Goal: Information Seeking & Learning: Learn about a topic

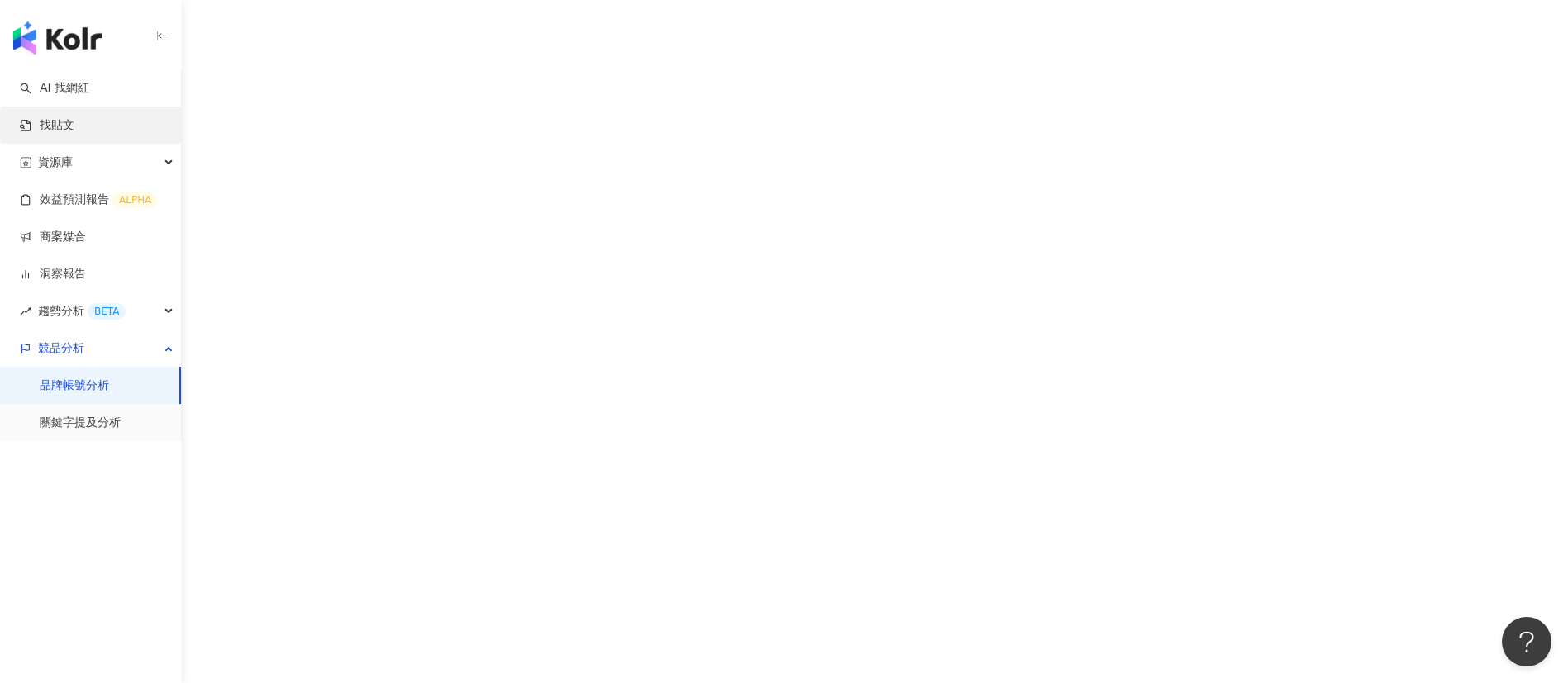
click at [84, 94] on link "AI 找網紅" at bounding box center [54, 88] width 69 height 16
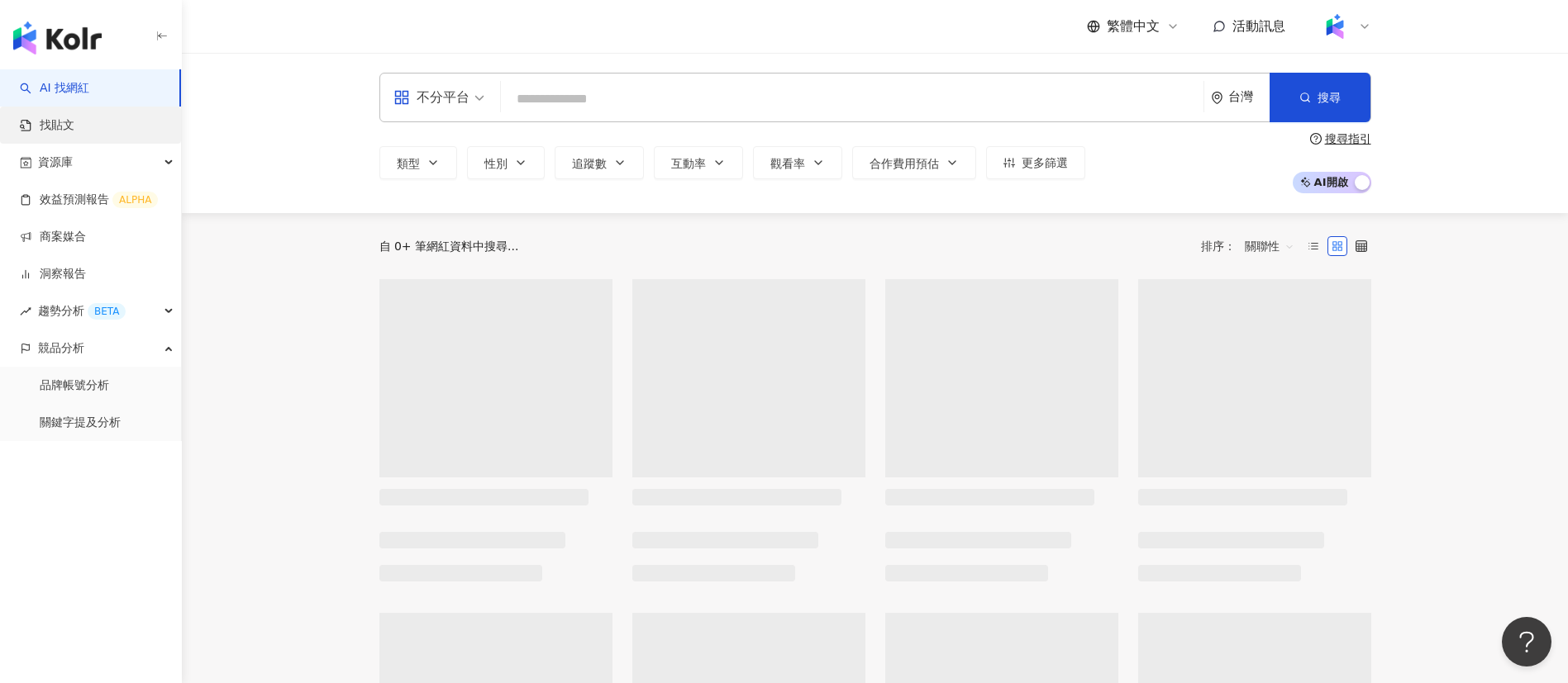
click at [67, 121] on link "找貼文" at bounding box center [47, 125] width 55 height 16
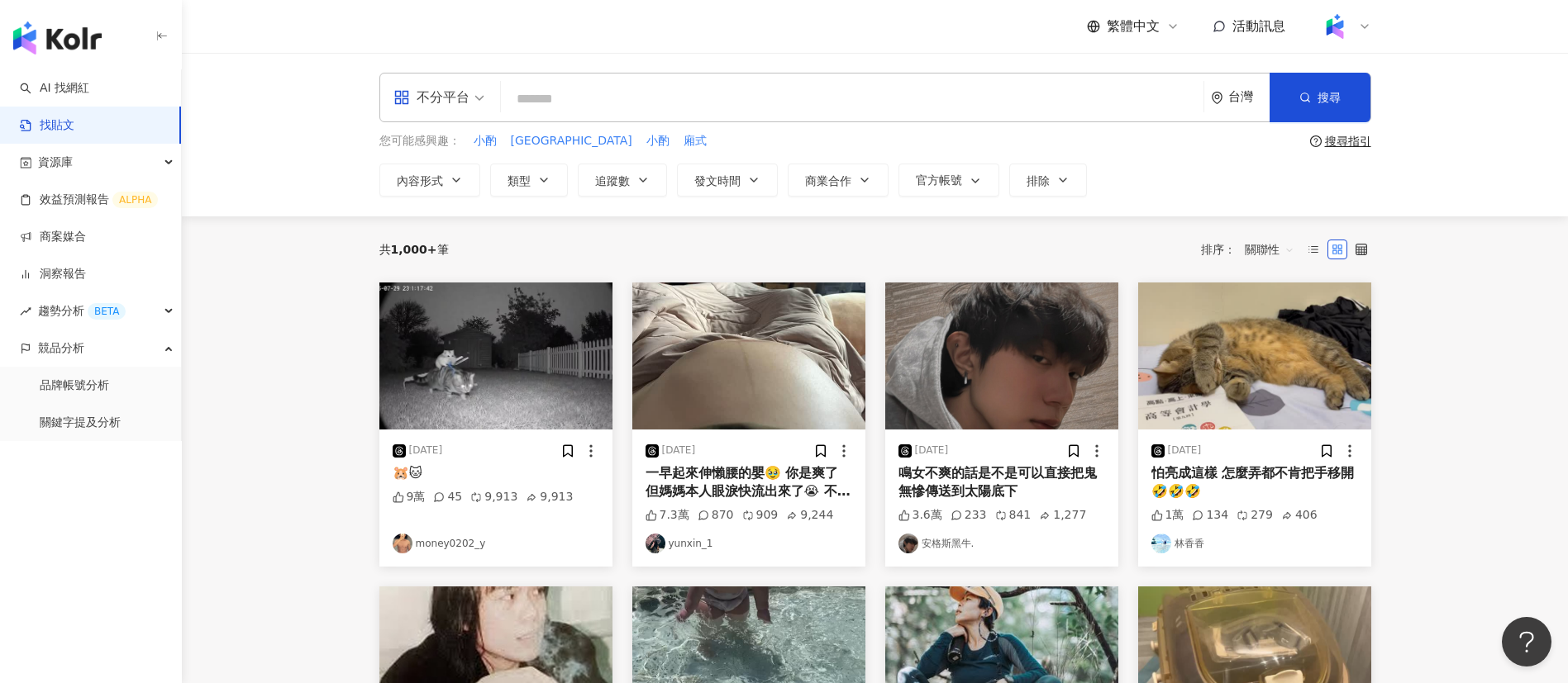
click at [1268, 244] on span "關聯性" at bounding box center [1269, 249] width 50 height 27
click at [1075, 258] on div "共 1,000+ 筆 排序： 關聯性 關聯性" at bounding box center [875, 249] width 992 height 27
click at [337, 118] on div "不分平台 台灣 搜尋 您可能感興趣： 小酌 [GEOGRAPHIC_DATA] 小酌 廂式 搜尋指引 內容形式 類型 追蹤數 發文時間 商業合作 官方帳號 排除" at bounding box center [874, 134] width 1386 height 163
click at [788, 101] on input "search" at bounding box center [852, 98] width 689 height 35
type input "***"
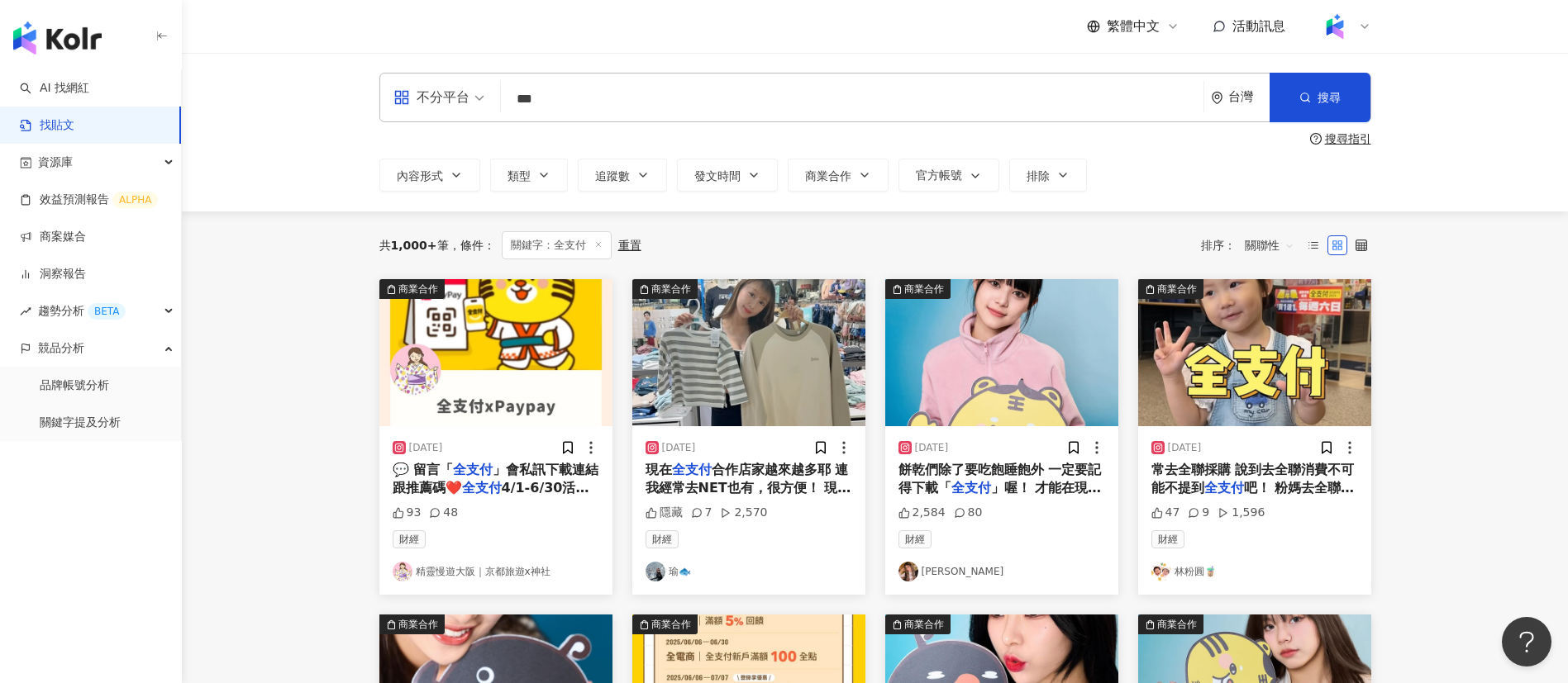
click at [1256, 252] on span "關聯性" at bounding box center [1269, 245] width 50 height 27
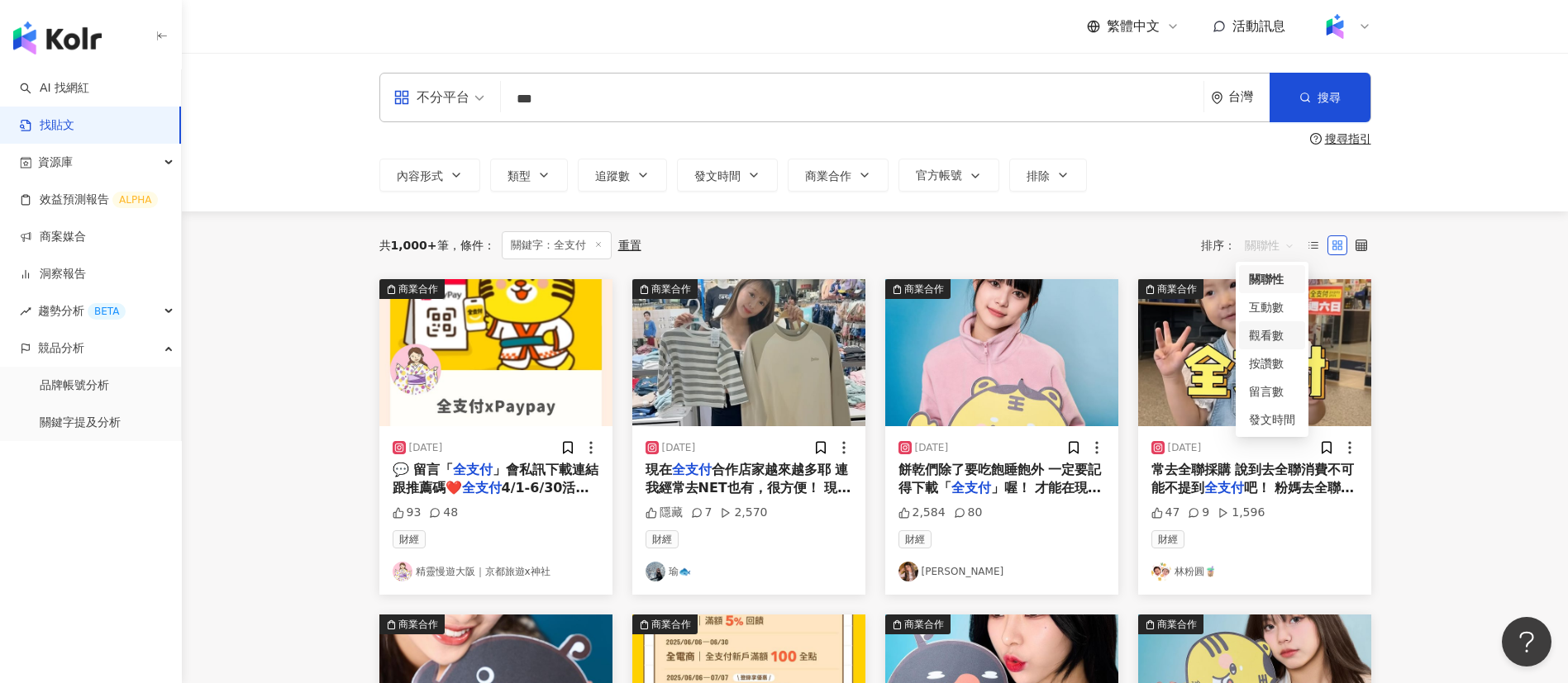
click at [1275, 336] on div "觀看數" at bounding box center [1272, 335] width 46 height 18
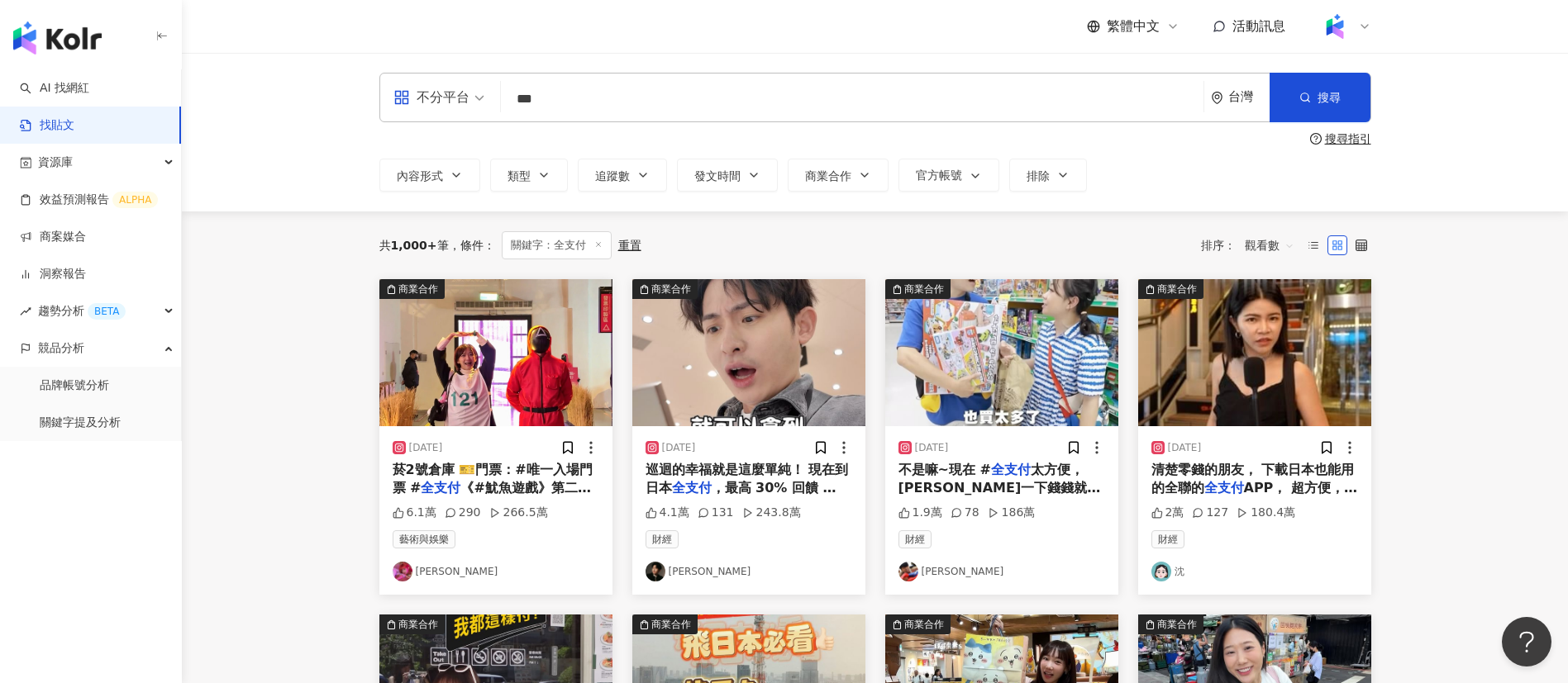
click at [849, 249] on div "共 1,000+ 筆 條件 ： 關鍵字：全支付 重置 排序： 觀看數" at bounding box center [875, 245] width 992 height 28
click at [704, 474] on span "巡迴的幸福就是這麼單純！ 現在到日本" at bounding box center [747, 478] width 203 height 34
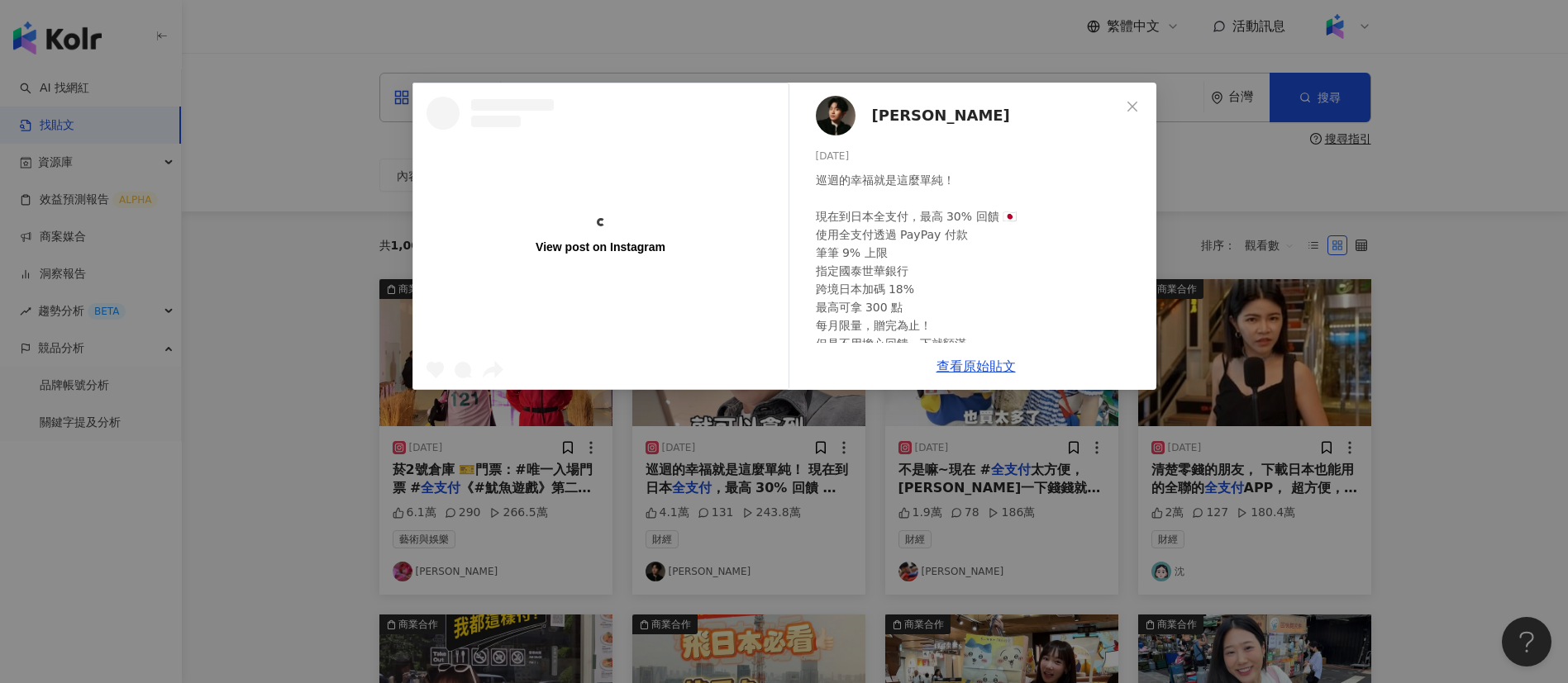
click at [1458, 528] on div "View post on Instagram [PERSON_NAME][DATE] 巡迴的幸福就是這麼單純！ 現在到日本全支付，最高 30% 回饋 🇯🇵 使…" at bounding box center [784, 342] width 1568 height 683
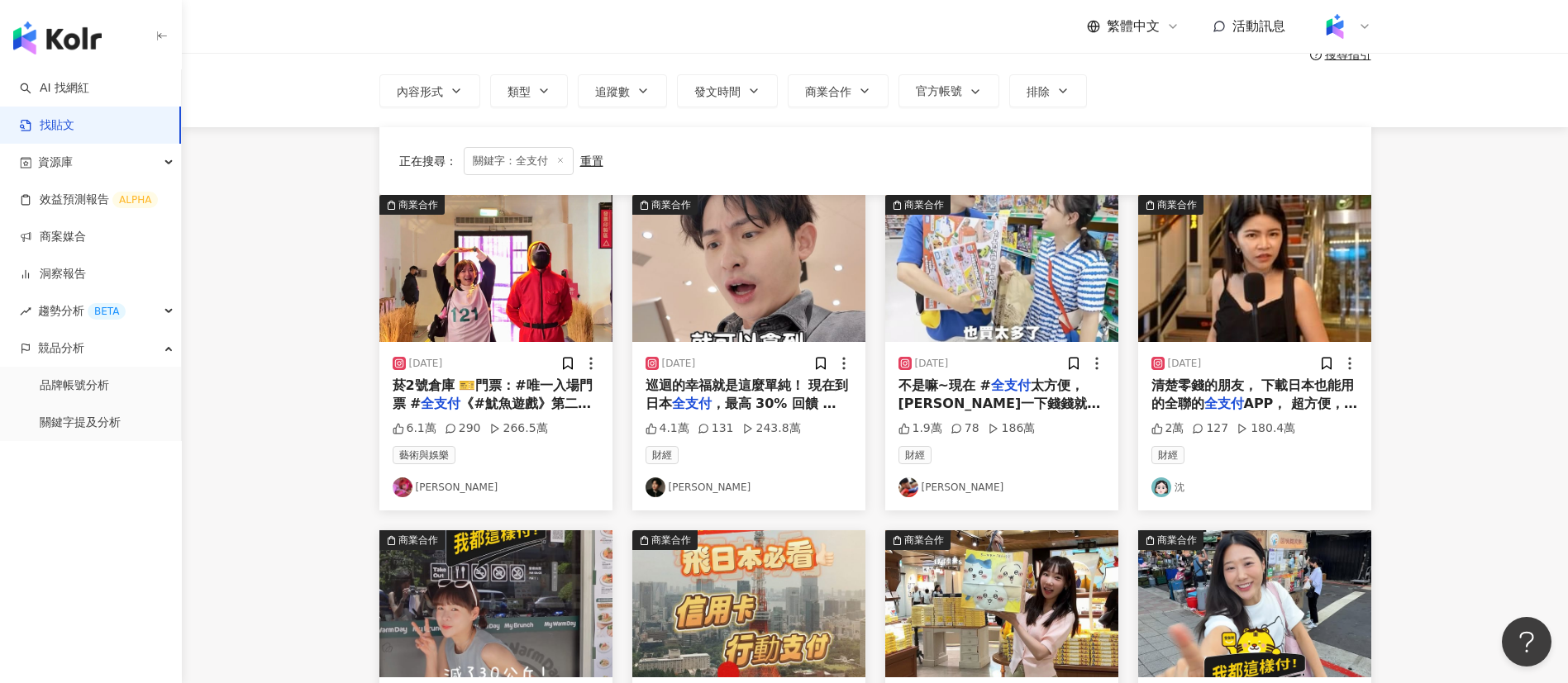
scroll to position [300, 0]
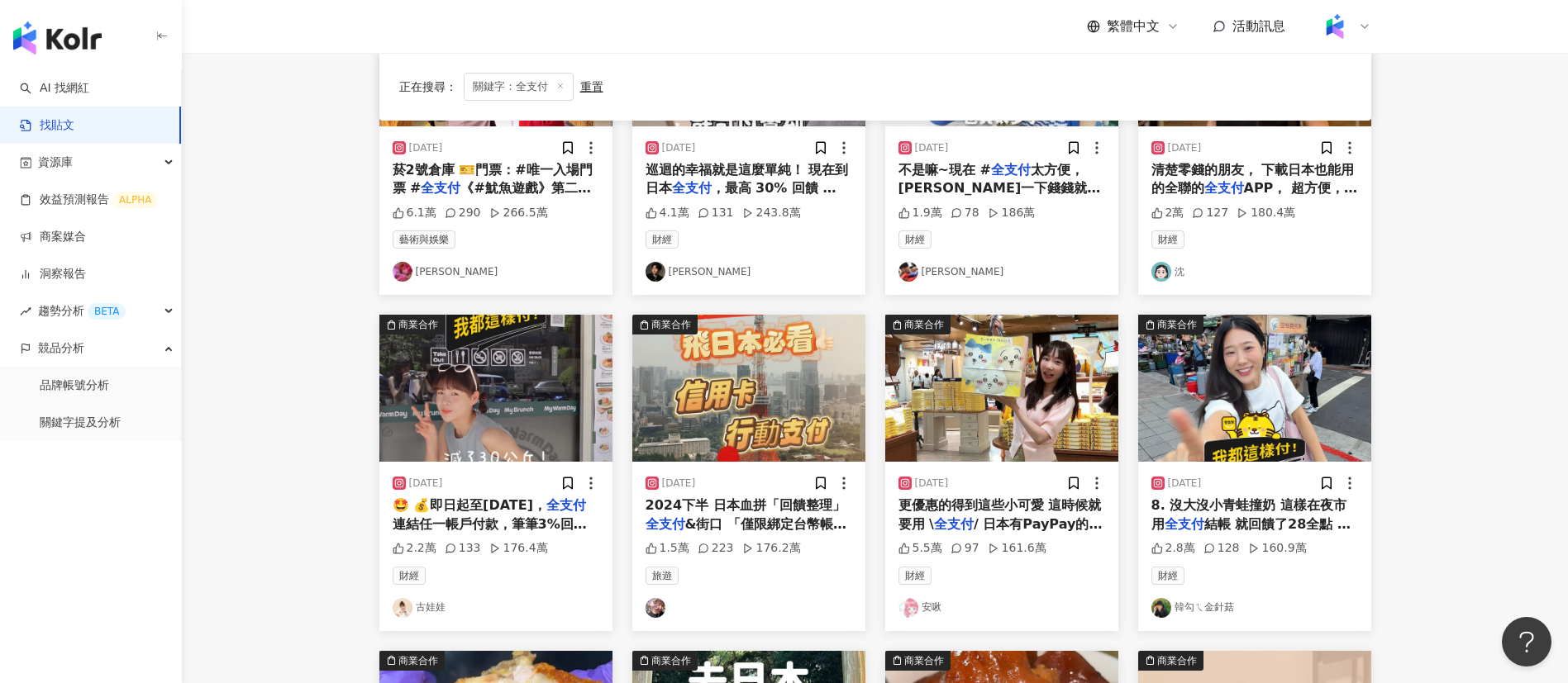
click at [1429, 588] on main "不分平台 *** 台灣 搜尋 搜尋指引 內容形式 類型 追蹤數 發文時間 商業合作 官方帳號 排除 正在搜尋 ： 關鍵字：全支付 重置 排序： 觀看數 商業合…" at bounding box center [874, 426] width 1386 height 1347
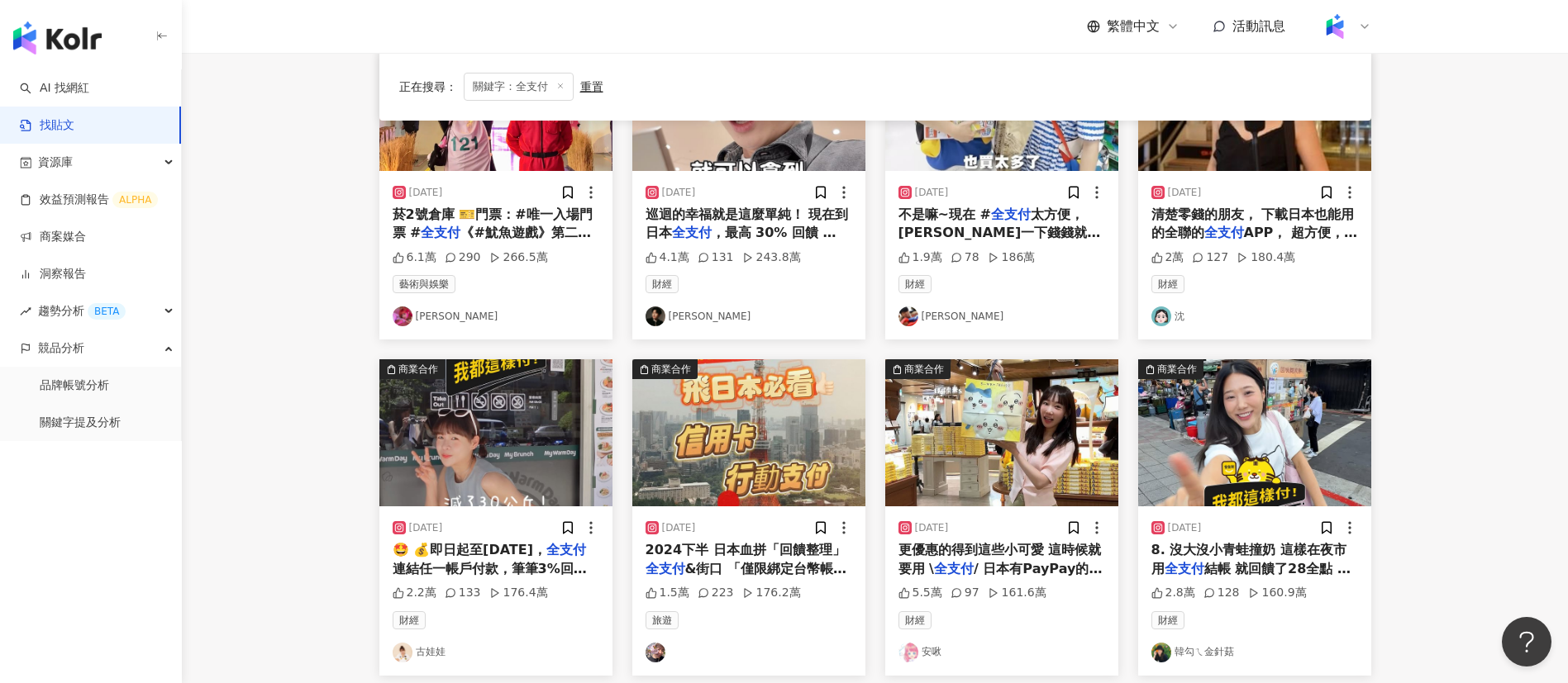
scroll to position [257, 0]
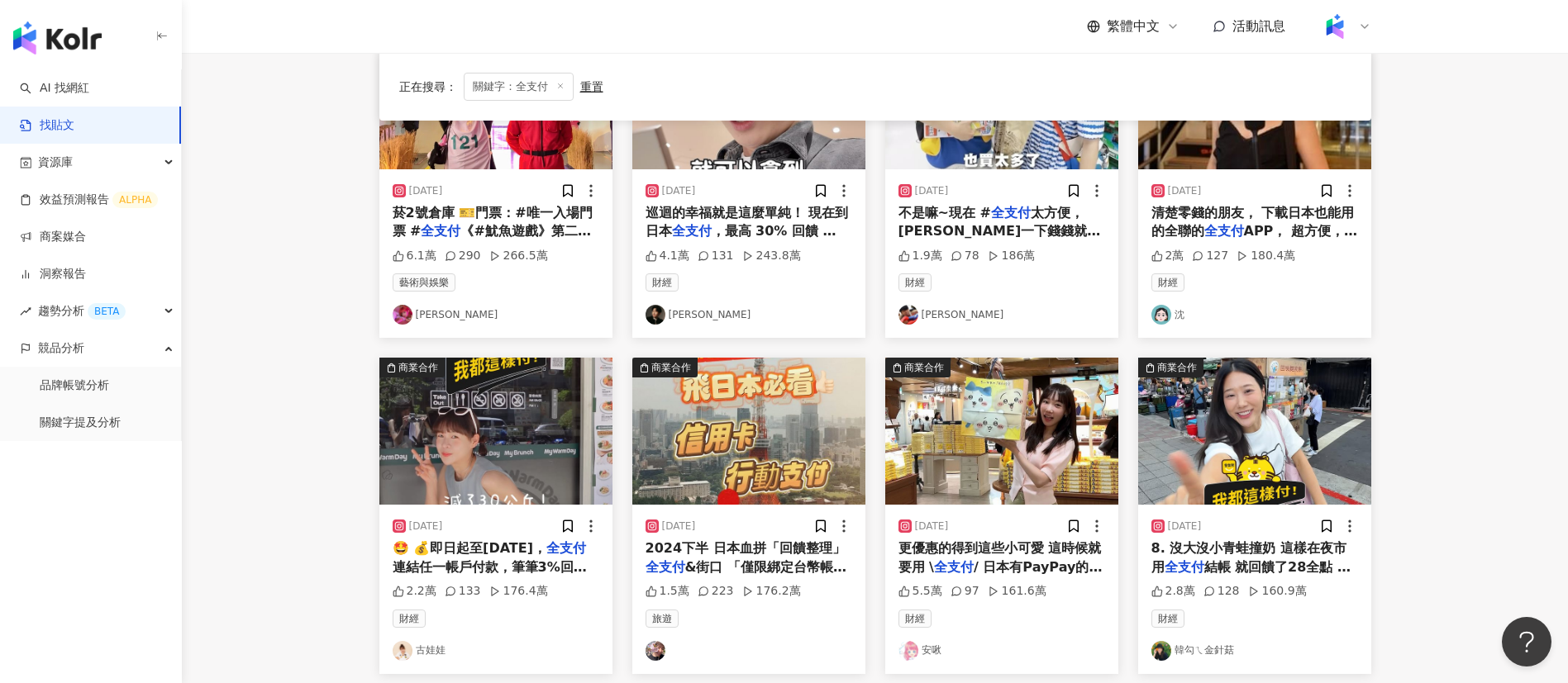
click at [302, 480] on main "不分平台 *** 台灣 搜尋 搜尋指引 內容形式 類型 追蹤數 發文時間 商業合作 官方帳號 排除 正在搜尋 ： 關鍵字：全支付 重置 排序： 觀看數 商業合…" at bounding box center [874, 470] width 1386 height 1347
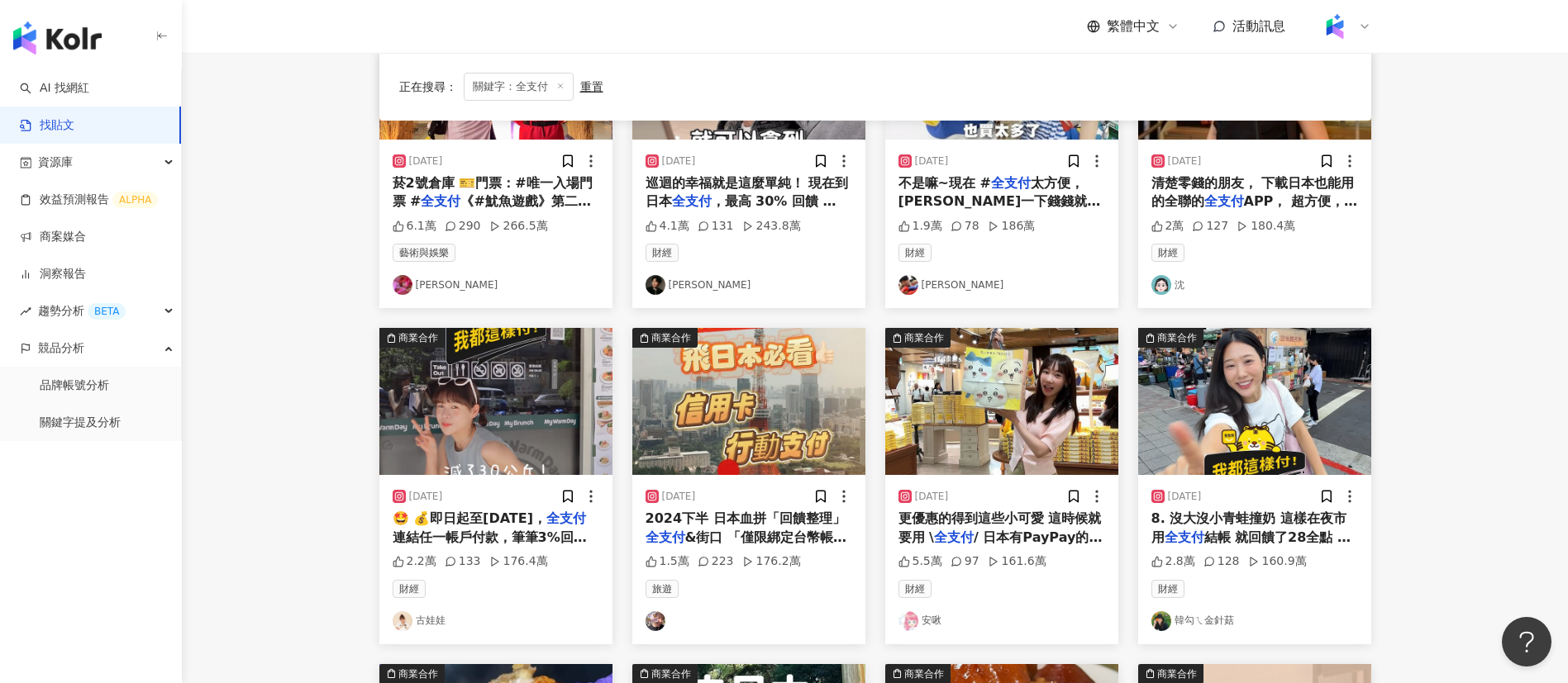
scroll to position [412, 0]
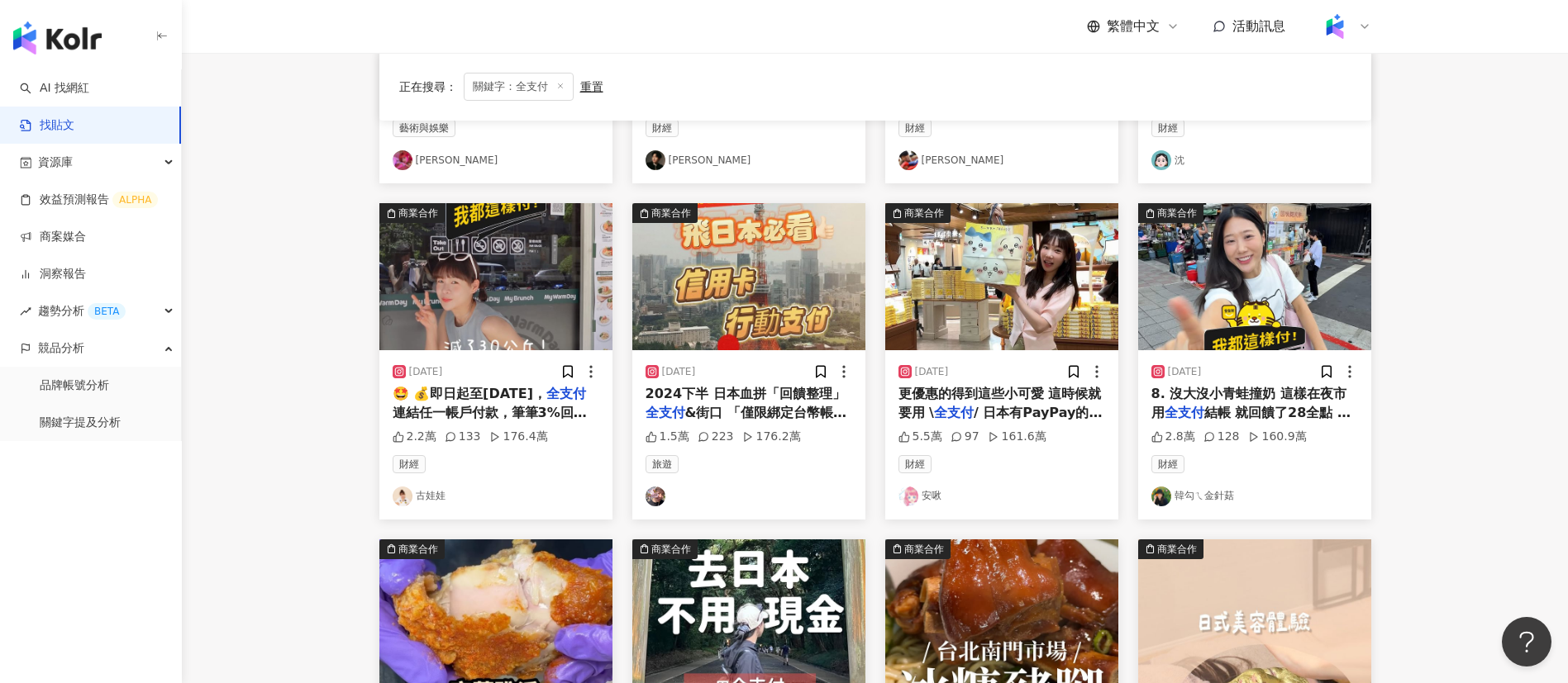
click at [506, 412] on span "連結任一帳戶付款，筆筆3%回饋無上" at bounding box center [489, 422] width 194 height 34
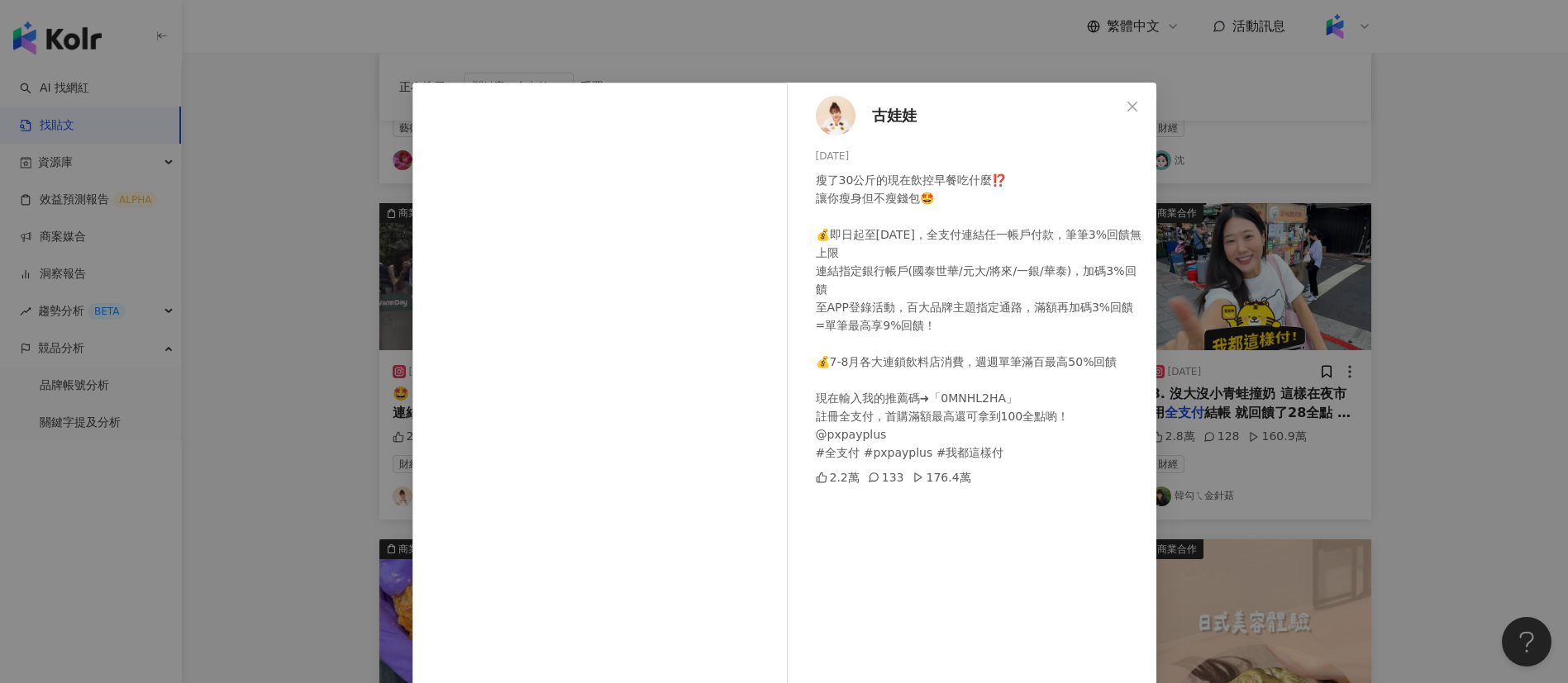
click at [901, 347] on div "瘦了30公斤的現在飲控早餐吃什麼⁉️ 讓你瘦身但不瘦錢包🤩 💰即日起至[DATE]，全支付連結任一帳戶付款，筆筆3%回饋無上限 連結指定銀行帳戶(國泰世華/元…" at bounding box center [979, 317] width 327 height 291
click at [974, 431] on div "瘦了30公斤的現在飲控早餐吃什麼⁉️ 讓你瘦身但不瘦錢包🤩 💰即日起至[DATE]，全支付連結任一帳戶付款，筆筆3%回饋無上限 連結指定銀行帳戶(國泰世華/元…" at bounding box center [979, 317] width 327 height 291
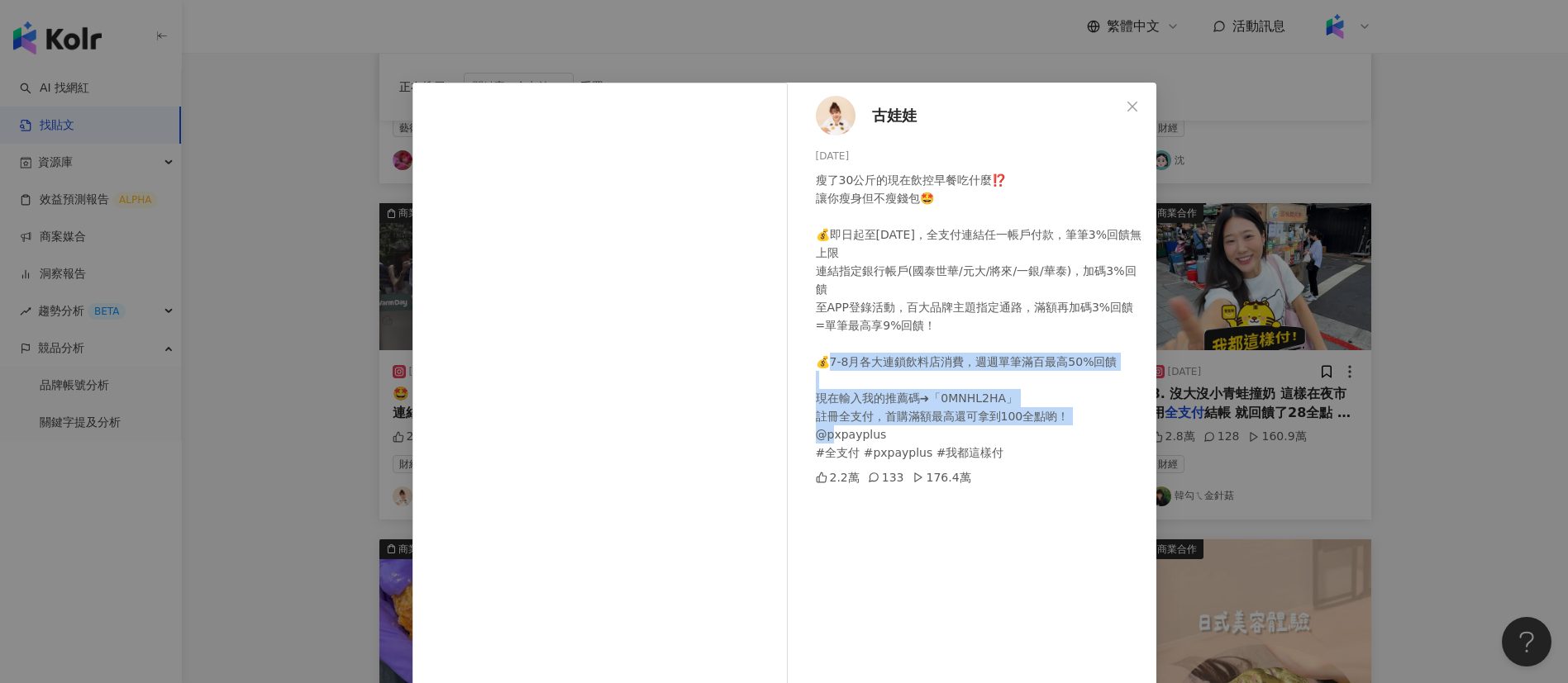
drag, startPoint x: 982, startPoint y: 351, endPoint x: 1065, endPoint y: 407, distance: 100.1
click at [1065, 407] on div "瘦了30公斤的現在飲控早餐吃什麼⁉️ 讓你瘦身但不瘦錢包🤩 💰即日起至[DATE]，全支付連結任一帳戶付款，筆筆3%回饋無上限 連結指定銀行帳戶(國泰世華/元…" at bounding box center [979, 317] width 327 height 291
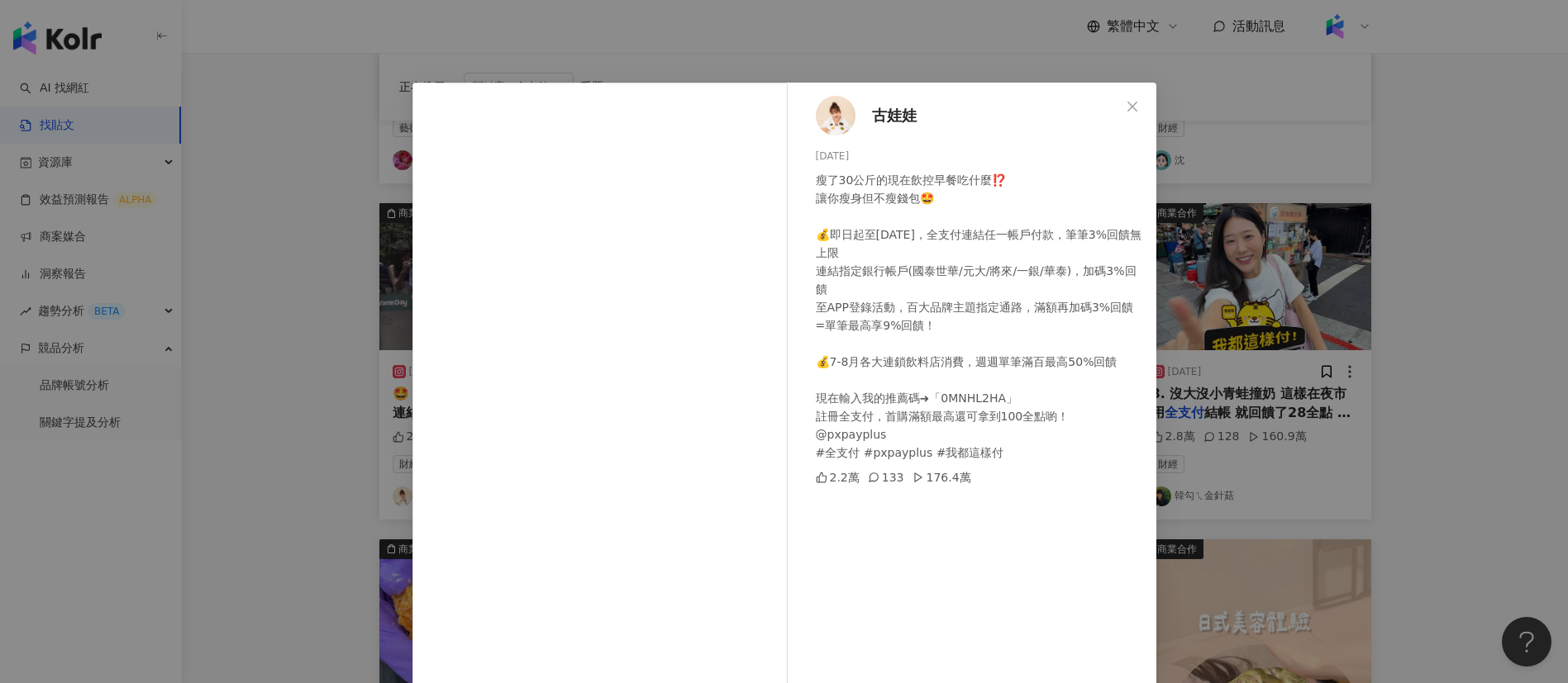
click at [1421, 469] on div "古娃娃 [DATE] 瘦了30公斤的現在飲控早餐吃什麼⁉️ 讓你瘦身但不瘦錢包🤩 💰即日起至[DATE]，全支付連結任一帳戶付款，筆筆3%回饋無上限 連結指定…" at bounding box center [784, 342] width 1568 height 683
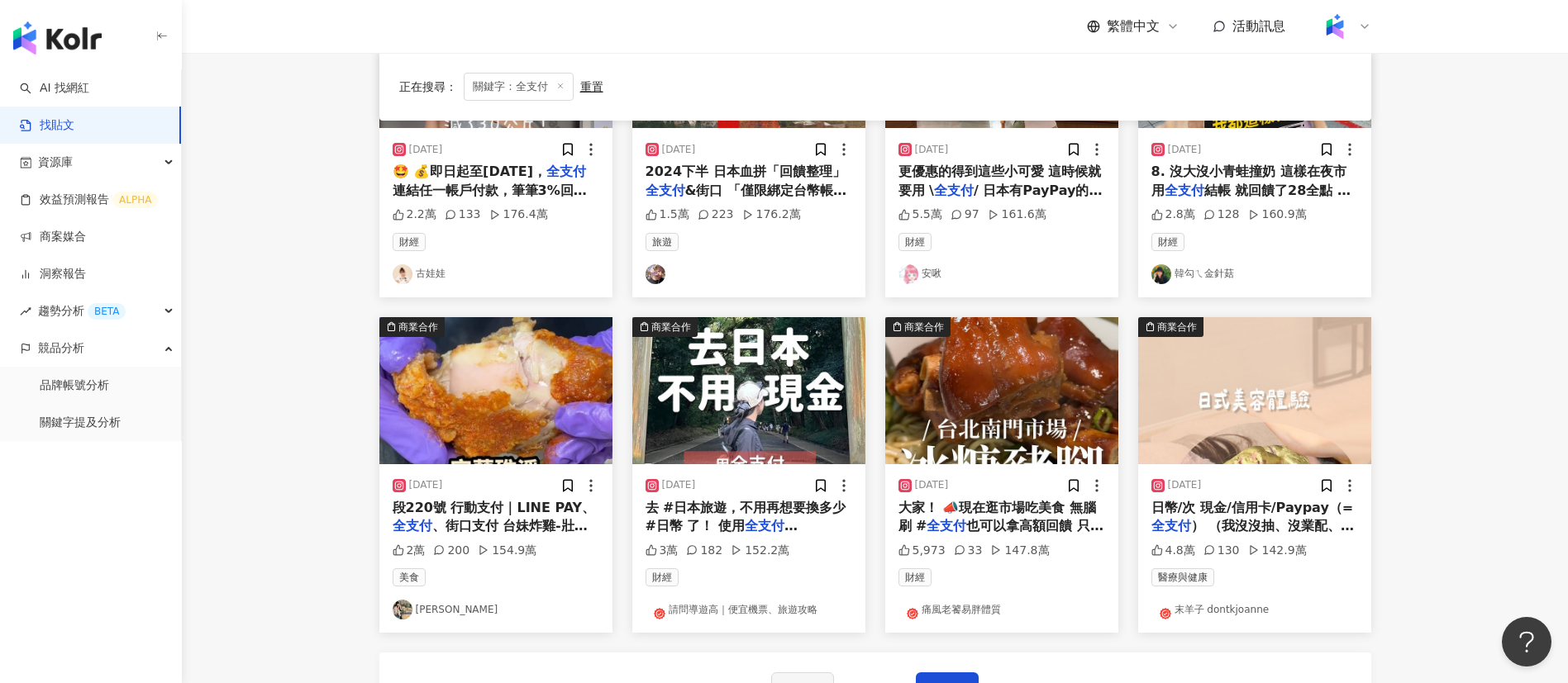
scroll to position [634, 0]
drag, startPoint x: 323, startPoint y: 388, endPoint x: 259, endPoint y: 419, distance: 71.1
click at [259, 419] on main "不分平台 *** 台灣 搜尋 搜尋指引 內容形式 類型 追蹤數 發文時間 商業合作 官方帳號 排除 正在搜尋 ： 關鍵字：全支付 重置 排序： 觀看數 商業合…" at bounding box center [874, 92] width 1386 height 1347
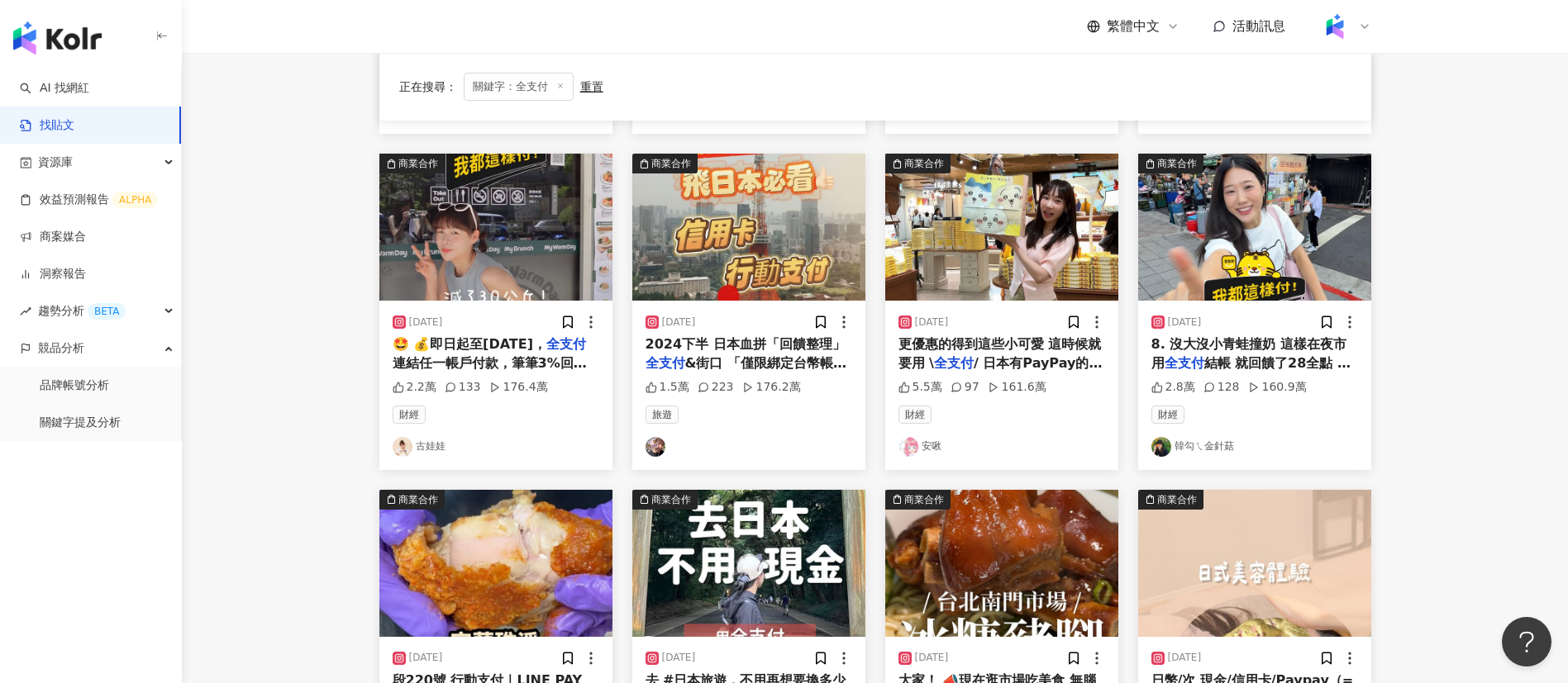
scroll to position [462, 0]
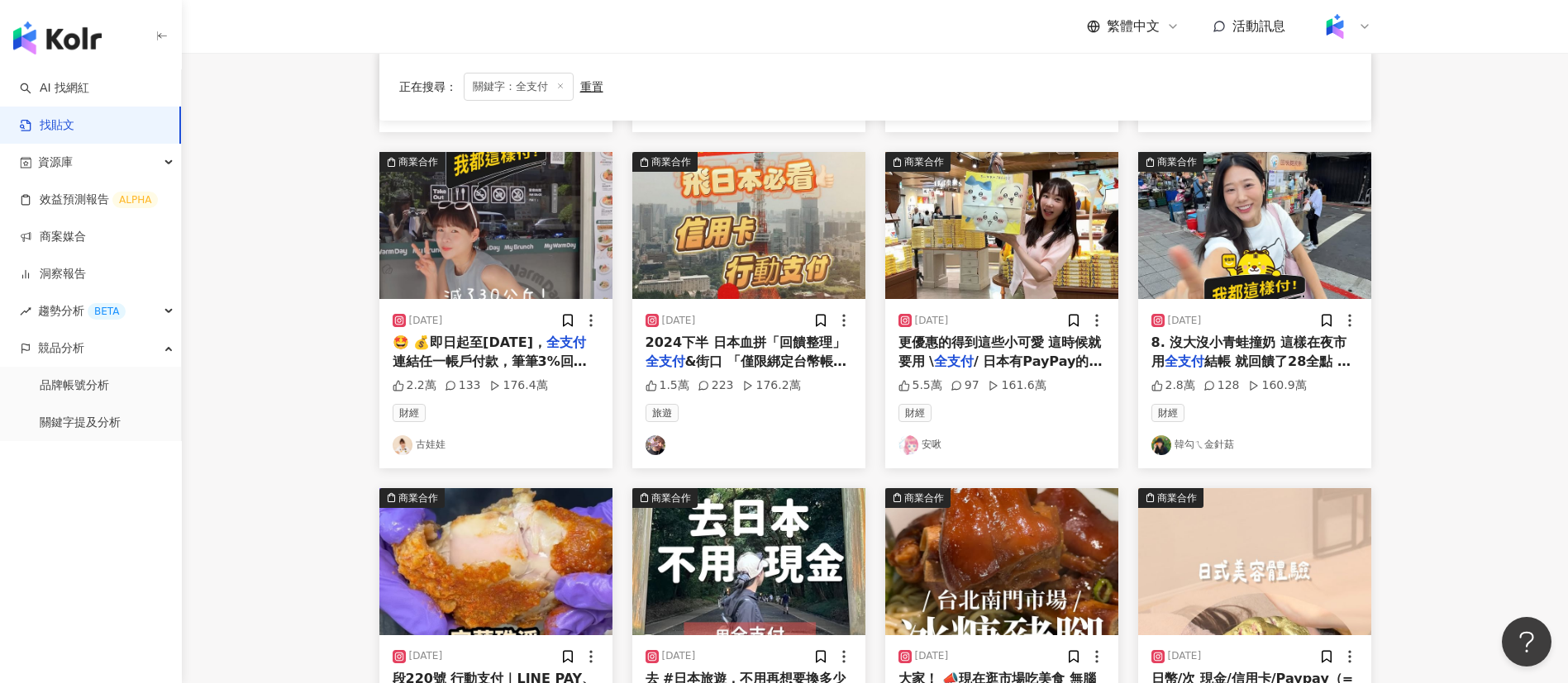
click at [312, 257] on main "不分平台 *** 台灣 搜尋 搜尋指引 內容形式 類型 追蹤數 發文時間 商業合作 官方帳號 排除 正在搜尋 ： 關鍵字：全支付 重置 排序： 觀看數 商業合…" at bounding box center [874, 264] width 1386 height 1347
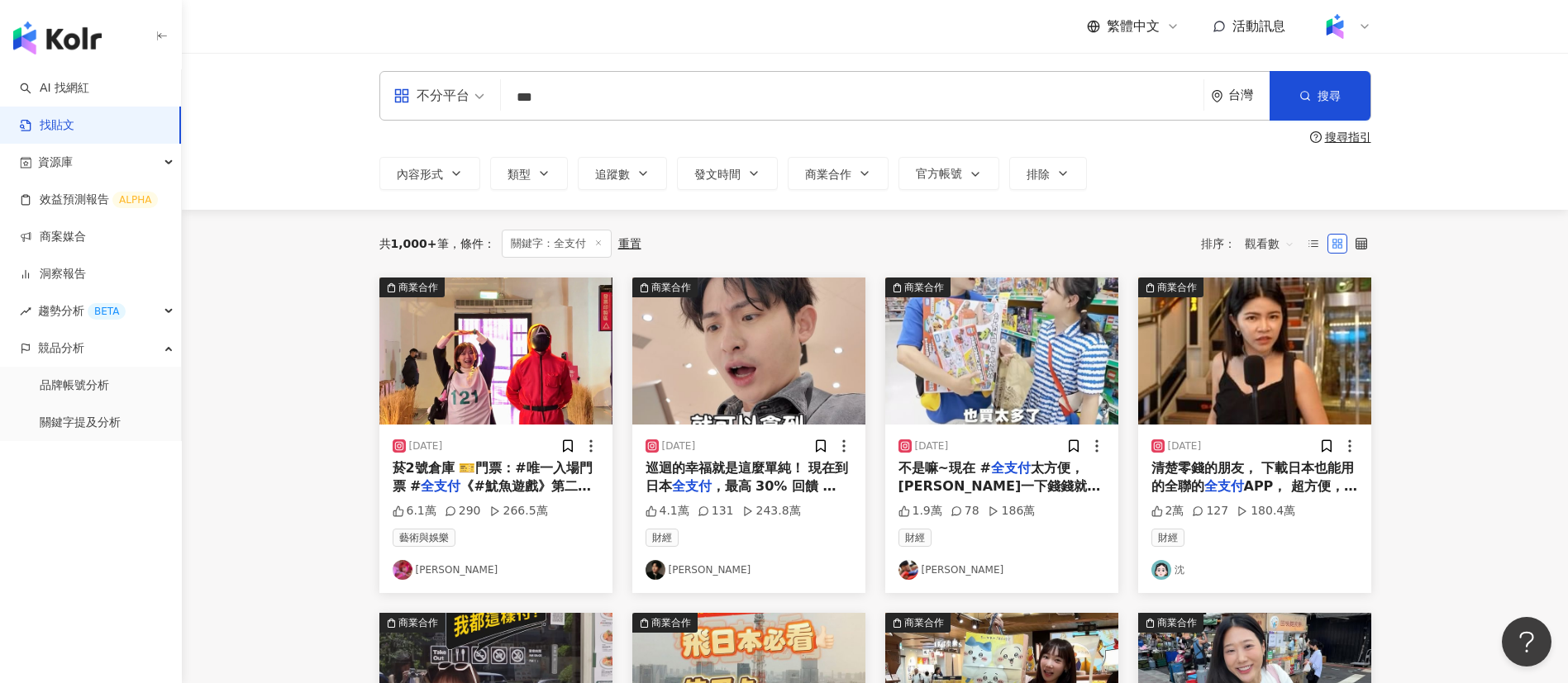
scroll to position [3, 0]
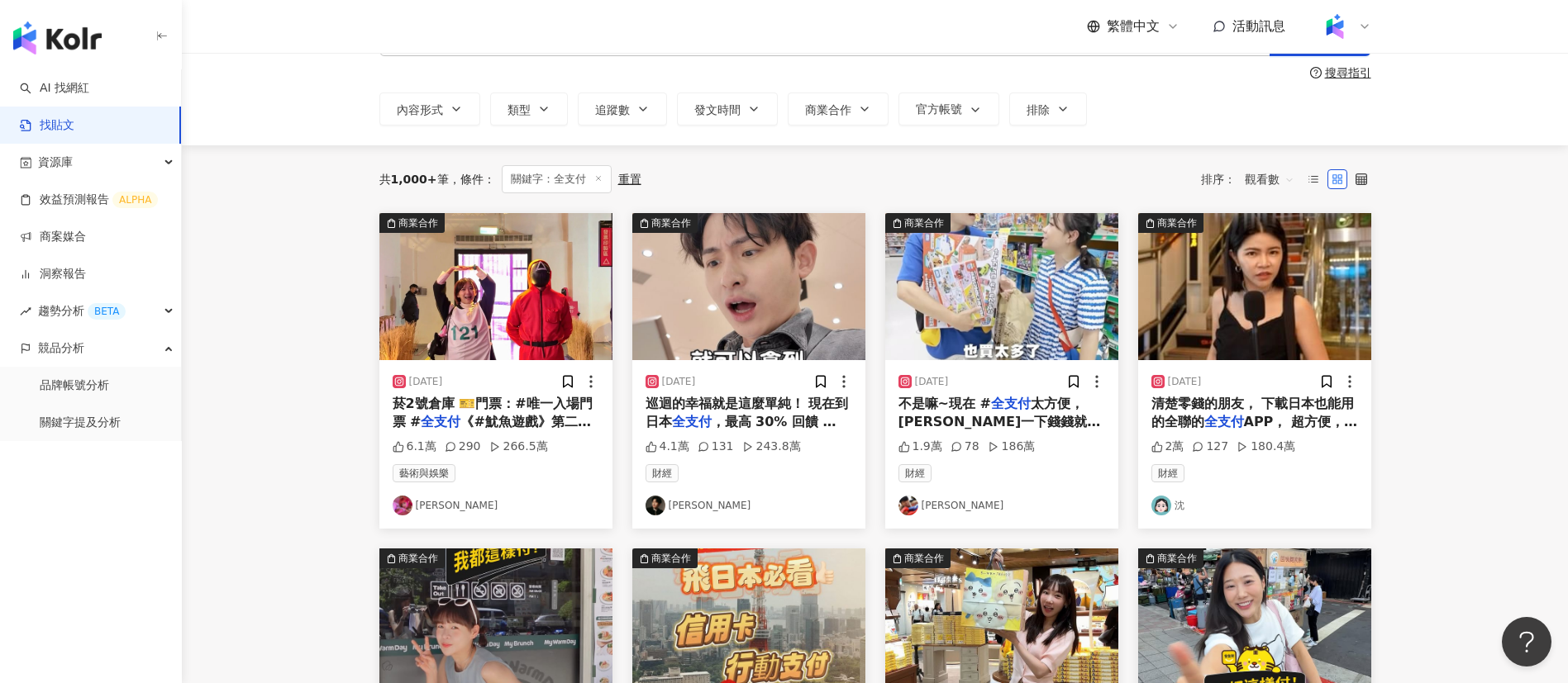
scroll to position [42, 0]
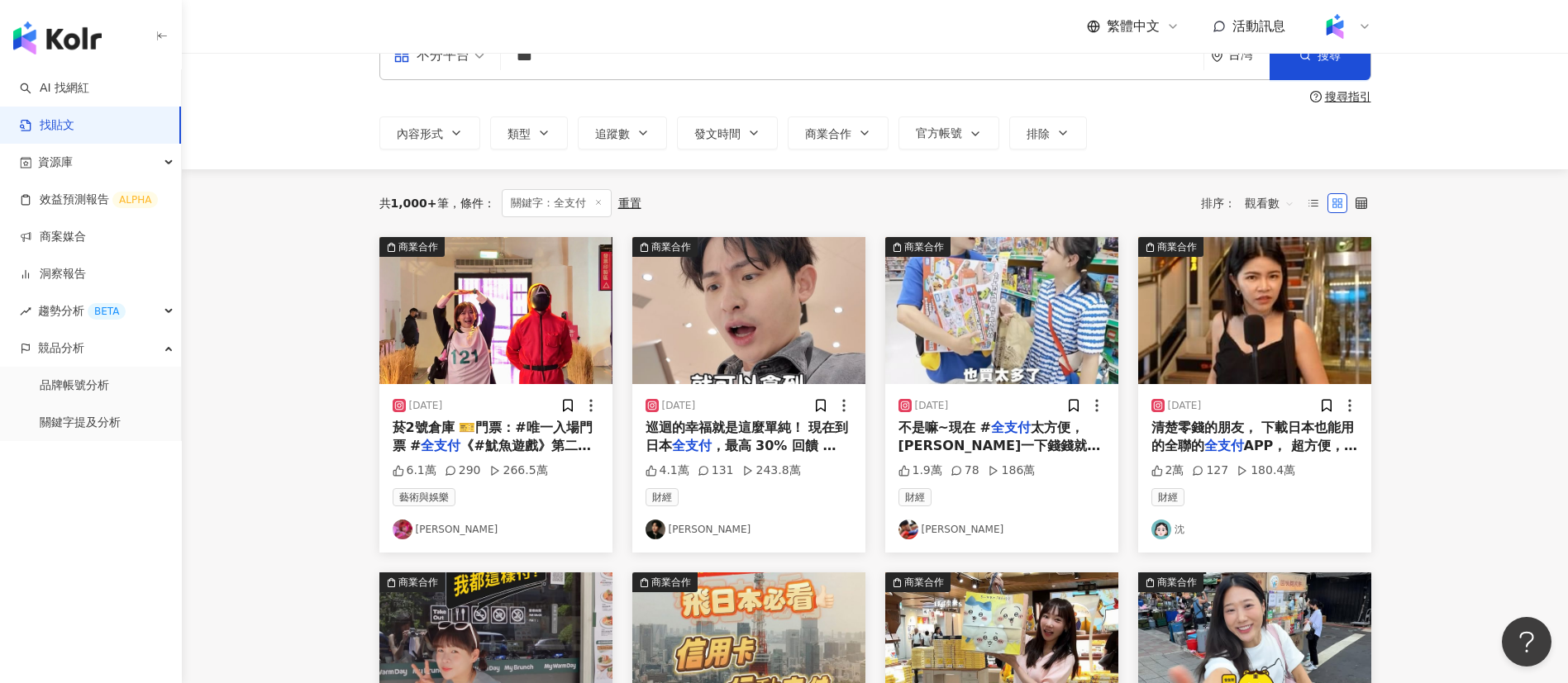
click at [1488, 484] on main "不分平台 *** 台灣 搜尋 搜尋指引 內容形式 類型 追蹤數 發文時間 商業合作 官方帳號 排除 共 1,000+ 筆 條件 ： 關鍵字：全支付 重置 排序…" at bounding box center [874, 685] width 1386 height 1347
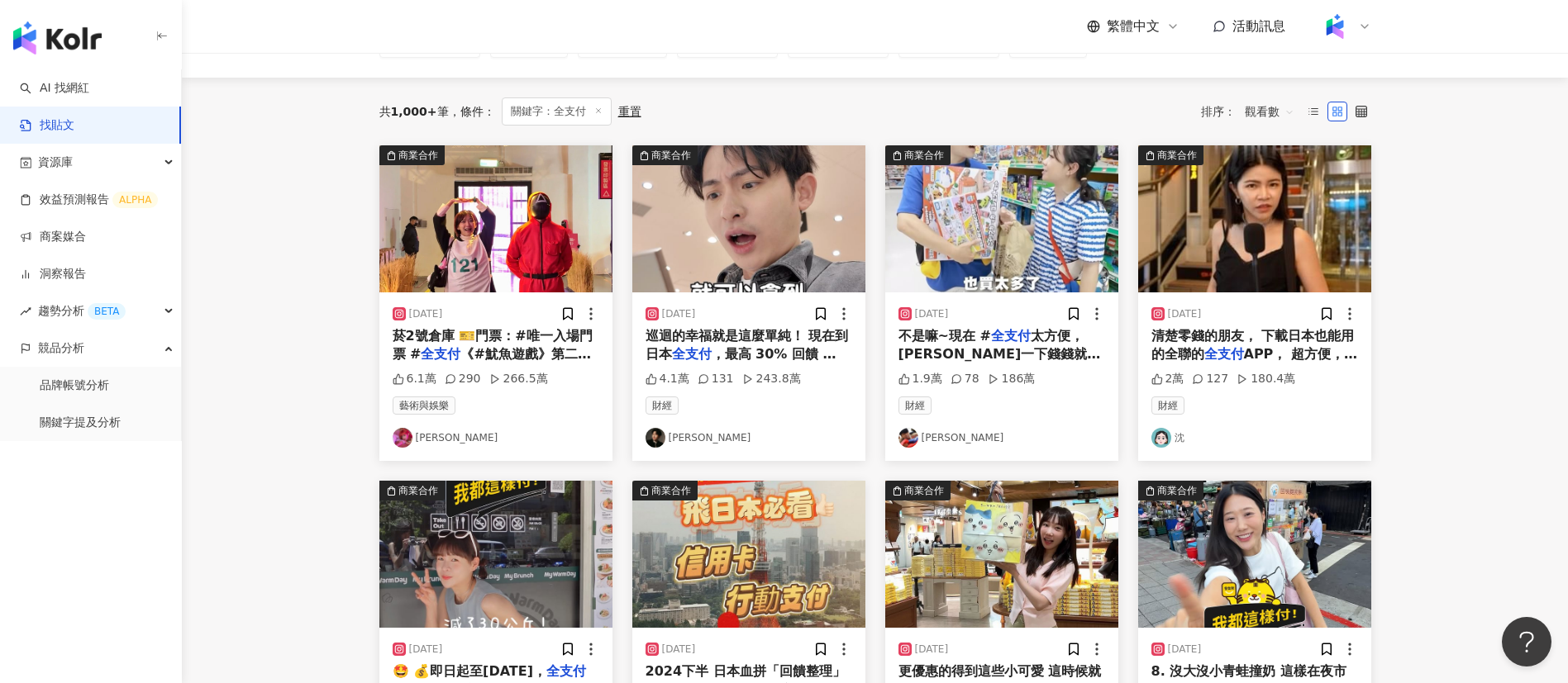
scroll to position [136, 0]
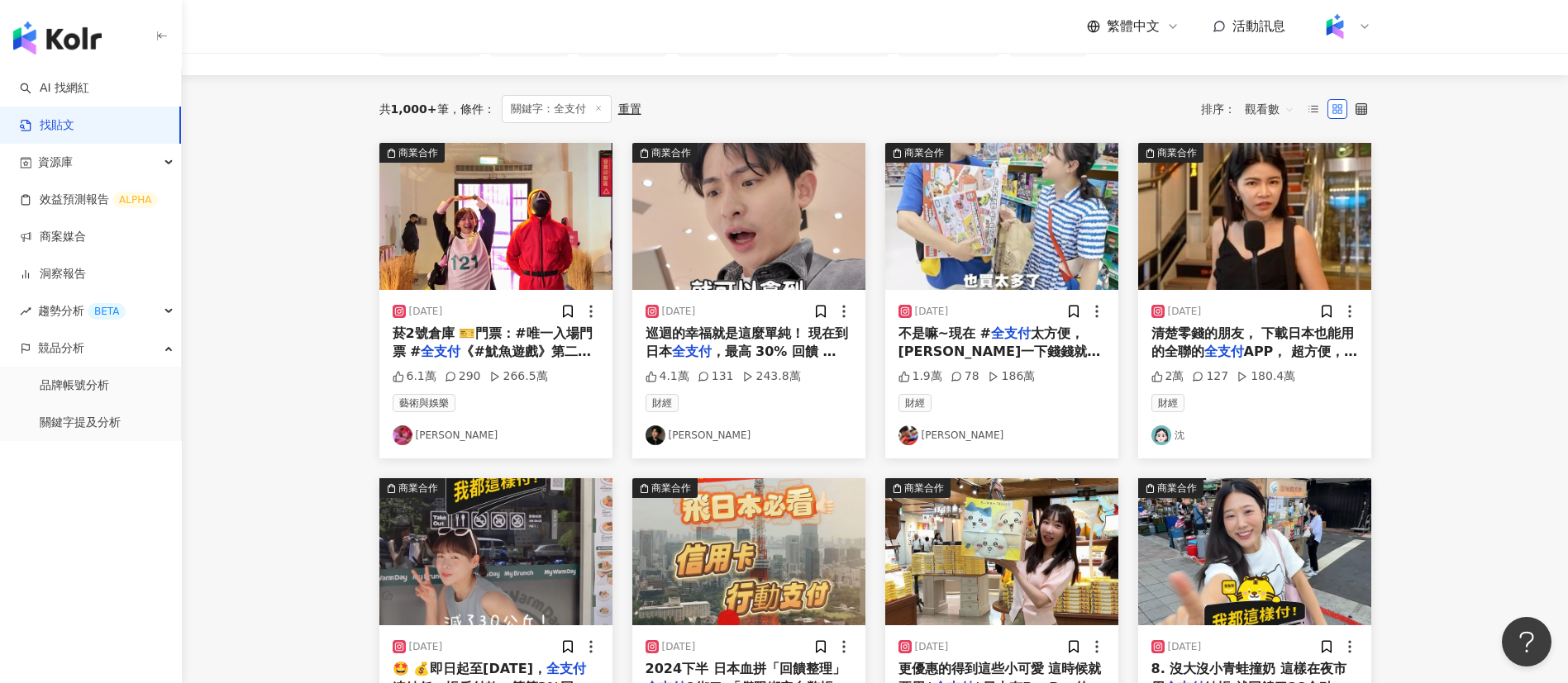
click at [1529, 508] on main "不分平台 *** 台灣 搜尋 搜尋指引 內容形式 類型 追蹤數 發文時間 商業合作 官方帳號 排除 共 1,000+ 筆 條件 ： 關鍵字：全支付 重置 排序…" at bounding box center [874, 591] width 1386 height 1347
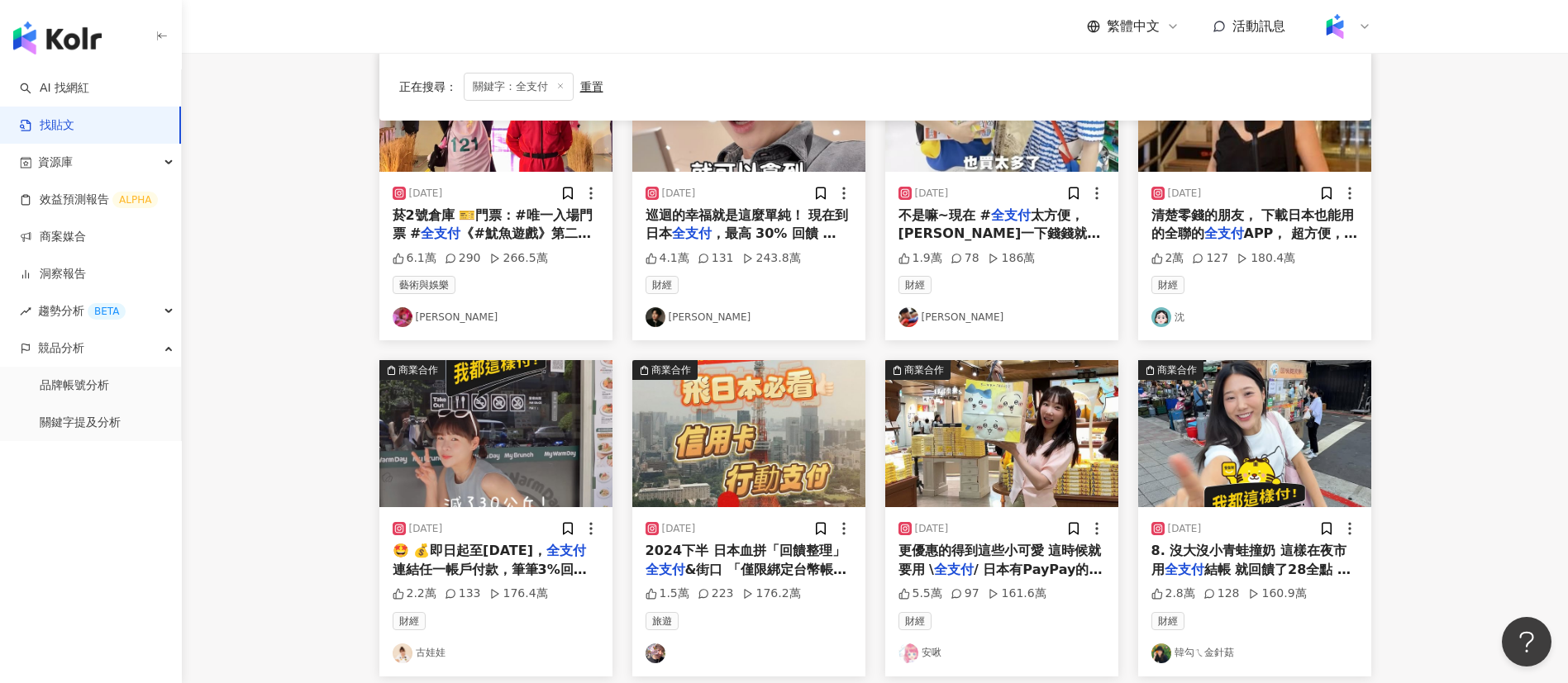
scroll to position [255, 0]
click at [1444, 423] on main "不分平台 *** 台灣 搜尋 搜尋指引 內容形式 類型 追蹤數 發文時間 商業合作 官方帳號 排除 正在搜尋 ： 關鍵字：全支付 重置 排序： 觀看數 商業合…" at bounding box center [874, 472] width 1386 height 1347
click at [1471, 479] on main "不分平台 *** 台灣 搜尋 搜尋指引 內容形式 類型 追蹤數 發文時間 商業合作 官方帳號 排除 正在搜尋 ： 關鍵字：全支付 重置 排序： 觀看數 商業合…" at bounding box center [874, 472] width 1386 height 1347
click at [1453, 472] on main "不分平台 *** 台灣 搜尋 搜尋指引 內容形式 類型 追蹤數 發文時間 商業合作 官方帳號 排除 正在搜尋 ： 關鍵字：全支付 重置 排序： 觀看數 商業合…" at bounding box center [874, 472] width 1386 height 1347
click at [1467, 437] on main "不分平台 *** 台灣 搜尋 搜尋指引 內容形式 類型 追蹤數 發文時間 商業合作 官方帳號 排除 正在搜尋 ： 關鍵字：全支付 重置 排序： 觀看數 商業合…" at bounding box center [874, 472] width 1386 height 1347
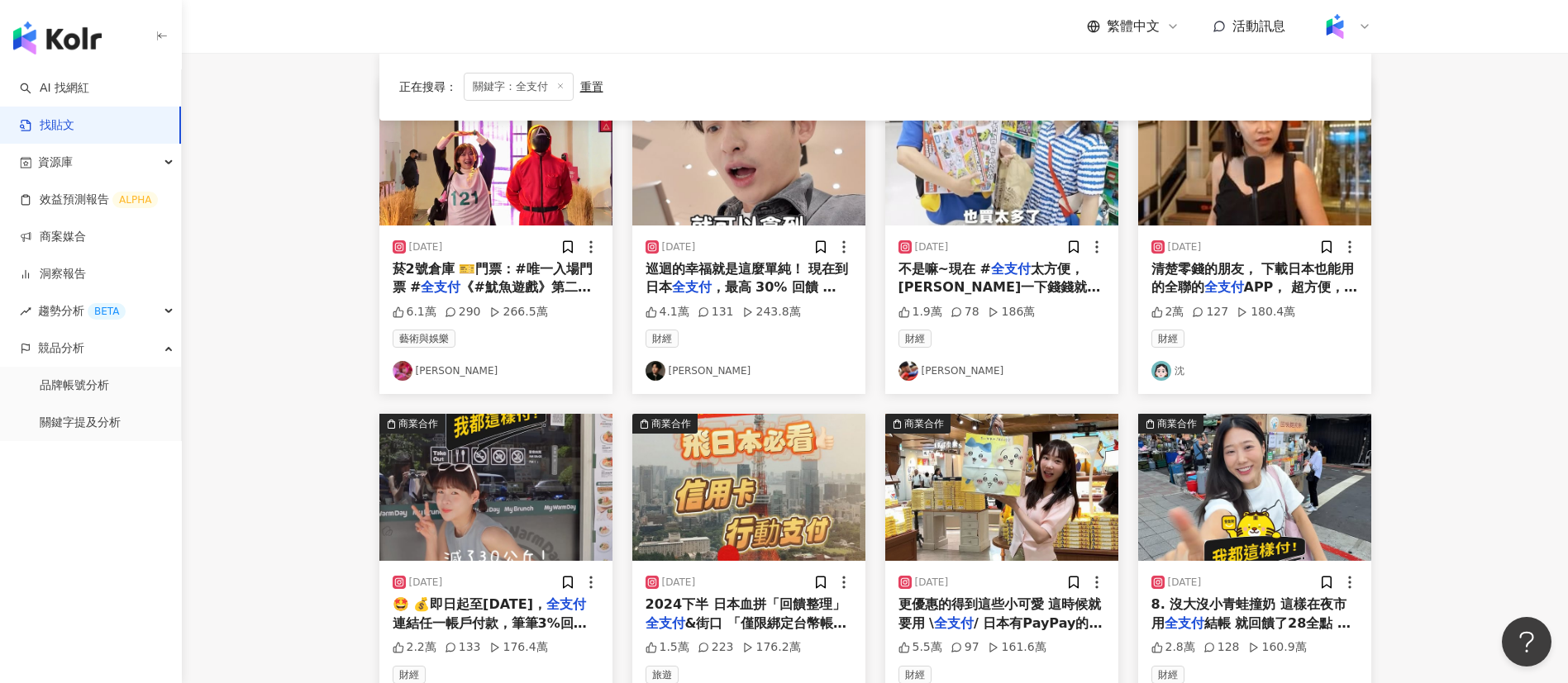
scroll to position [88, 0]
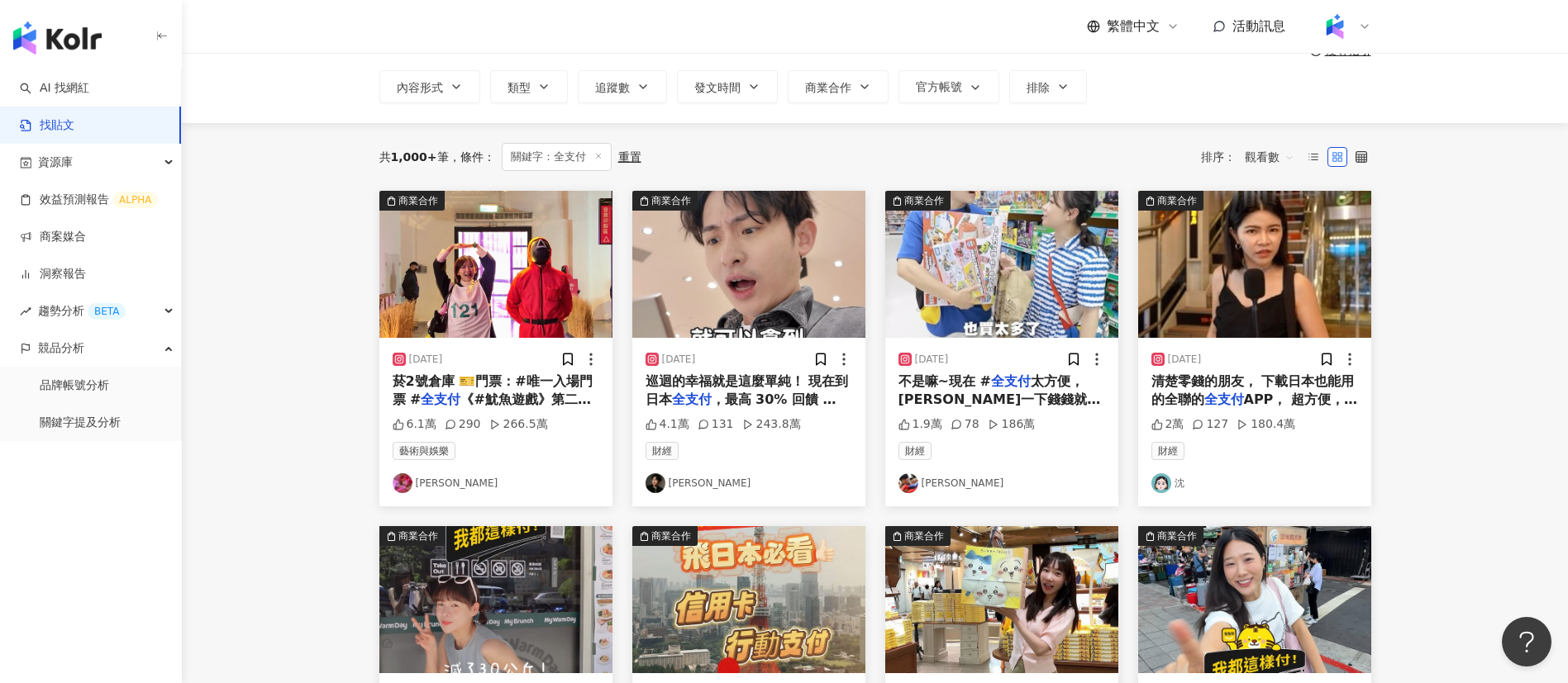
click at [1444, 433] on main "不分平台 *** 台灣 搜尋 搜尋指引 內容形式 類型 追蹤數 發文時間 商業合作 官方帳號 排除 共 1,000+ 筆 條件 ： 關鍵字：全支付 重置 排序…" at bounding box center [874, 638] width 1386 height 1347
click at [1446, 444] on main "不分平台 *** 台灣 搜尋 搜尋指引 內容形式 類型 追蹤數 發文時間 商業合作 官方帳號 排除 共 1,000+ 筆 條件 ： 關鍵字：全支付 重置 排序…" at bounding box center [874, 638] width 1386 height 1347
click at [683, 391] on mark "全支付" at bounding box center [692, 399] width 39 height 15
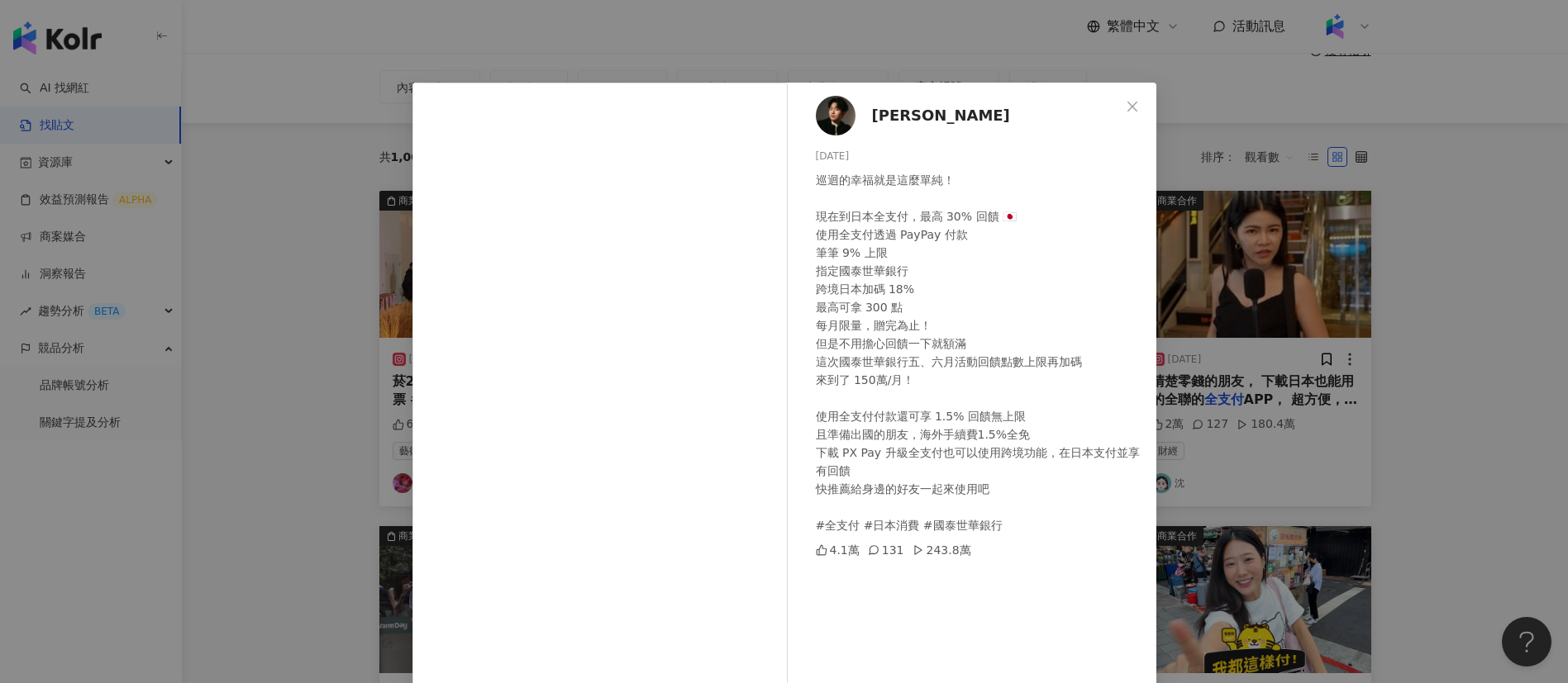
scroll to position [58, 0]
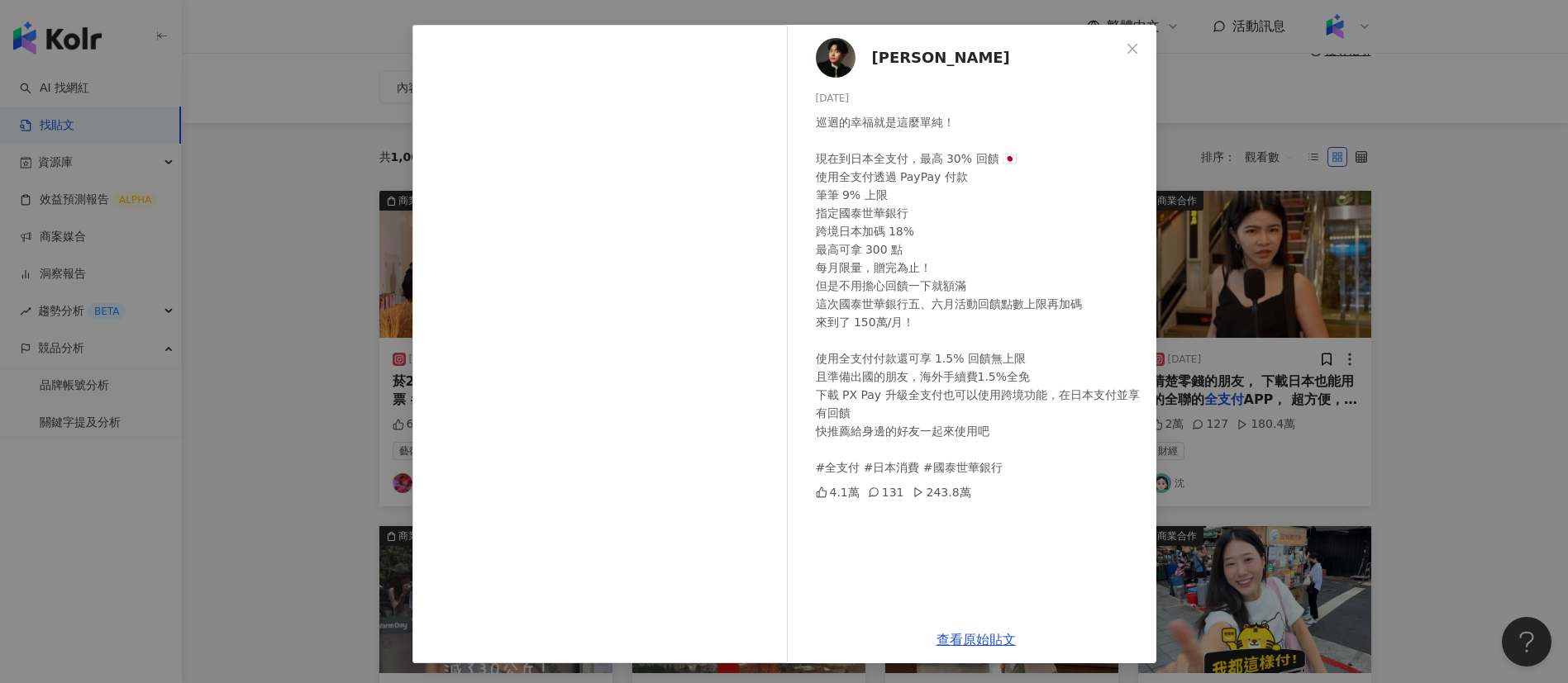
click at [1427, 424] on div "[PERSON_NAME][DATE] 巡迴的幸福就是這麼單純！ 現在到日本全支付，最高 30% 回饋 🇯🇵 使用全支付透過 PayPay 付款 筆筆 9% …" at bounding box center [784, 342] width 1568 height 683
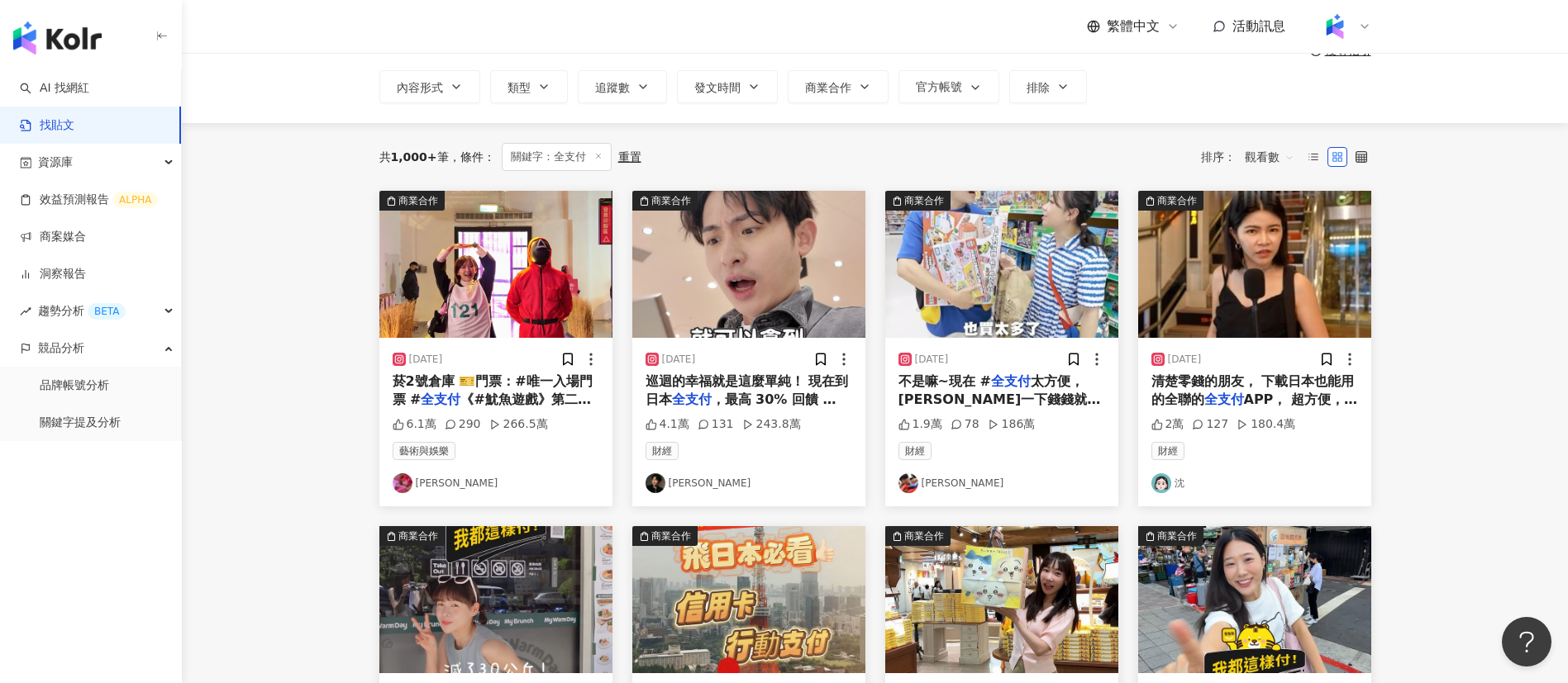
click at [311, 426] on main "不分平台 *** 台灣 搜尋 搜尋指引 內容形式 類型 追蹤數 發文時間 商業合作 官方帳號 排除 共 1,000+ 筆 條件 ： 關鍵字：全支付 重置 排序…" at bounding box center [874, 638] width 1386 height 1347
click at [332, 391] on main "不分平台 *** 台灣 搜尋 搜尋指引 內容形式 類型 追蹤數 發文時間 商業合作 官方帳號 排除 共 1,000+ 筆 條件 ： 關鍵字：全支付 重置 排序…" at bounding box center [874, 638] width 1386 height 1347
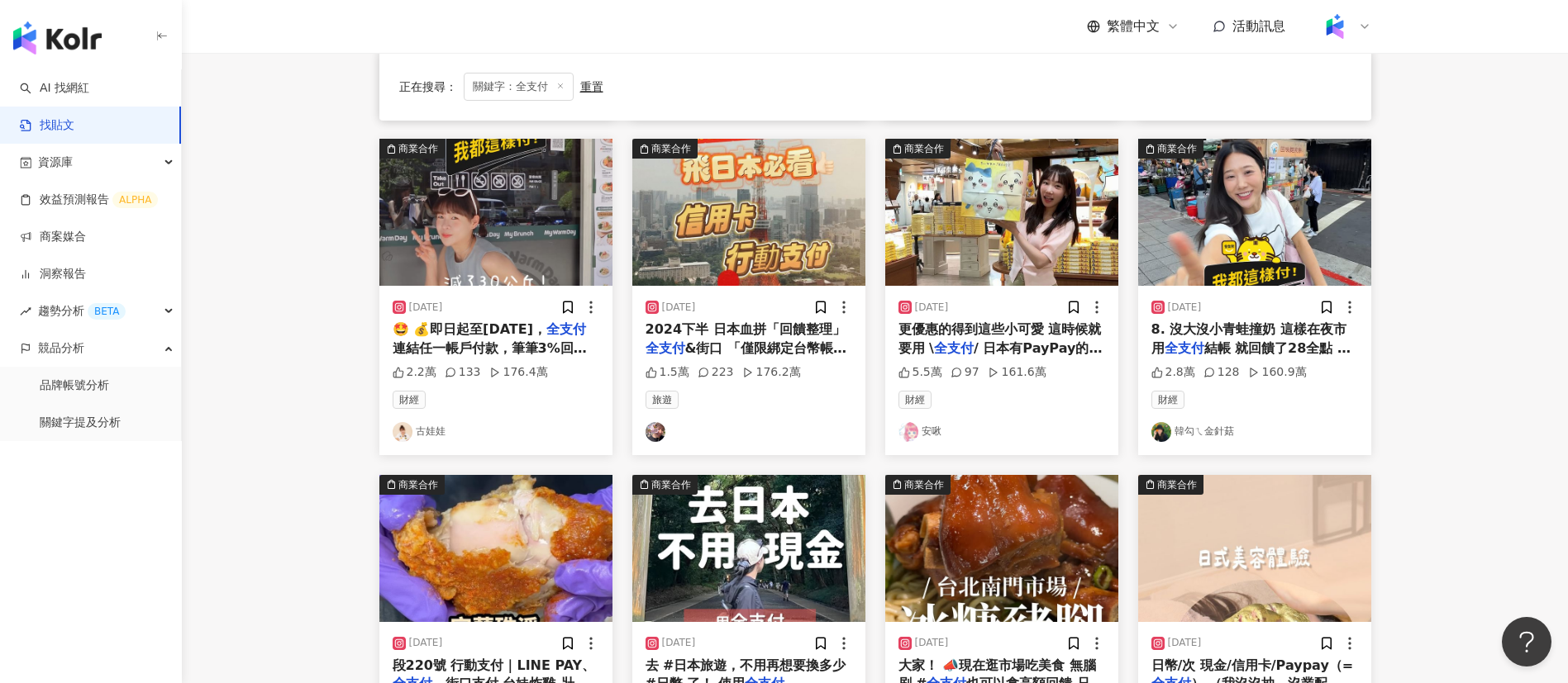
click at [266, 461] on main "不分平台 *** 台灣 搜尋 搜尋指引 內容形式 類型 追蹤數 發文時間 商業合作 官方帳號 排除 正在搜尋 ： 關鍵字：全支付 重置 排序： 觀看數 商業合…" at bounding box center [874, 251] width 1386 height 1347
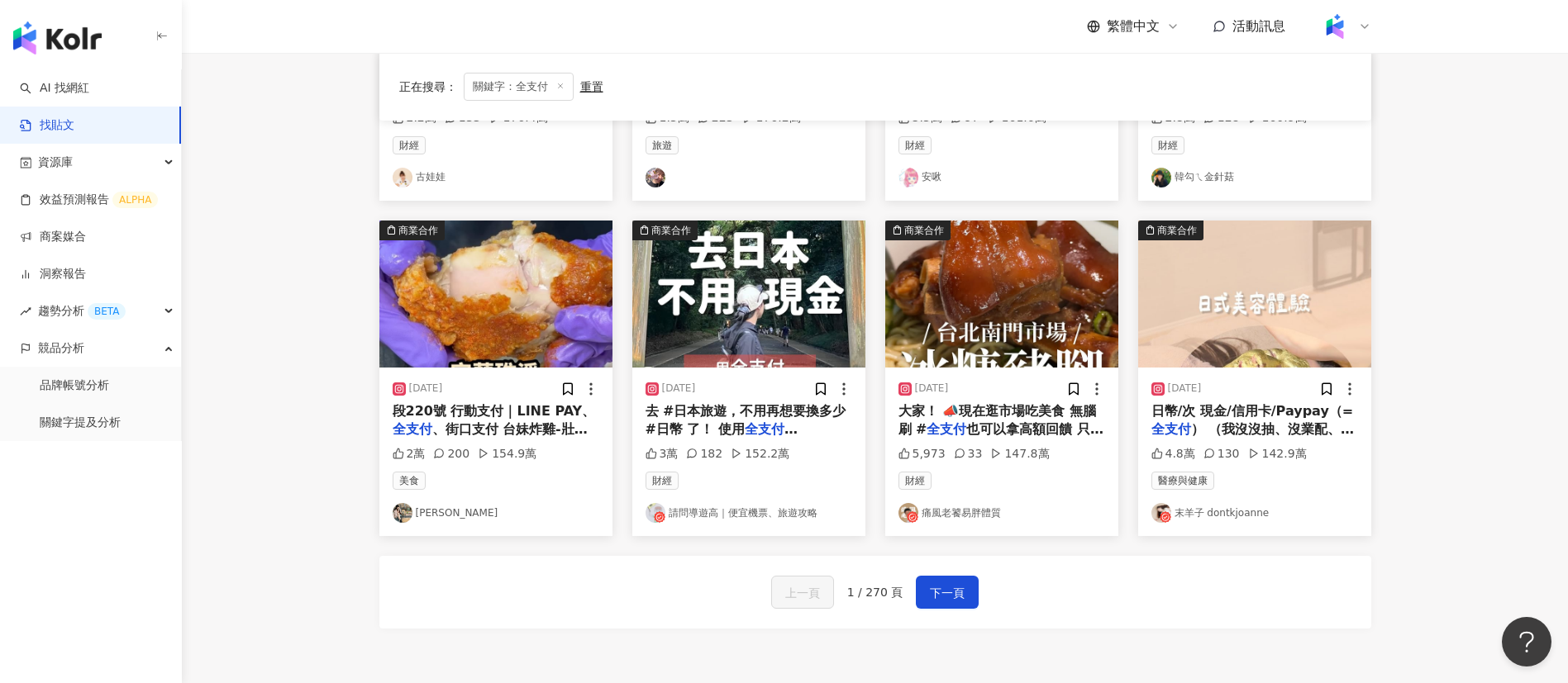
scroll to position [731, 0]
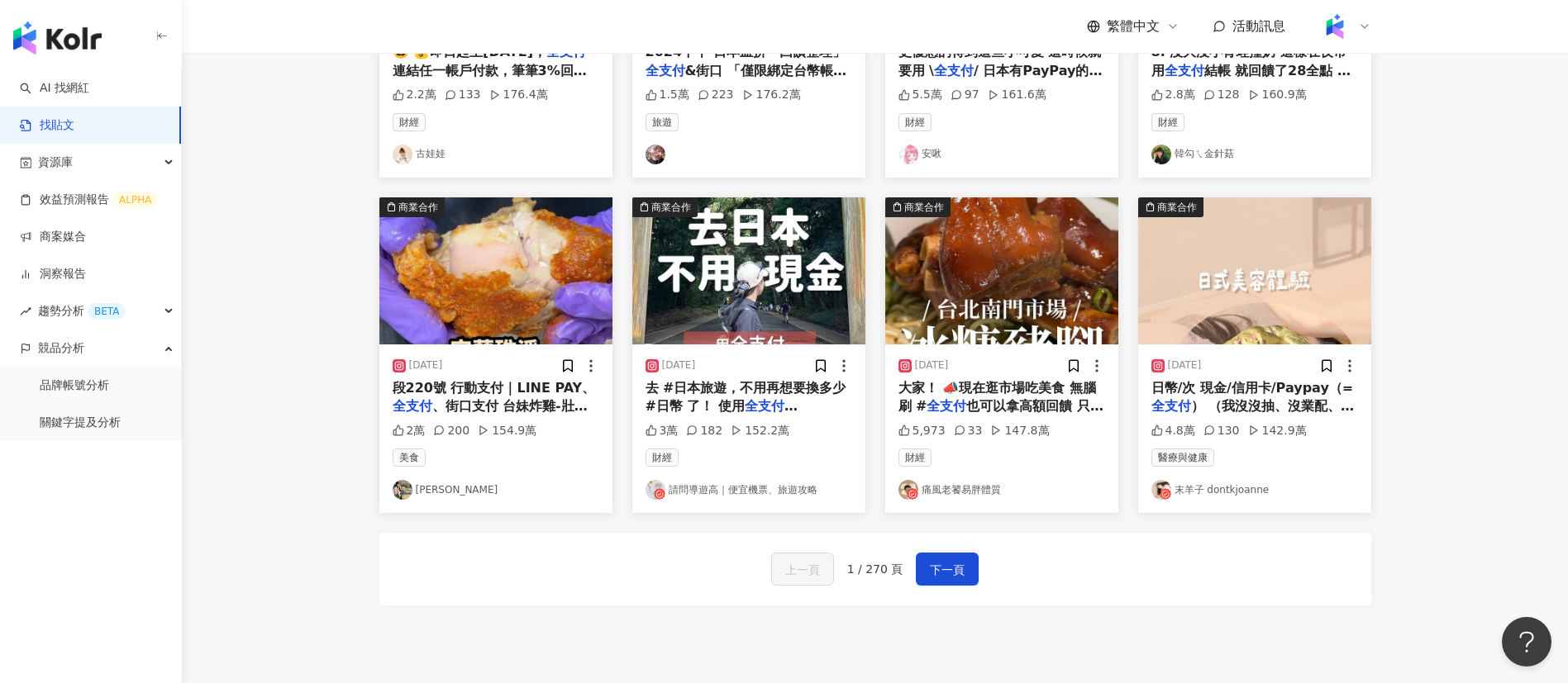
scroll to position [0, 0]
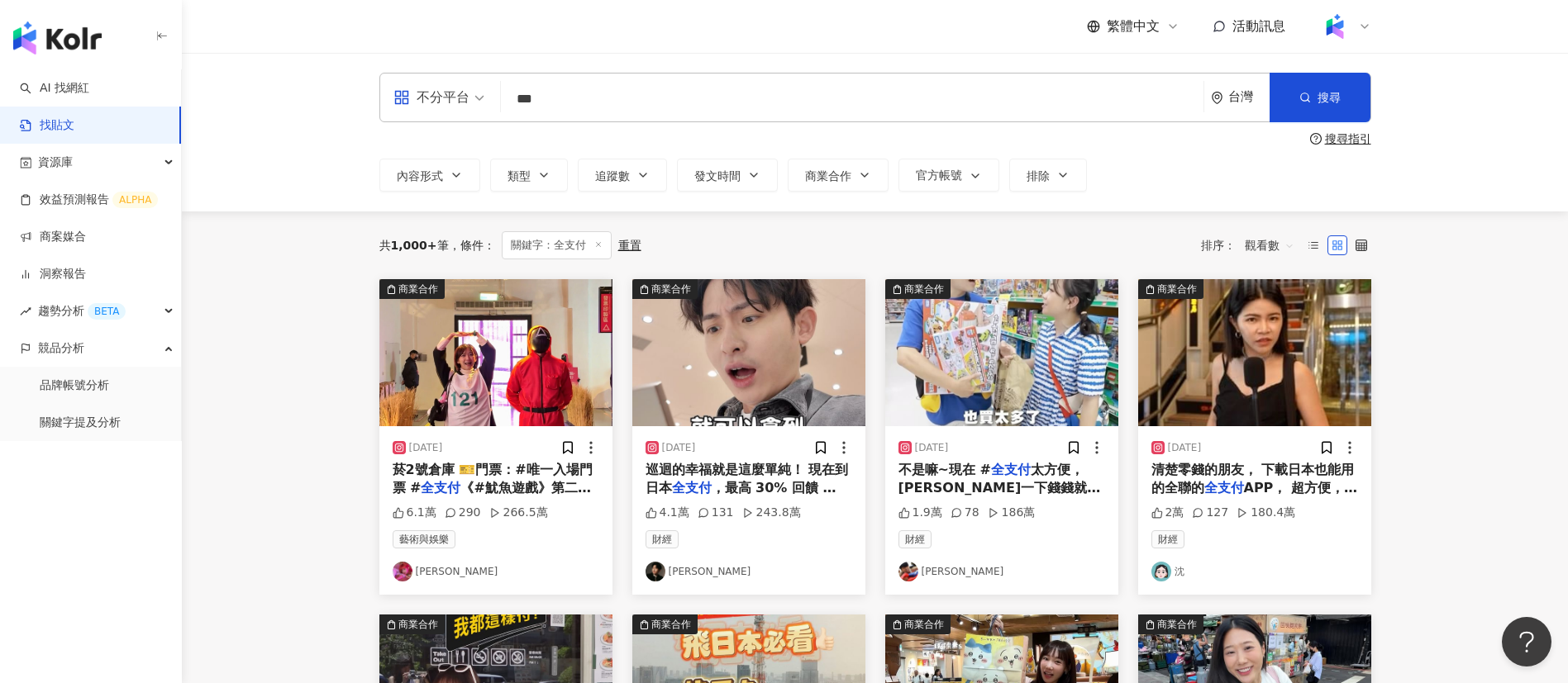
click at [1003, 466] on mark "全支付" at bounding box center [1011, 469] width 39 height 15
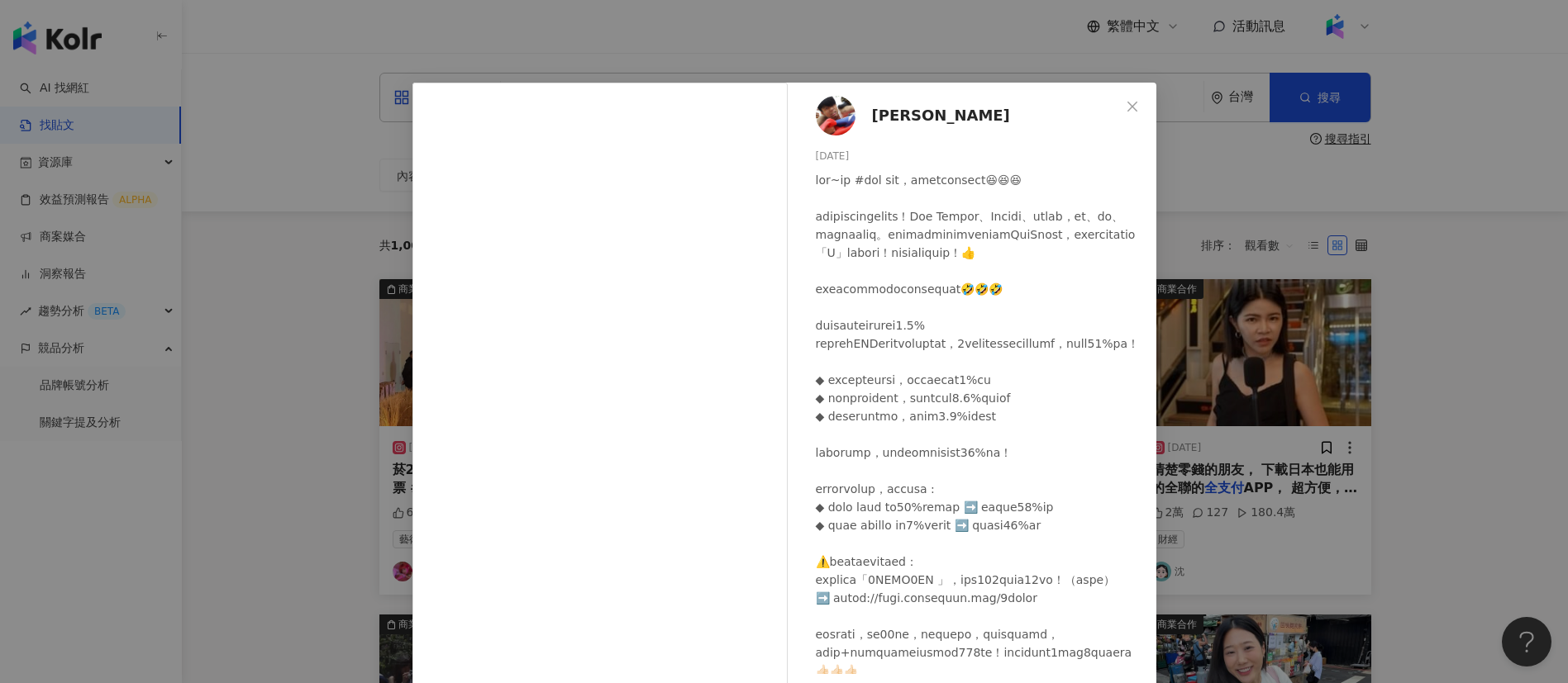
click at [947, 318] on div at bounding box center [979, 516] width 327 height 691
click at [873, 376] on div at bounding box center [979, 516] width 327 height 691
click at [796, 433] on div "[PERSON_NAME] [DATE] 1.9萬 78 186萬" at bounding box center [975, 377] width 361 height 591
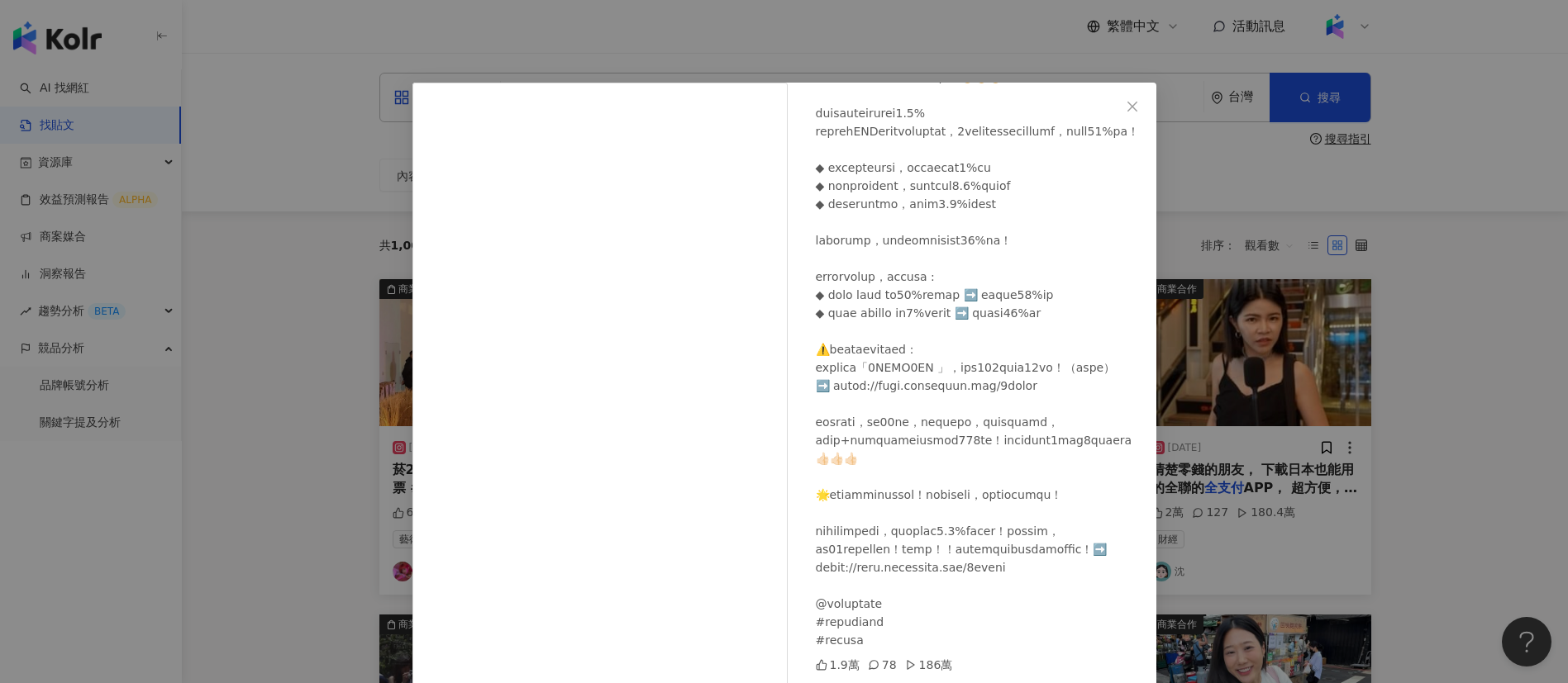
scroll to position [58, 0]
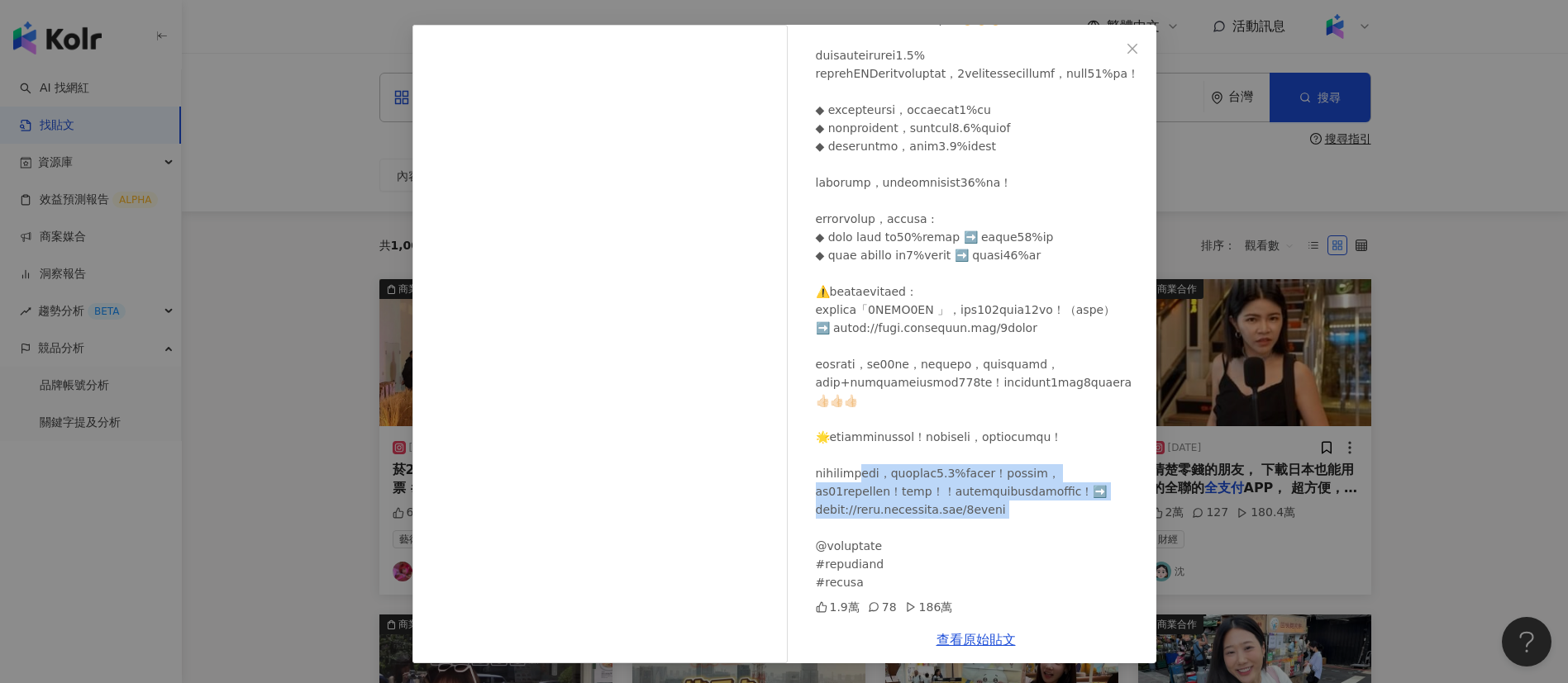
drag, startPoint x: 898, startPoint y: 449, endPoint x: 1005, endPoint y: 531, distance: 134.8
click at [1005, 531] on div at bounding box center [979, 246] width 327 height 691
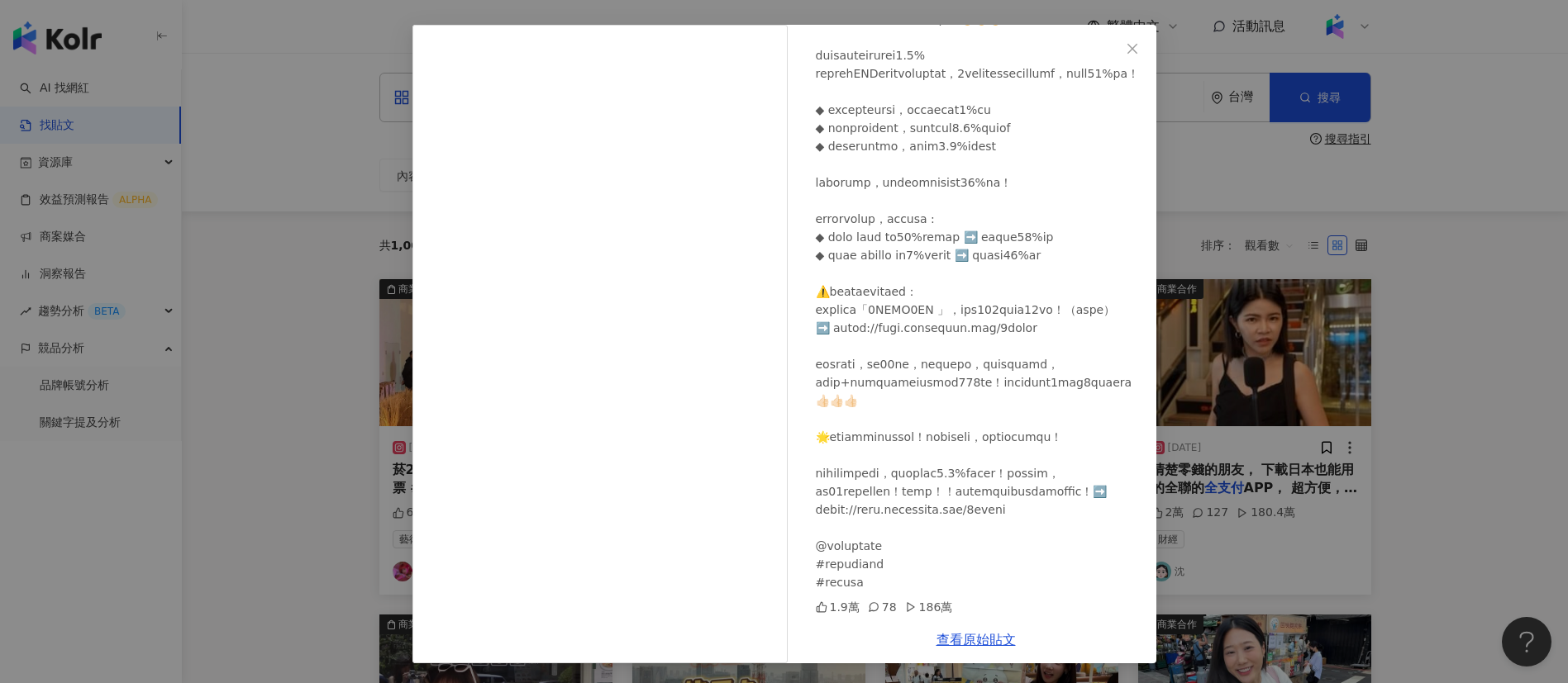
click at [1403, 453] on div "[PERSON_NAME] [DATE] 1.9萬 78 186萬 查看原始貼文" at bounding box center [784, 342] width 1568 height 683
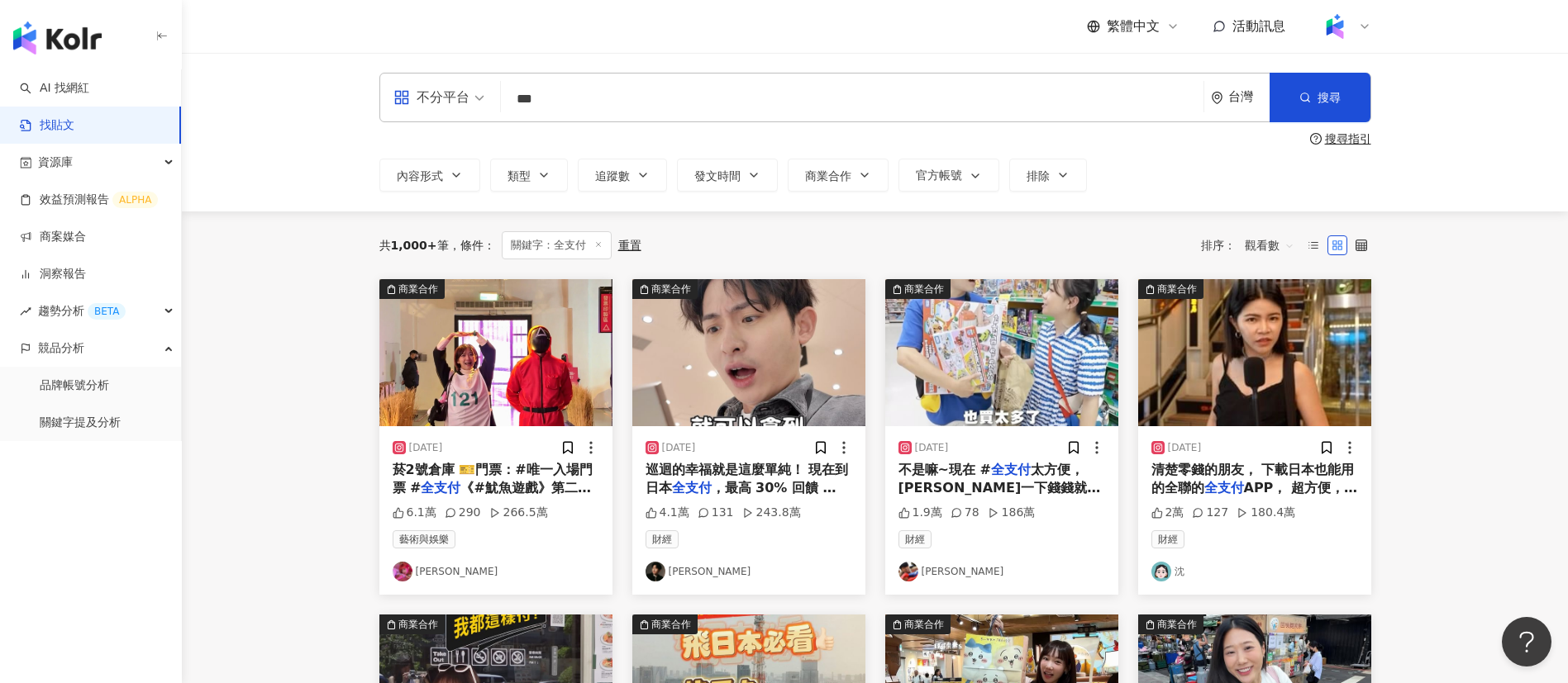
click at [726, 487] on span "，最高 30% 回饋 🇯🇵 使用" at bounding box center [742, 497] width 194 height 34
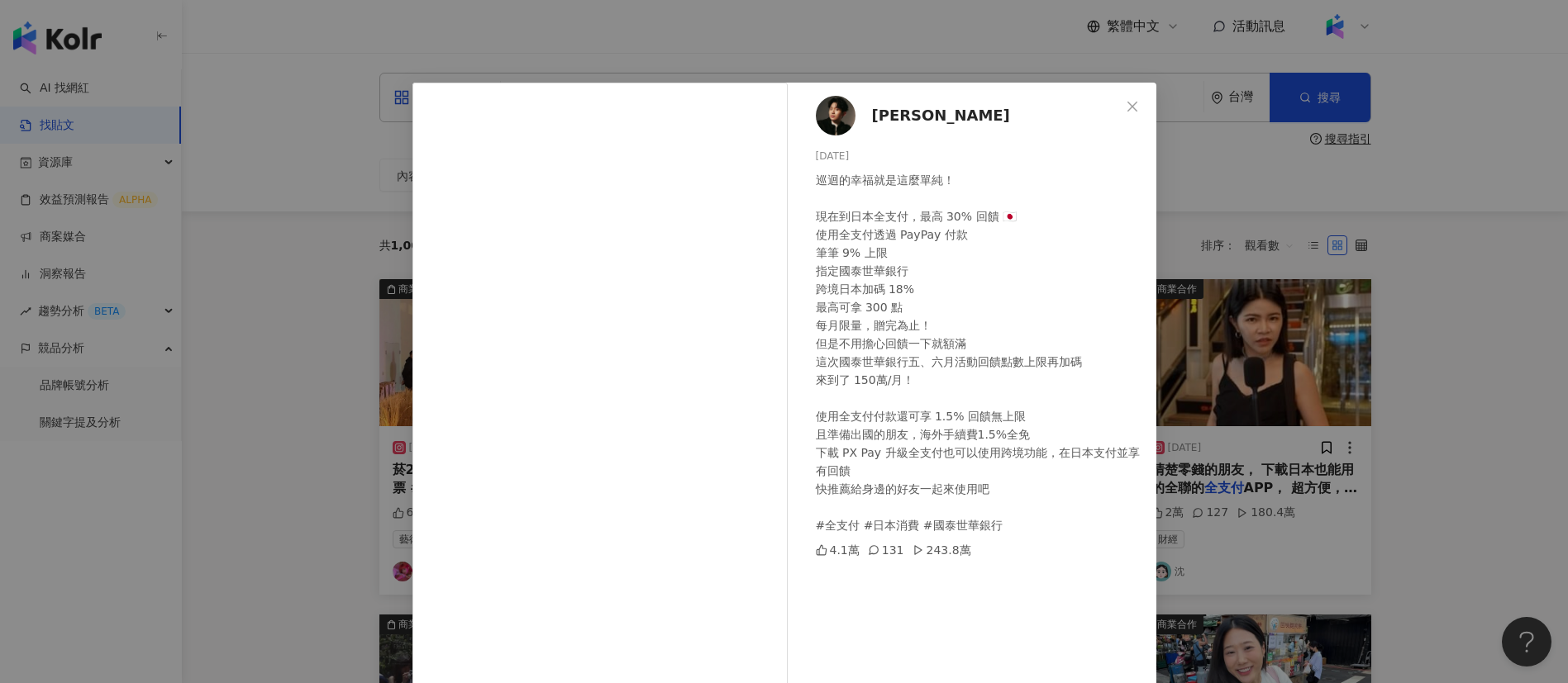
click at [831, 373] on div "巡迴的幸福就是這麼單純！ 現在到日本全支付，最高 30% 回饋 🇯🇵 使用全支付透過 PayPay 付款 筆筆 9% 上限 指定國泰世華銀行 跨境日本加碼 1…" at bounding box center [979, 353] width 327 height 364
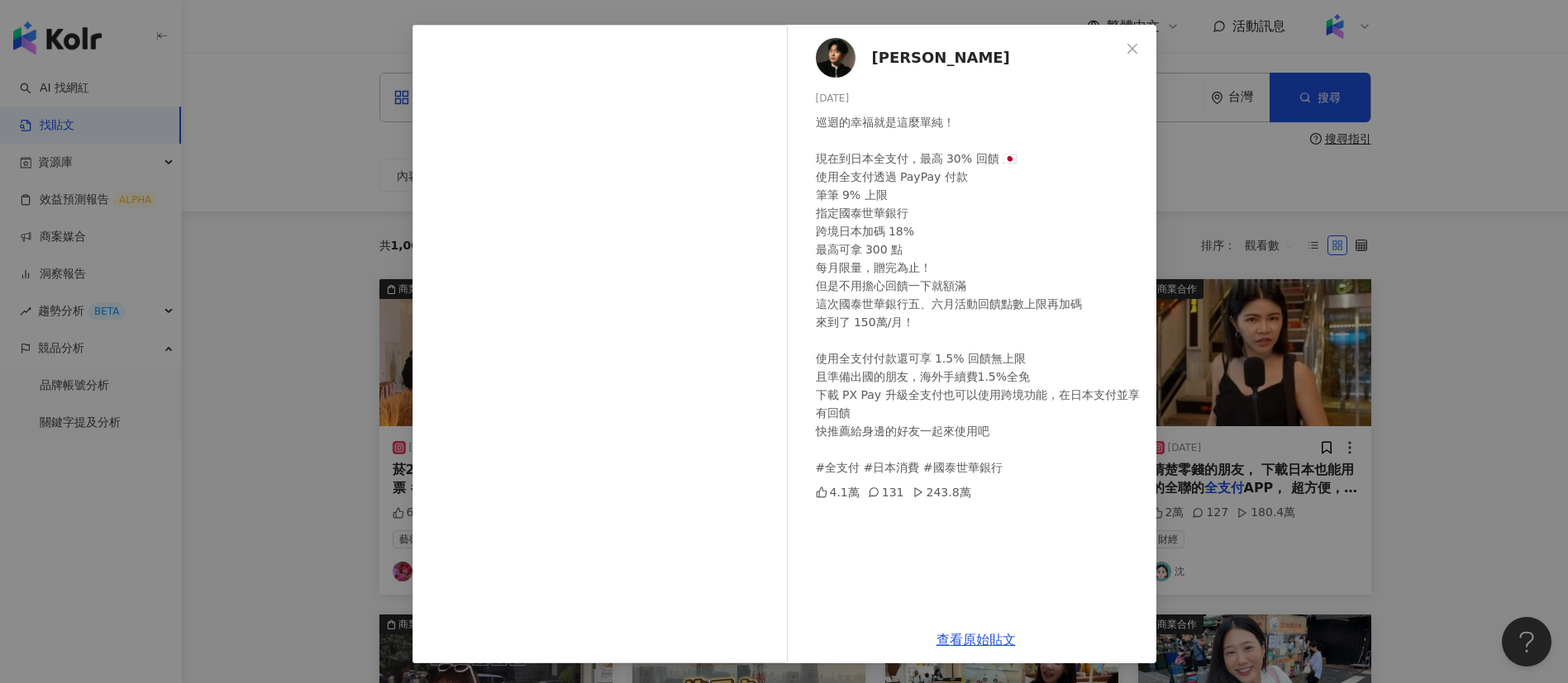
click at [1237, 488] on div "[PERSON_NAME][DATE] 巡迴的幸福就是這麼單純！ 現在到日本全支付，最高 30% 回饋 🇯🇵 使用全支付透過 PayPay 付款 筆筆 9% …" at bounding box center [784, 342] width 1568 height 683
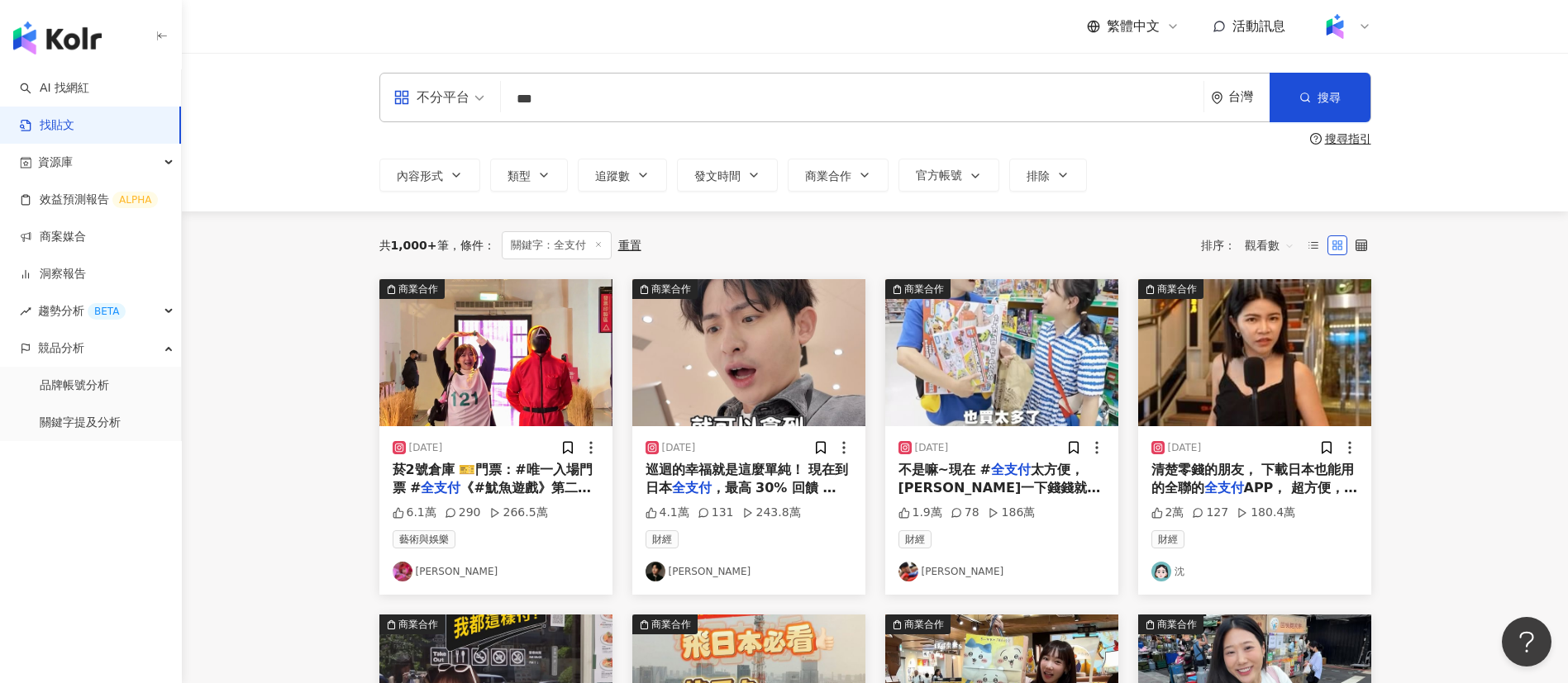
click at [985, 492] on span "太方便，[PERSON_NAME]一下錢錢就變成快樂了😆😆😆 這次去到日本幾乎每間店都能使用！Bic Camera、Lawson、星巴克等等，結帳、累點、存發…" at bounding box center [1000, 515] width 205 height 108
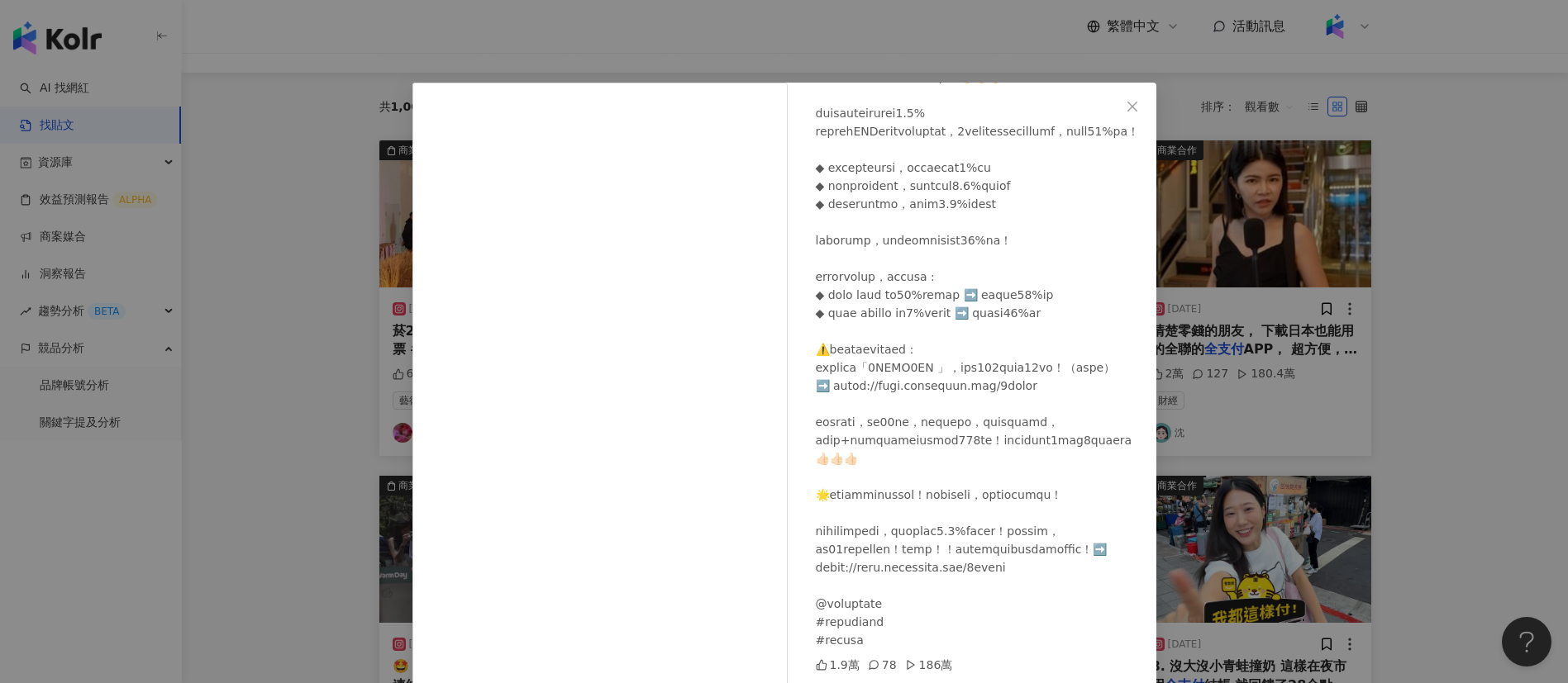
scroll to position [39, 0]
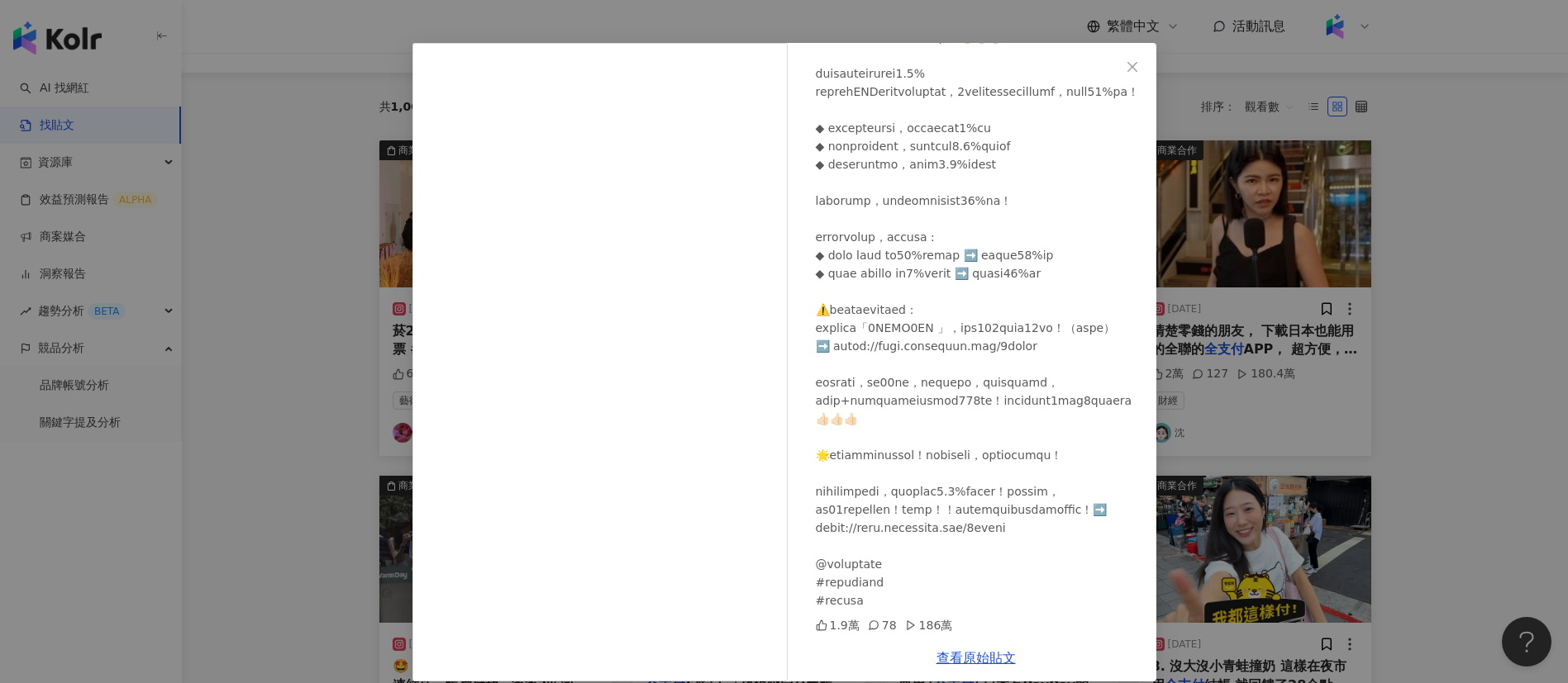
click at [866, 424] on div at bounding box center [979, 264] width 327 height 691
click at [1212, 414] on div "[PERSON_NAME] [DATE] 1.9萬 78 186萬 查看原始貼文" at bounding box center [784, 342] width 1568 height 683
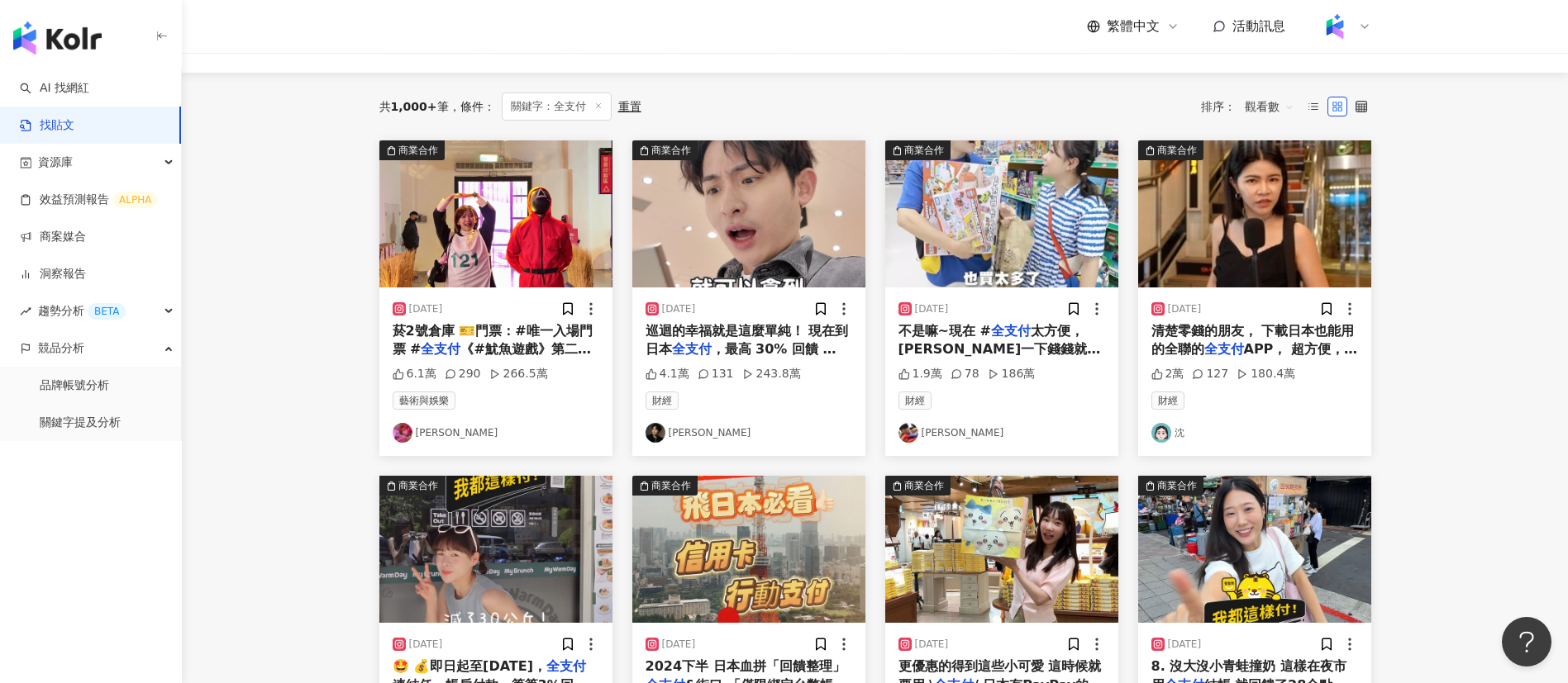
click at [1239, 350] on mark "全支付" at bounding box center [1224, 349] width 39 height 15
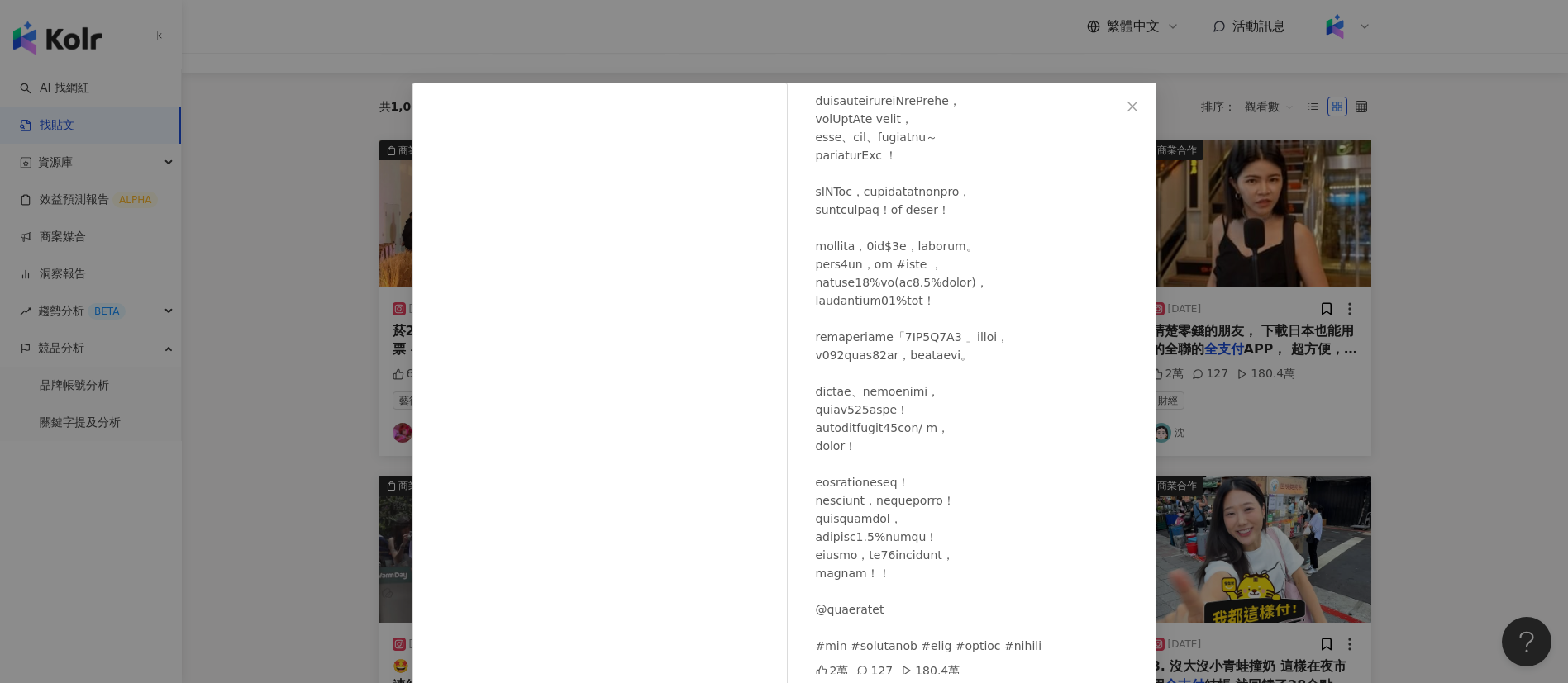
scroll to position [303, 0]
click at [976, 597] on div at bounding box center [979, 258] width 327 height 781
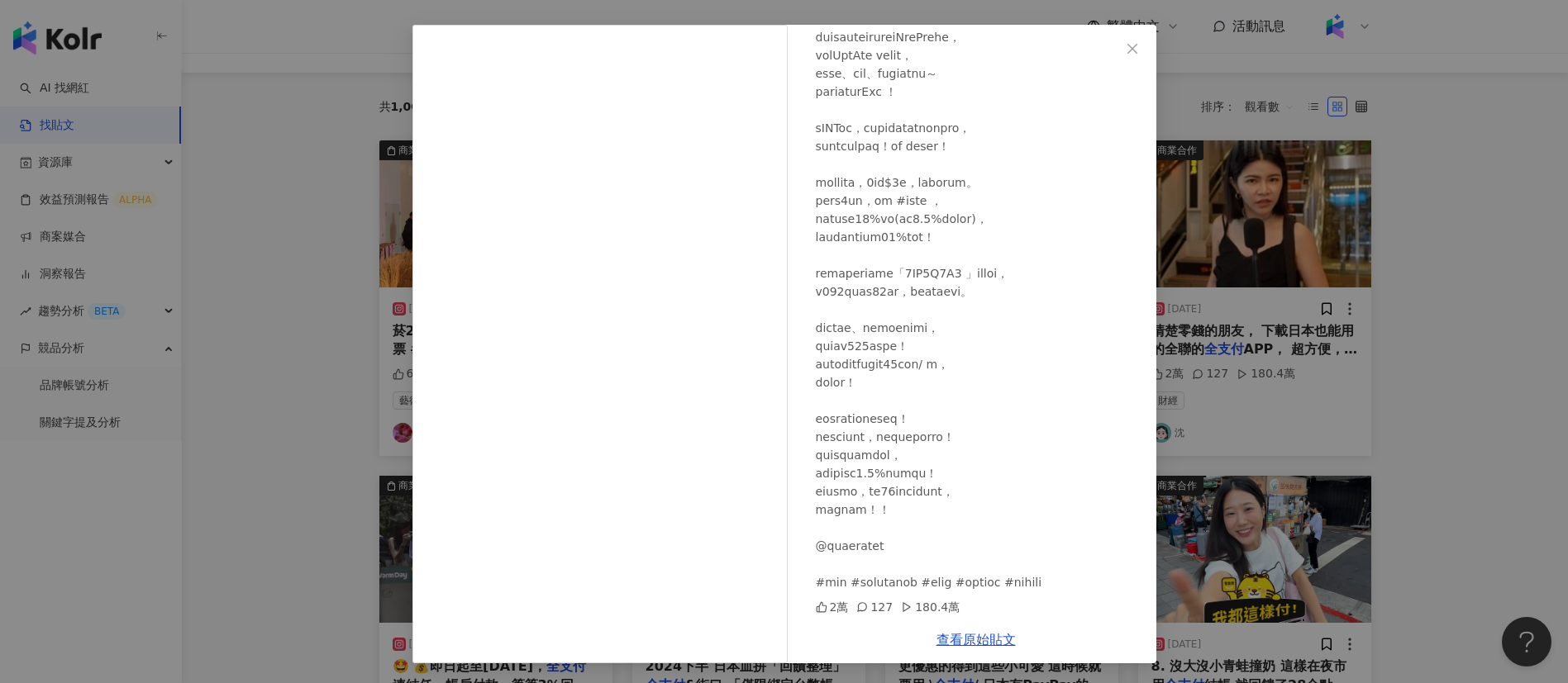
click at [888, 318] on div at bounding box center [979, 200] width 327 height 781
click at [934, 357] on div at bounding box center [979, 200] width 327 height 781
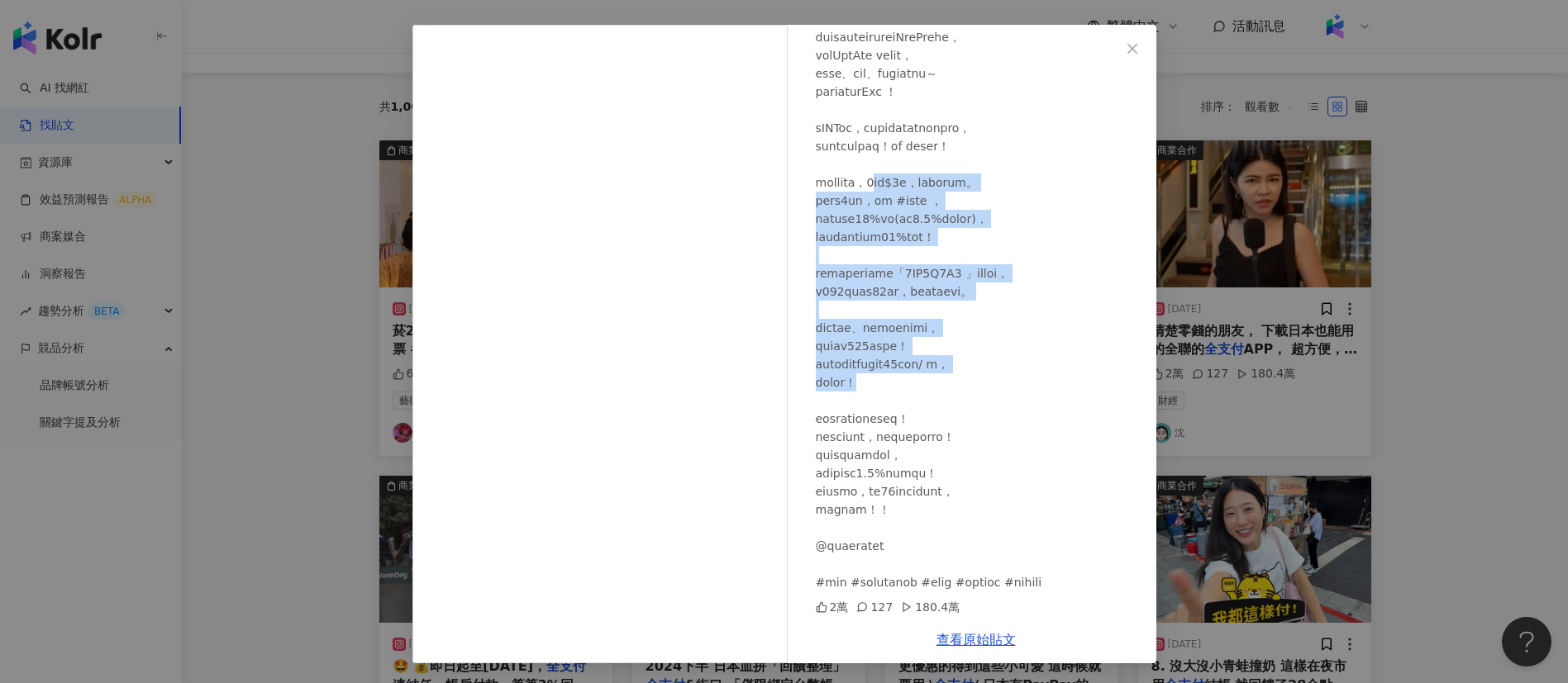
drag, startPoint x: 903, startPoint y: 189, endPoint x: 938, endPoint y: 379, distance: 193.2
click at [938, 379] on div at bounding box center [979, 200] width 327 height 781
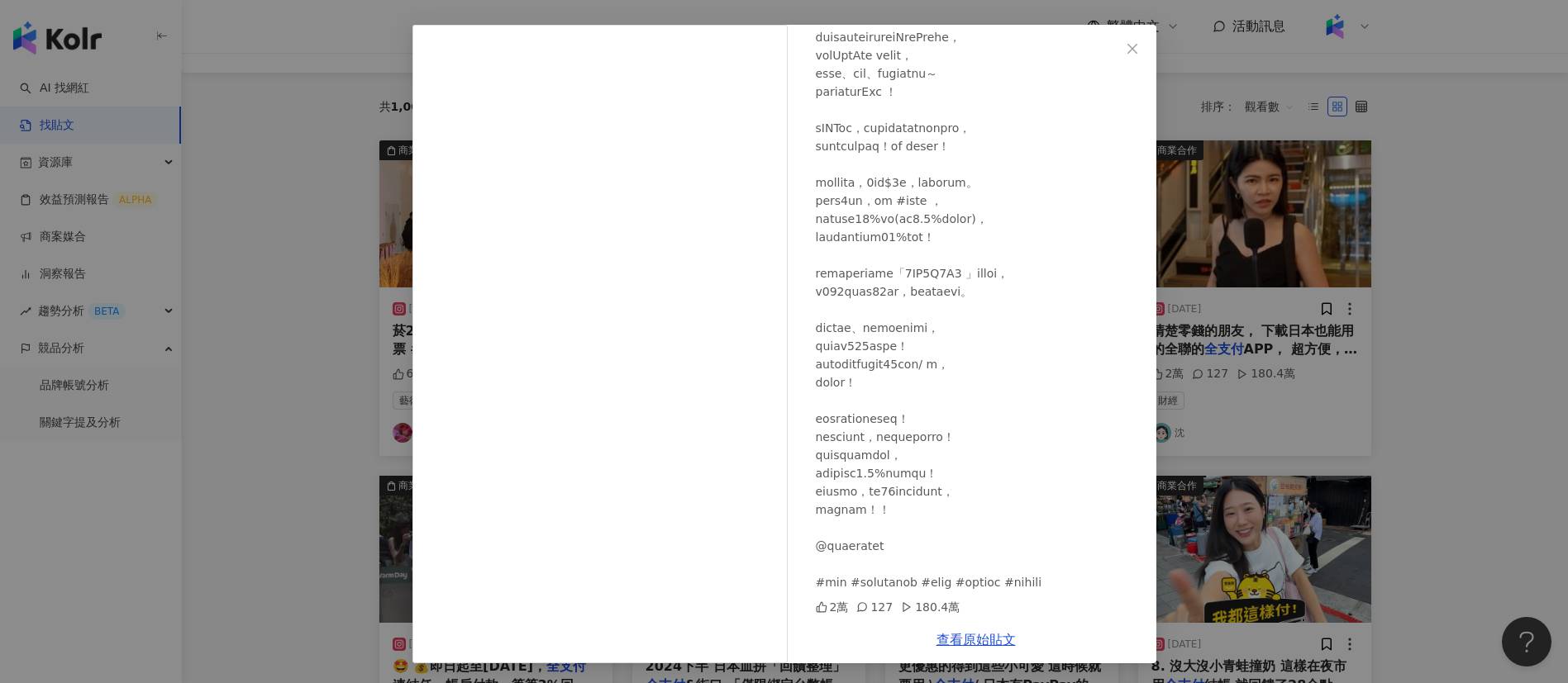
click at [1274, 440] on div "沈 [DATE] 2萬 127 180.4萬 查看原始貼文" at bounding box center [784, 342] width 1568 height 683
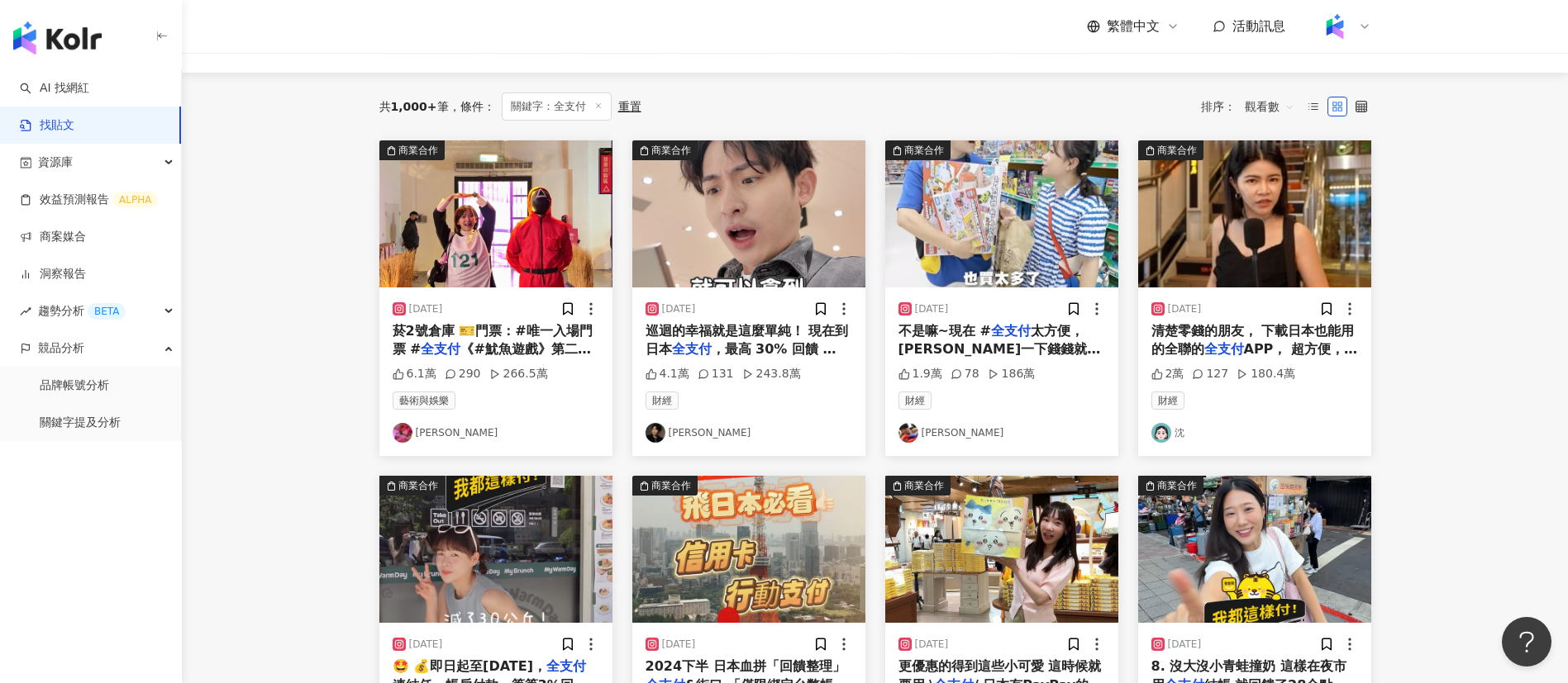
scroll to position [218, 0]
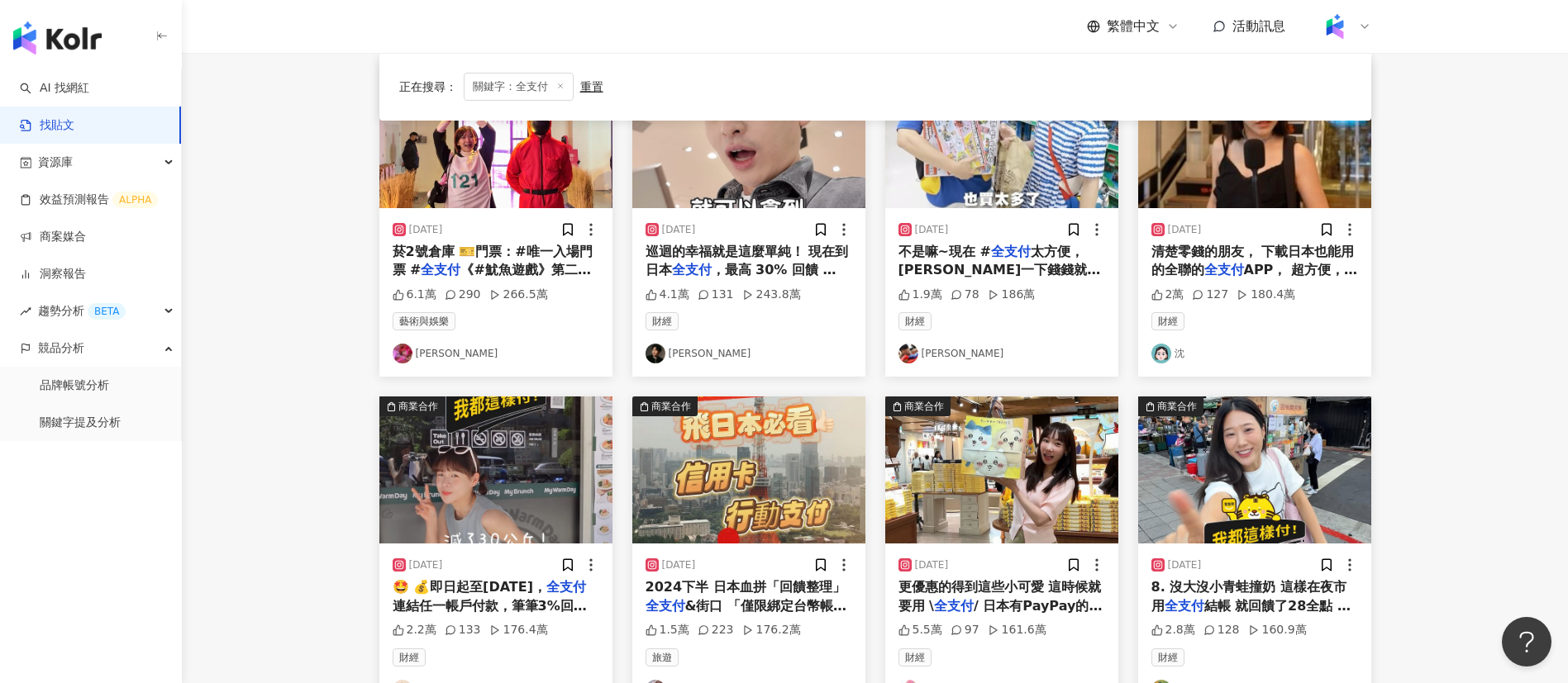
click at [1233, 594] on span "8. 沒大沒小青蛙撞奶 這樣在夜市用" at bounding box center [1249, 596] width 195 height 34
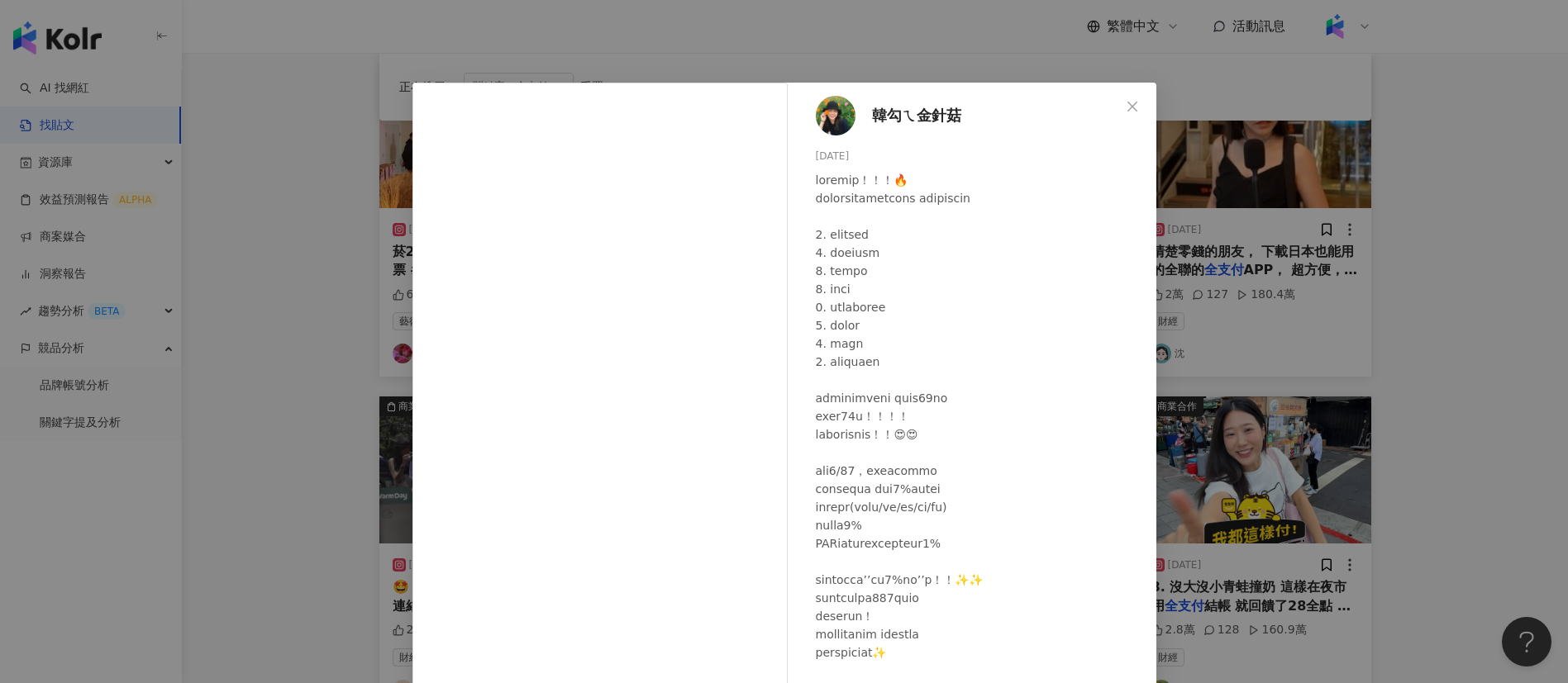
click at [941, 294] on div at bounding box center [979, 508] width 327 height 673
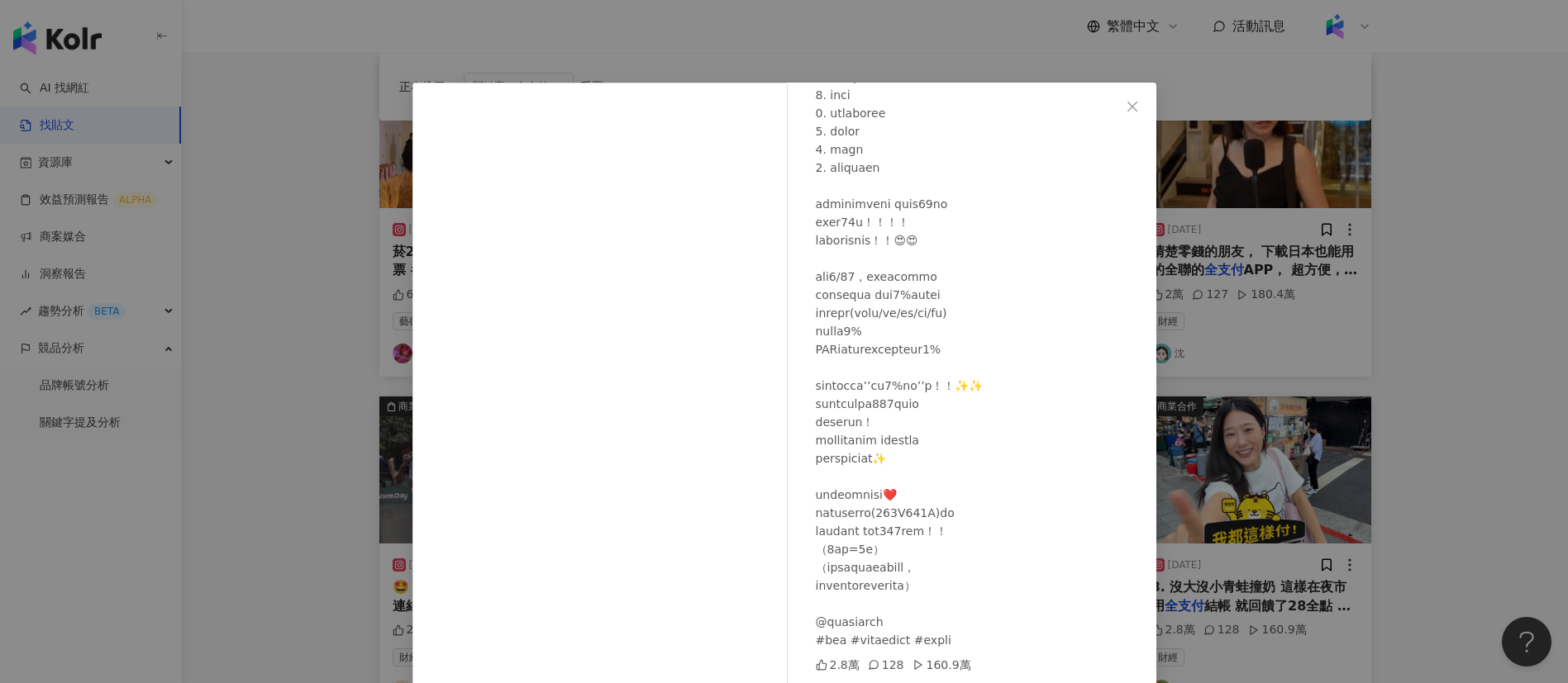
scroll to position [0, 0]
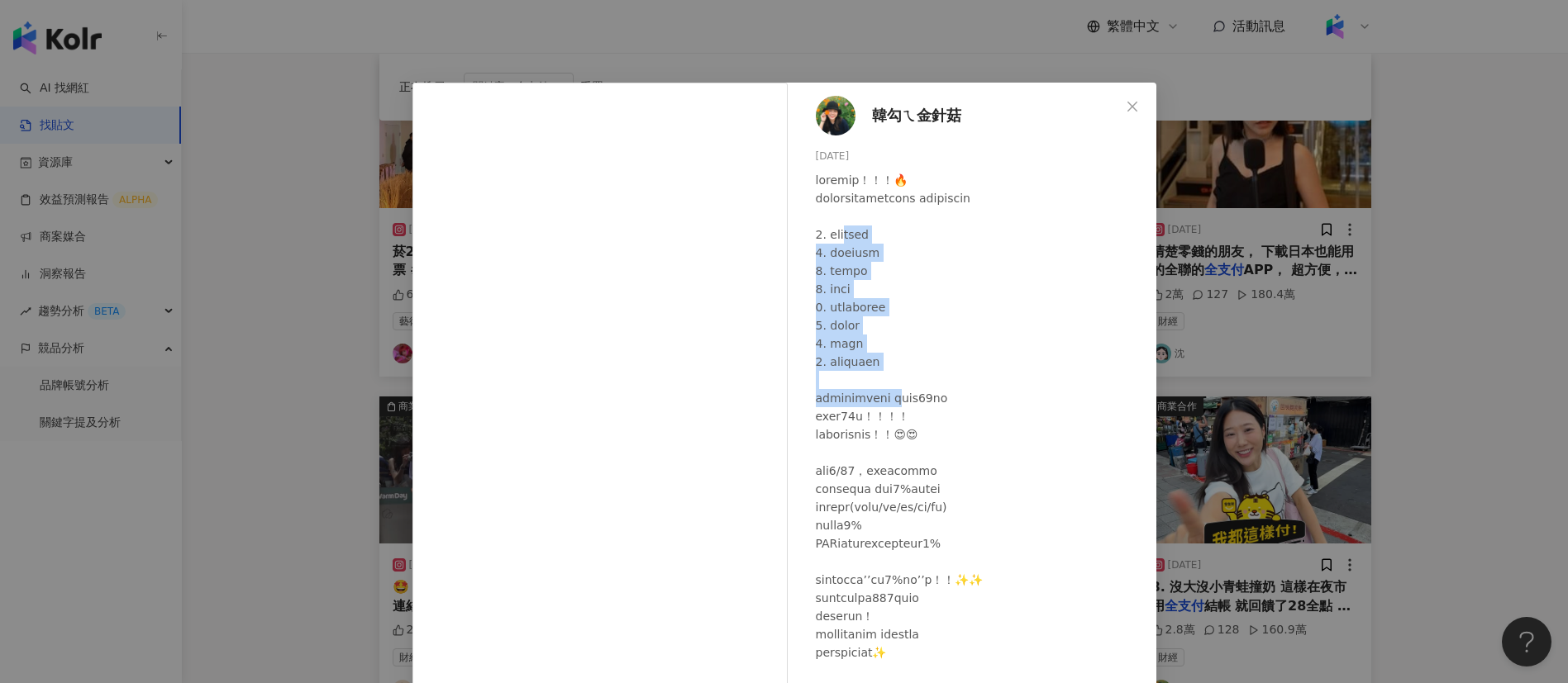
drag, startPoint x: 854, startPoint y: 229, endPoint x: 946, endPoint y: 407, distance: 200.4
click at [946, 407] on div at bounding box center [979, 508] width 327 height 673
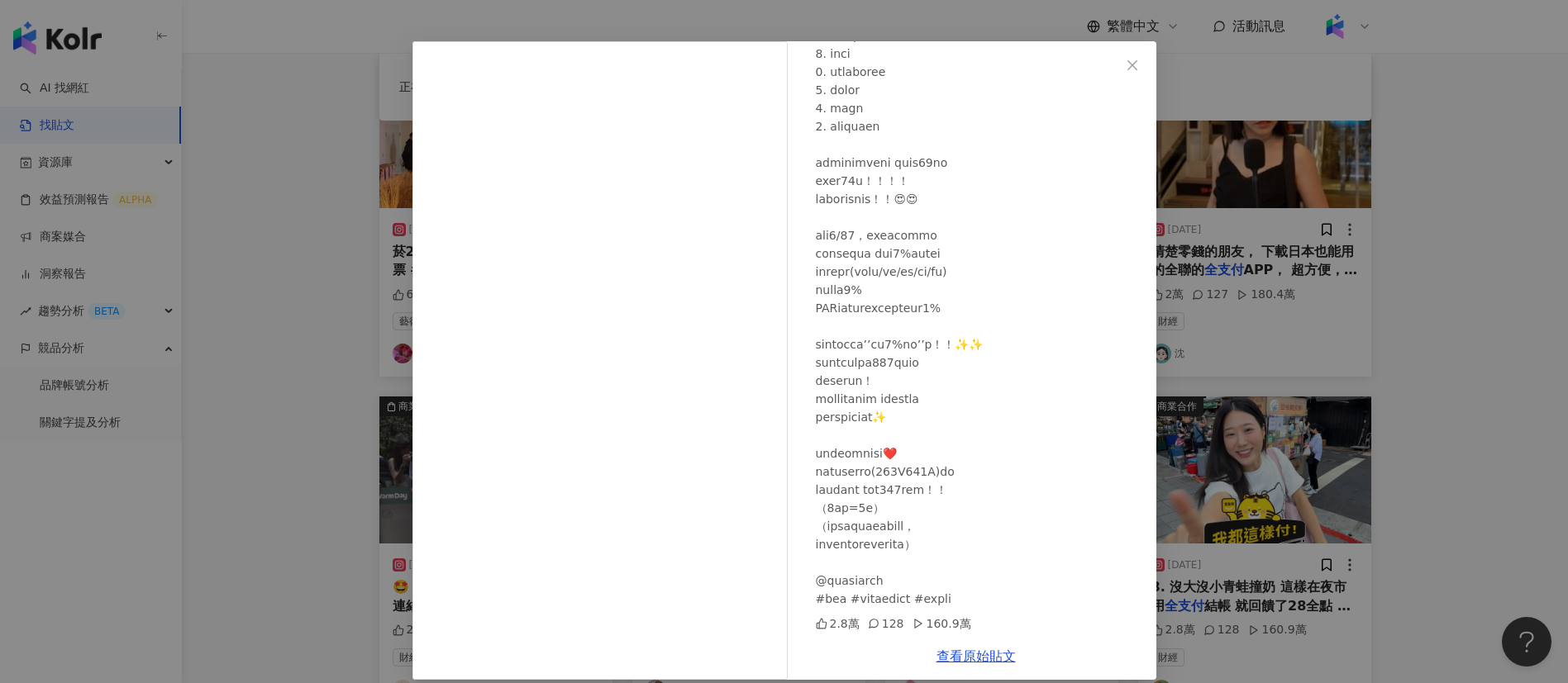
scroll to position [42, 0]
click at [292, 493] on div "韓勾ㄟ金針菇 [DATE] 2.8萬 128 160.9萬 查看原始貼文" at bounding box center [784, 342] width 1568 height 683
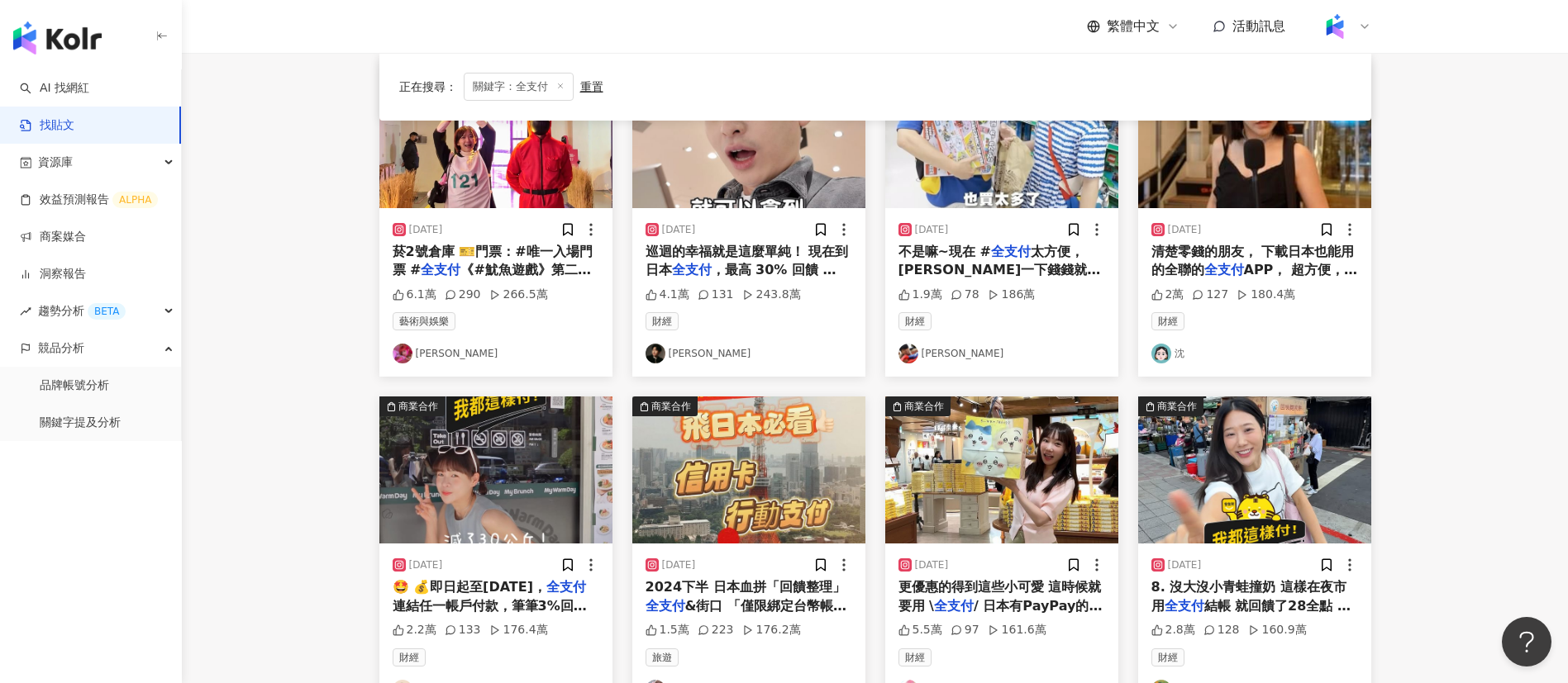
scroll to position [377, 0]
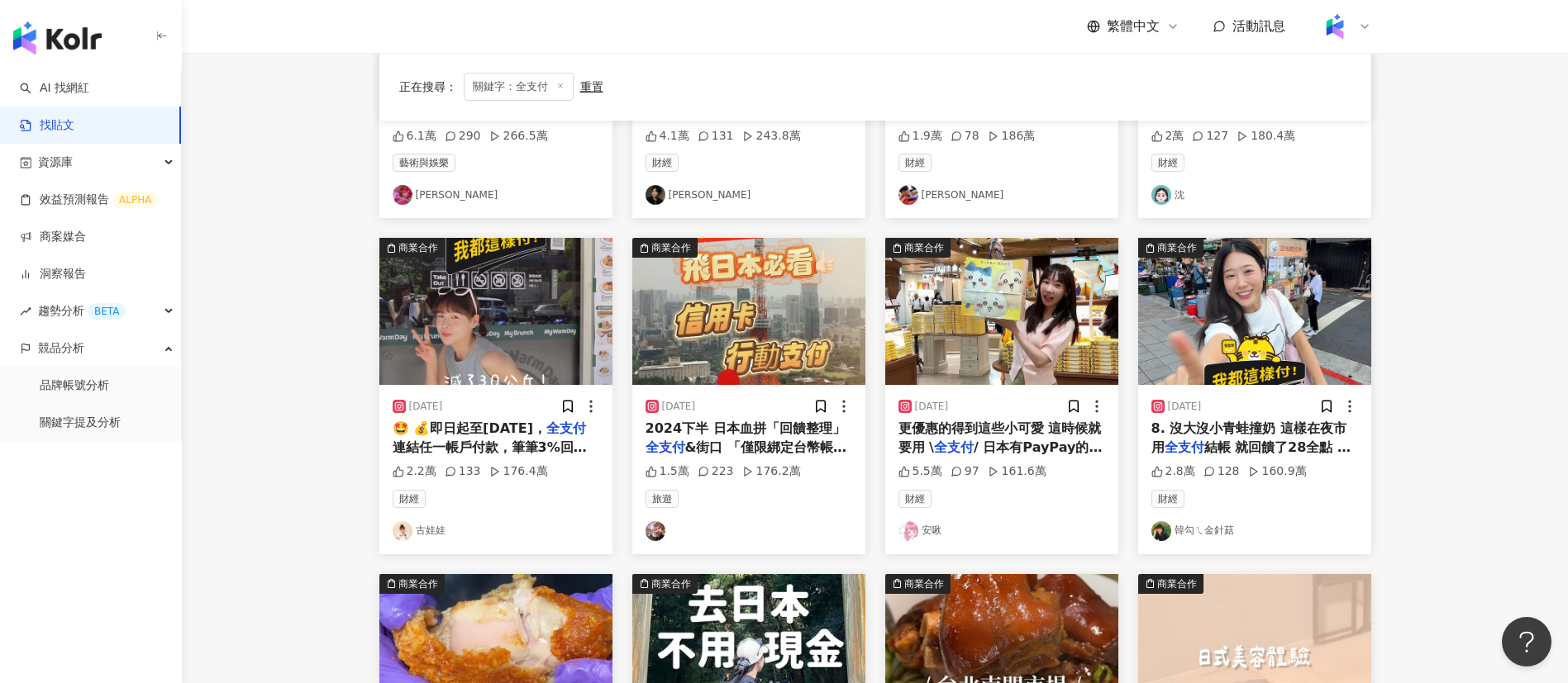
click at [314, 374] on main "不分平台 *** 台灣 搜尋 搜尋指引 內容形式 類型 追蹤數 發文時間 商業合作 官方帳號 排除 正在搜尋 ： 關鍵字：全支付 重置 排序： 觀看數 商業合…" at bounding box center [874, 350] width 1386 height 1347
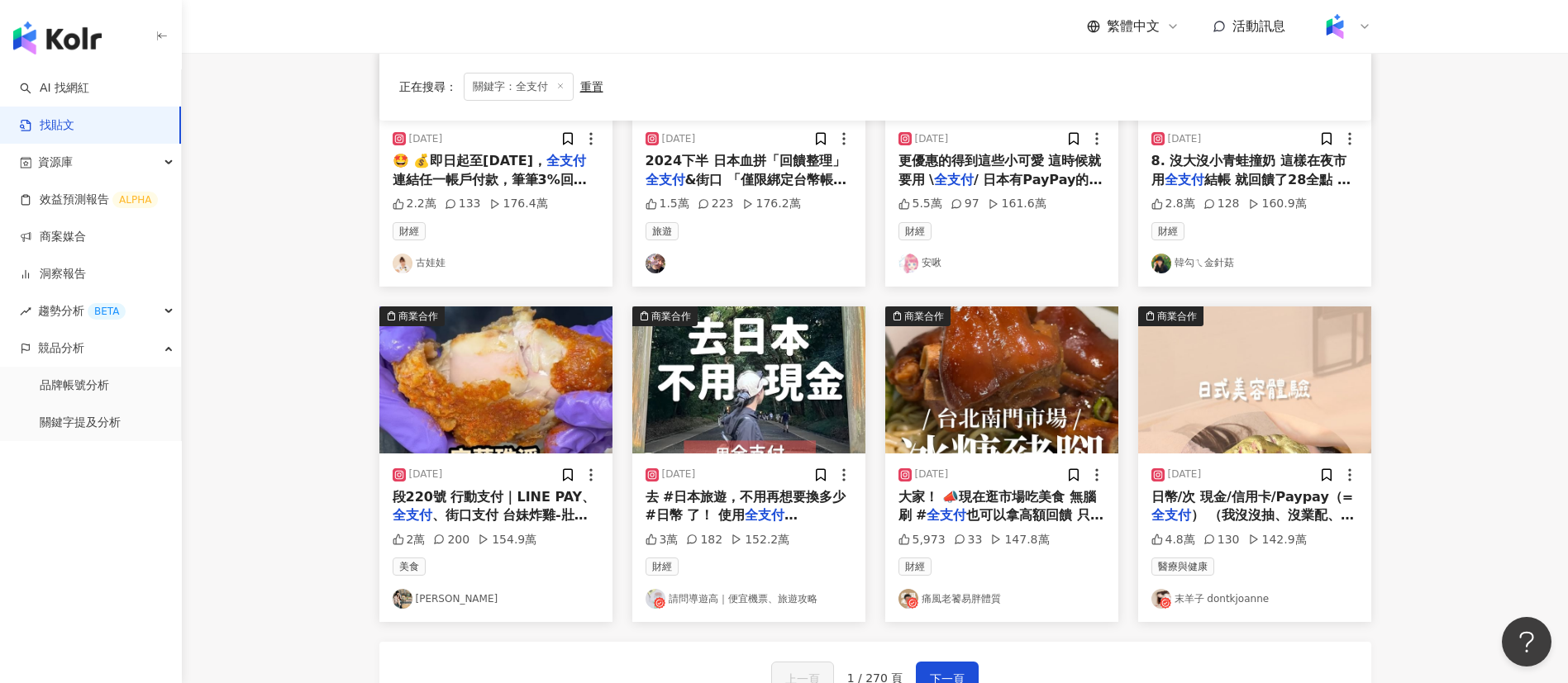
scroll to position [647, 0]
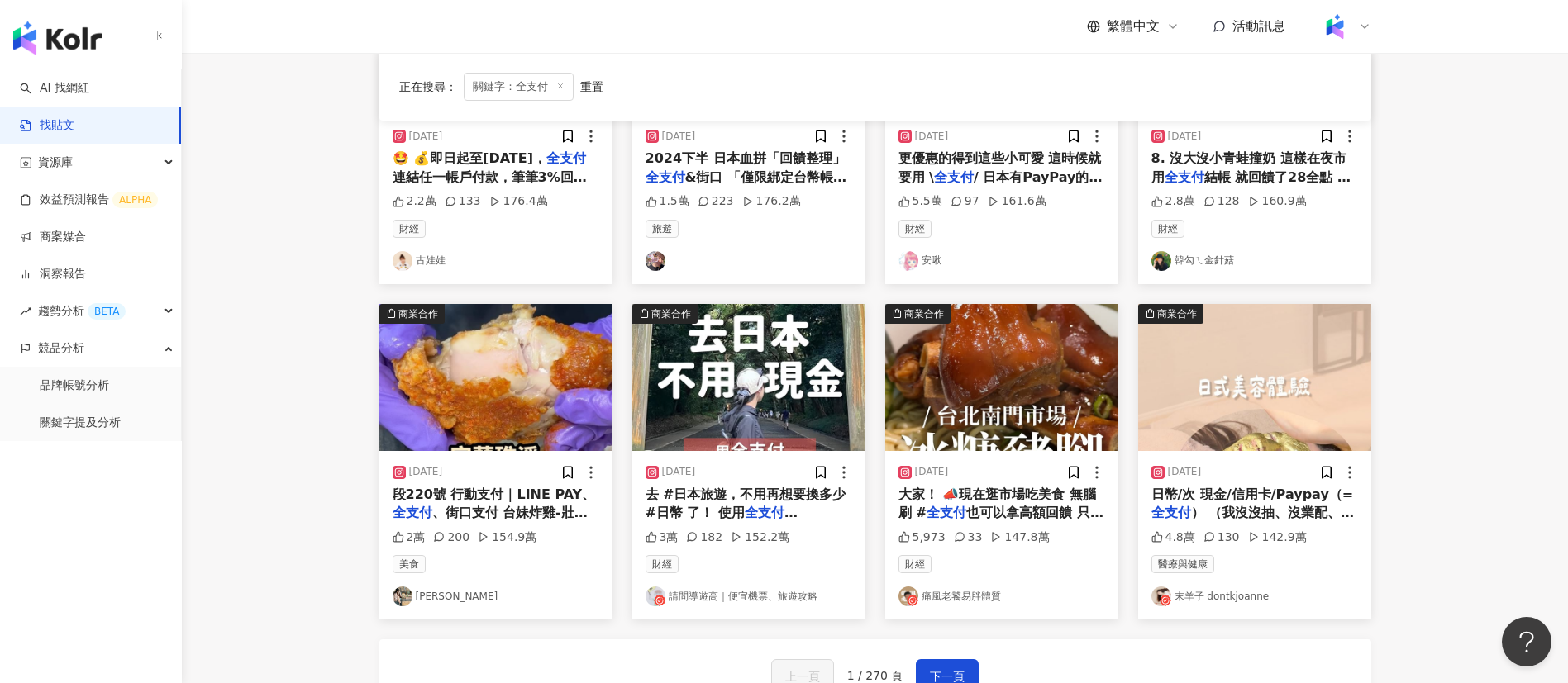
click at [1005, 628] on div "商業合作 [DATE] 菸2號倉庫 🎫門票：#唯一入場門票 # 全支付 《#魷魚遊戲》第二季 Netf 6.1萬 290 266.5萬 藝術與娛樂 阿心Lia…" at bounding box center [875, 172] width 992 height 1079
click at [623, 455] on div "商業合作 [DATE] 去 #日本旅遊，不用再想要換多少 #日幣 了！ 使用 全支付 （PAYPAY) 方便又省錢： 1. 不用再收一堆零錢 2. 免1.5%…" at bounding box center [748, 461] width 253 height 316
click at [760, 509] on mark "全支付" at bounding box center [771, 513] width 53 height 15
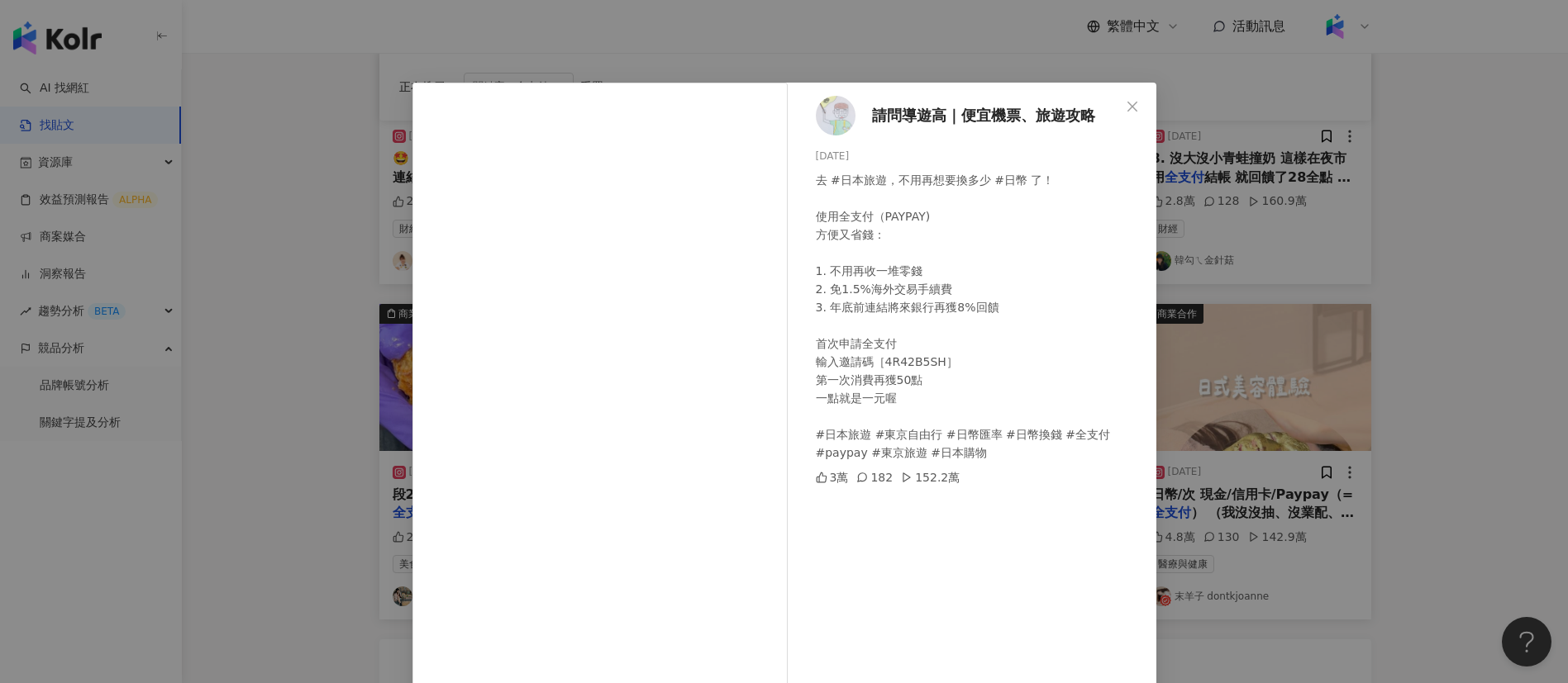
click at [1212, 513] on div "請問導遊高｜便宜機票、旅遊攻略 [DATE] 去 #日本旅遊，不用再想要換多少 #日幣 了！ 使用全支付（PAYPAY) 方便又省錢： 1. 不用再收一堆零錢…" at bounding box center [784, 342] width 1568 height 683
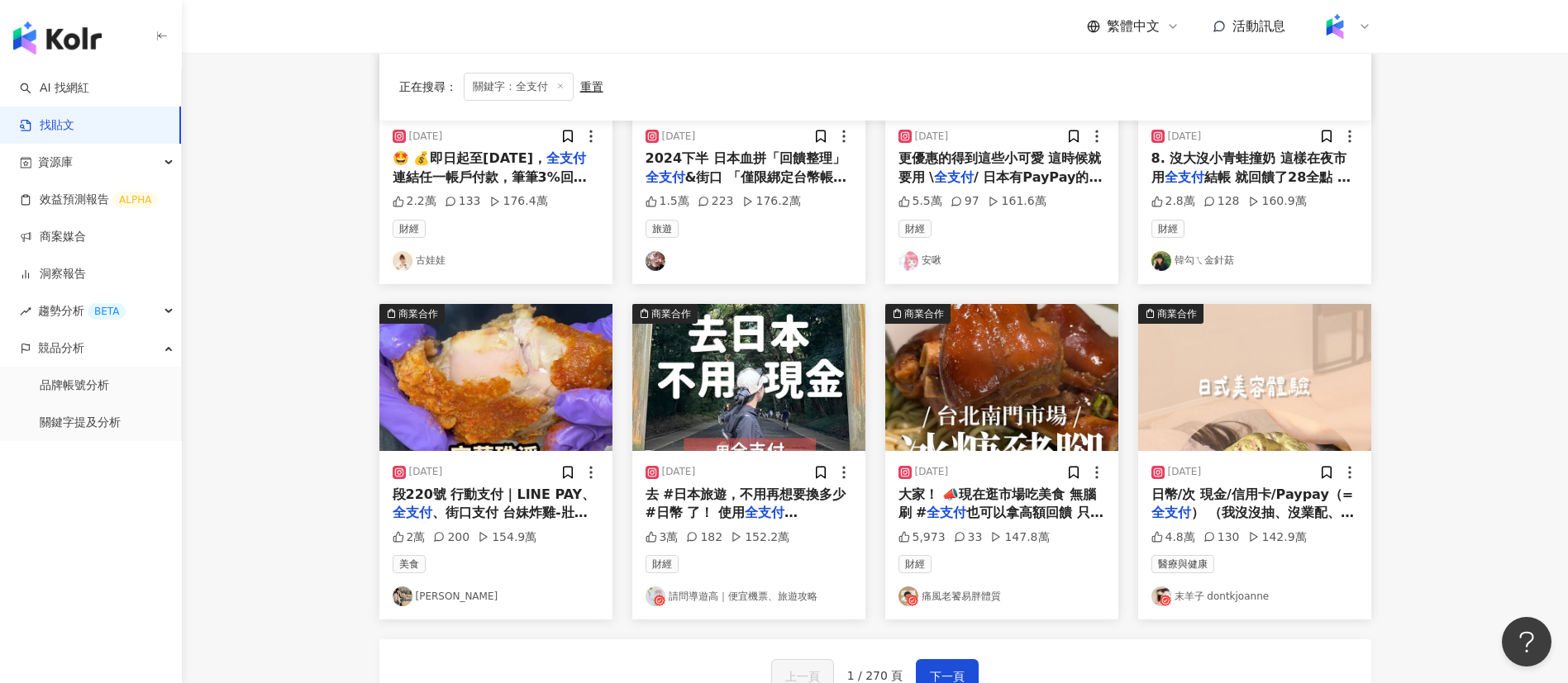
click at [1259, 511] on span "） （我沒沒抽、沒業配、純分享）" at bounding box center [1252, 522] width 203 height 34
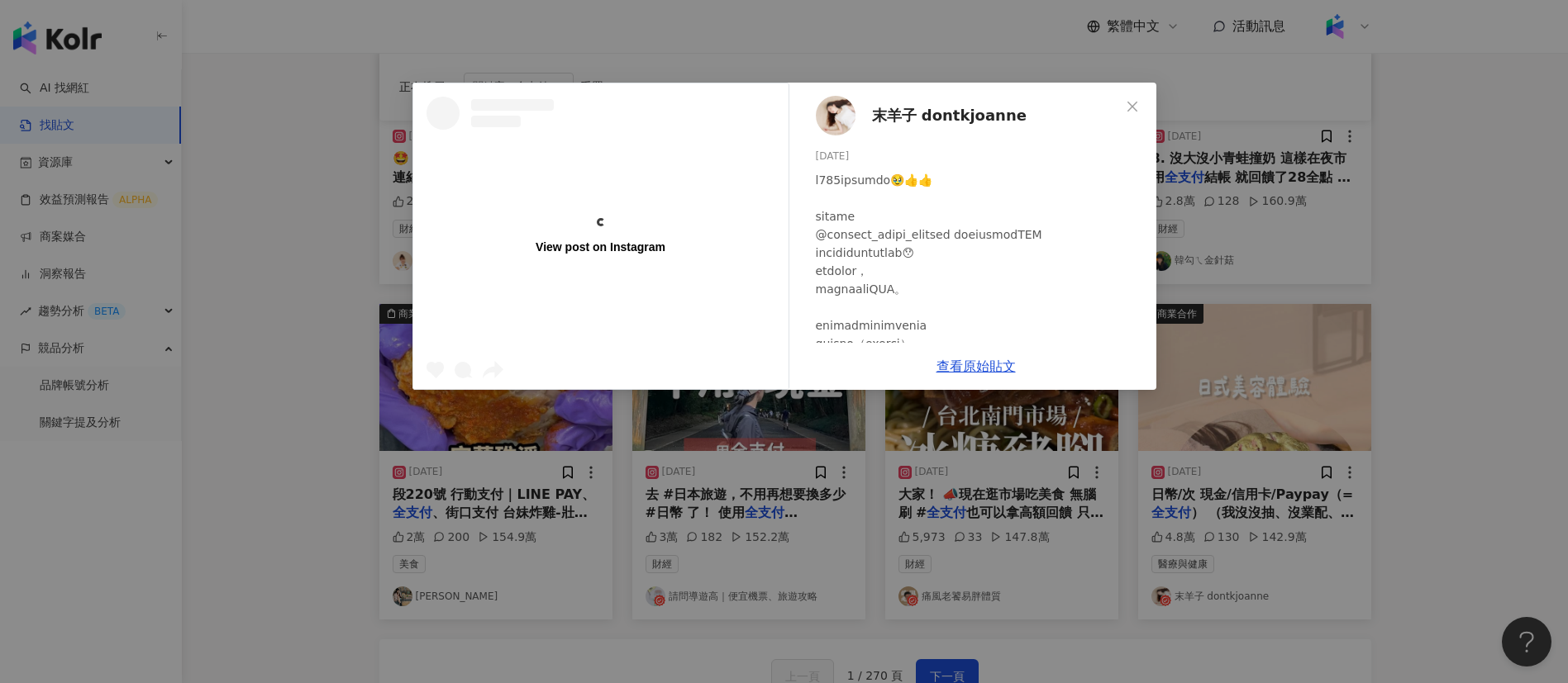
click at [1387, 404] on div "View post on Instagram 末羊子 dontkjoanne [DATE] 4.8萬 130 142.9萬 查看原始貼文" at bounding box center [784, 342] width 1568 height 683
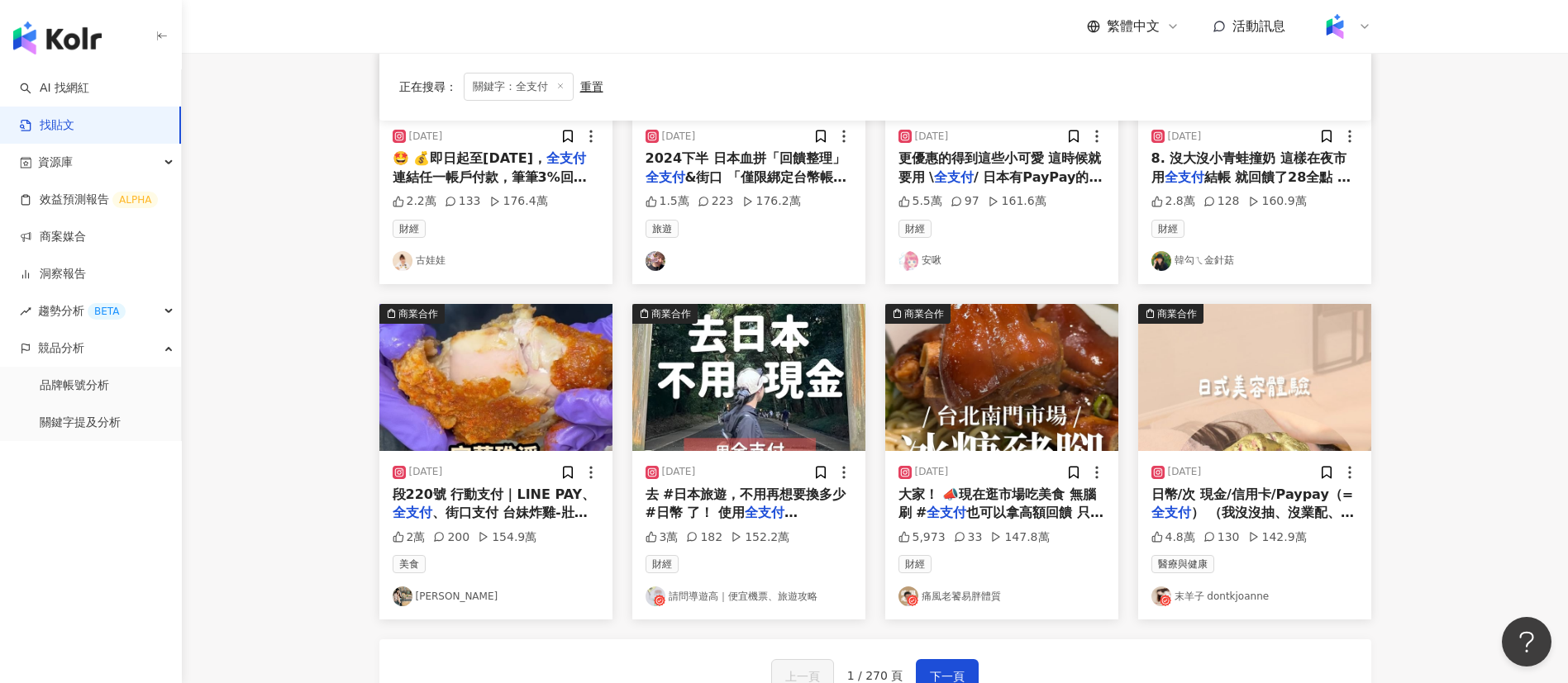
click at [1017, 522] on span "也可以拿高額回饋 只要連結" at bounding box center [1001, 522] width 206 height 34
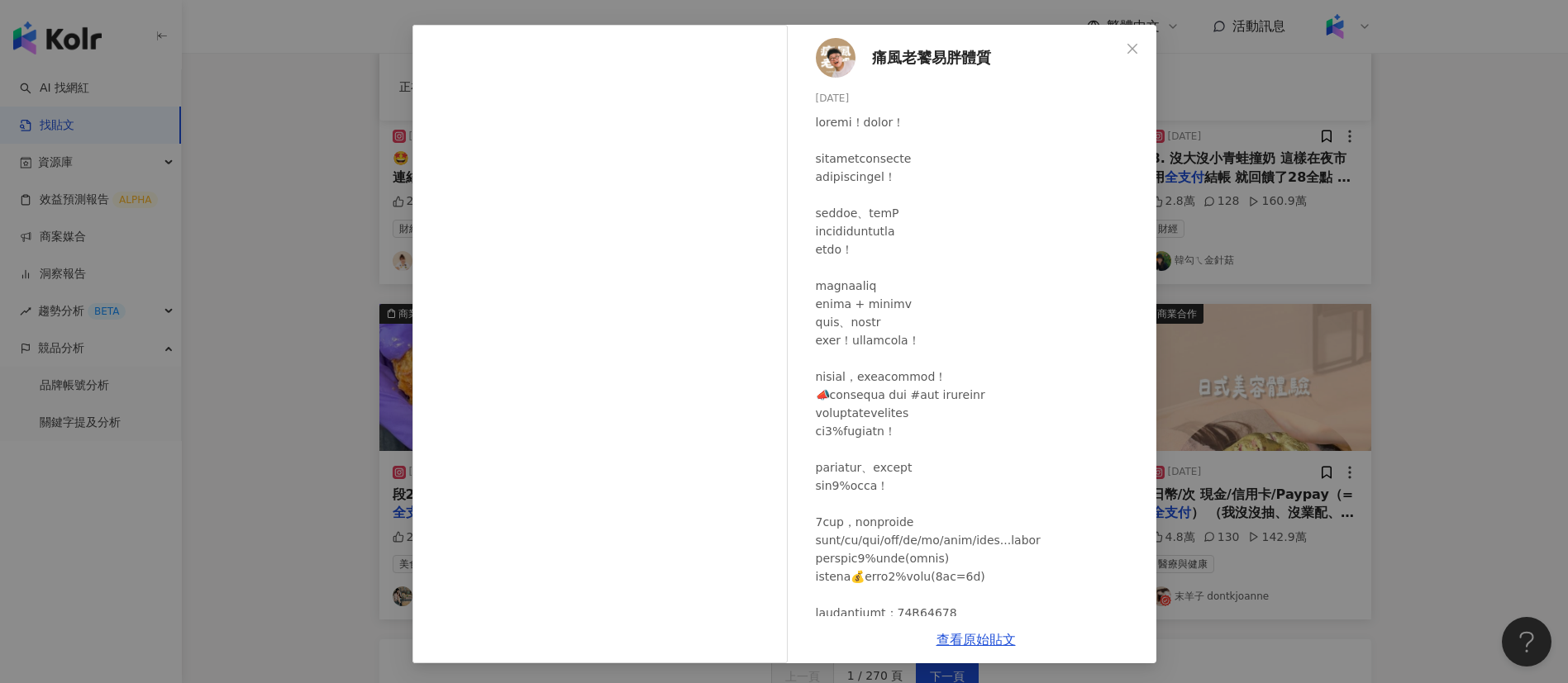
scroll to position [4, 0]
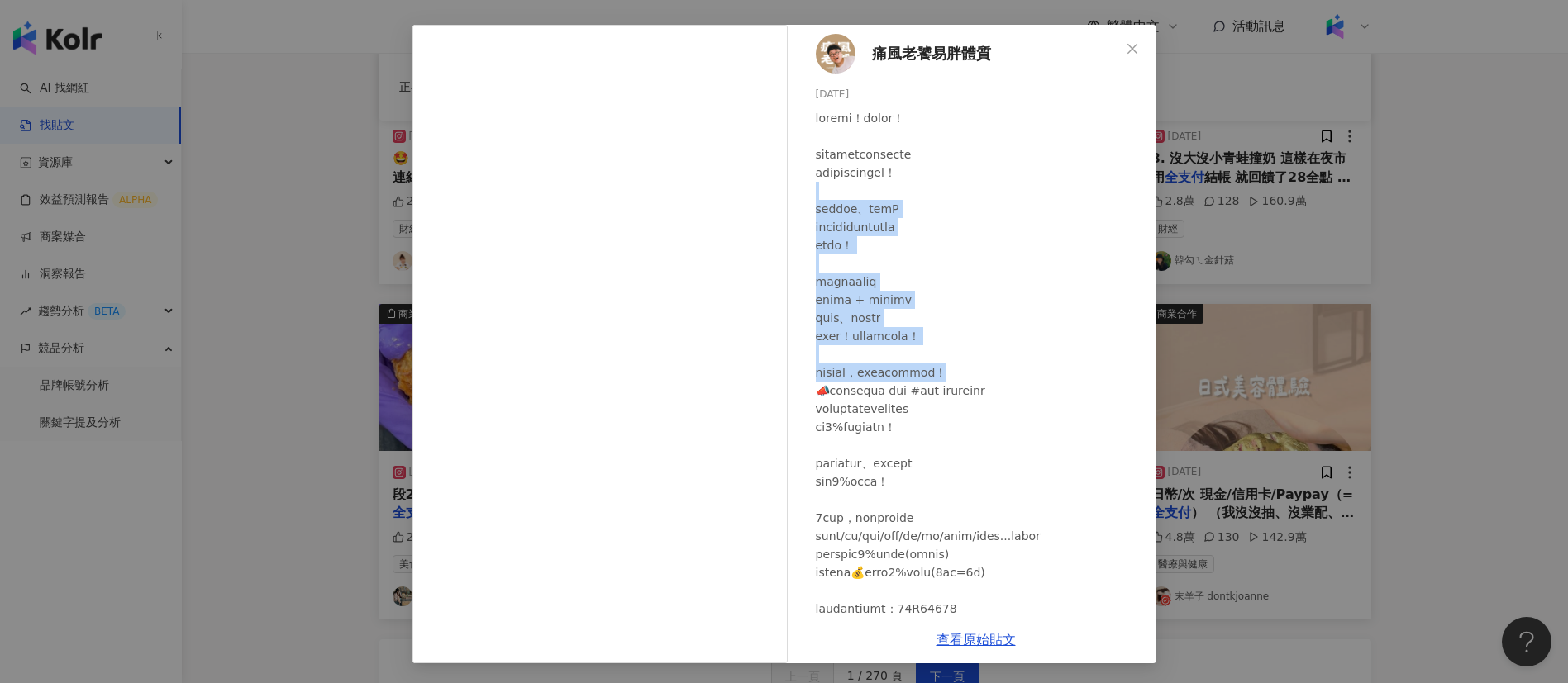
drag, startPoint x: 901, startPoint y: 184, endPoint x: 1062, endPoint y: 367, distance: 243.7
click at [1062, 367] on div at bounding box center [979, 481] width 327 height 745
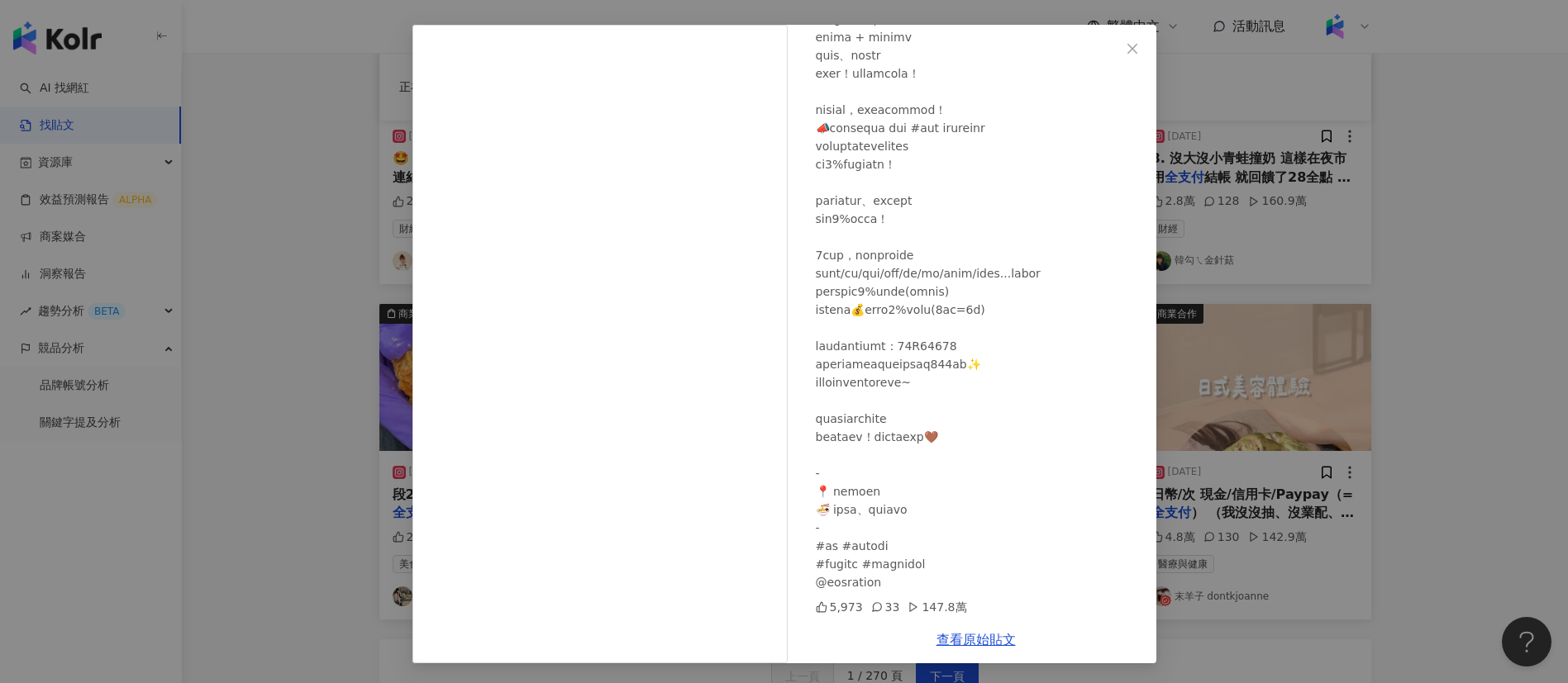
scroll to position [285, 0]
click at [1249, 490] on div "痛風老饕易胖體質 [DATE] 5,973 33 147.8萬 查看原始貼文" at bounding box center [784, 342] width 1568 height 683
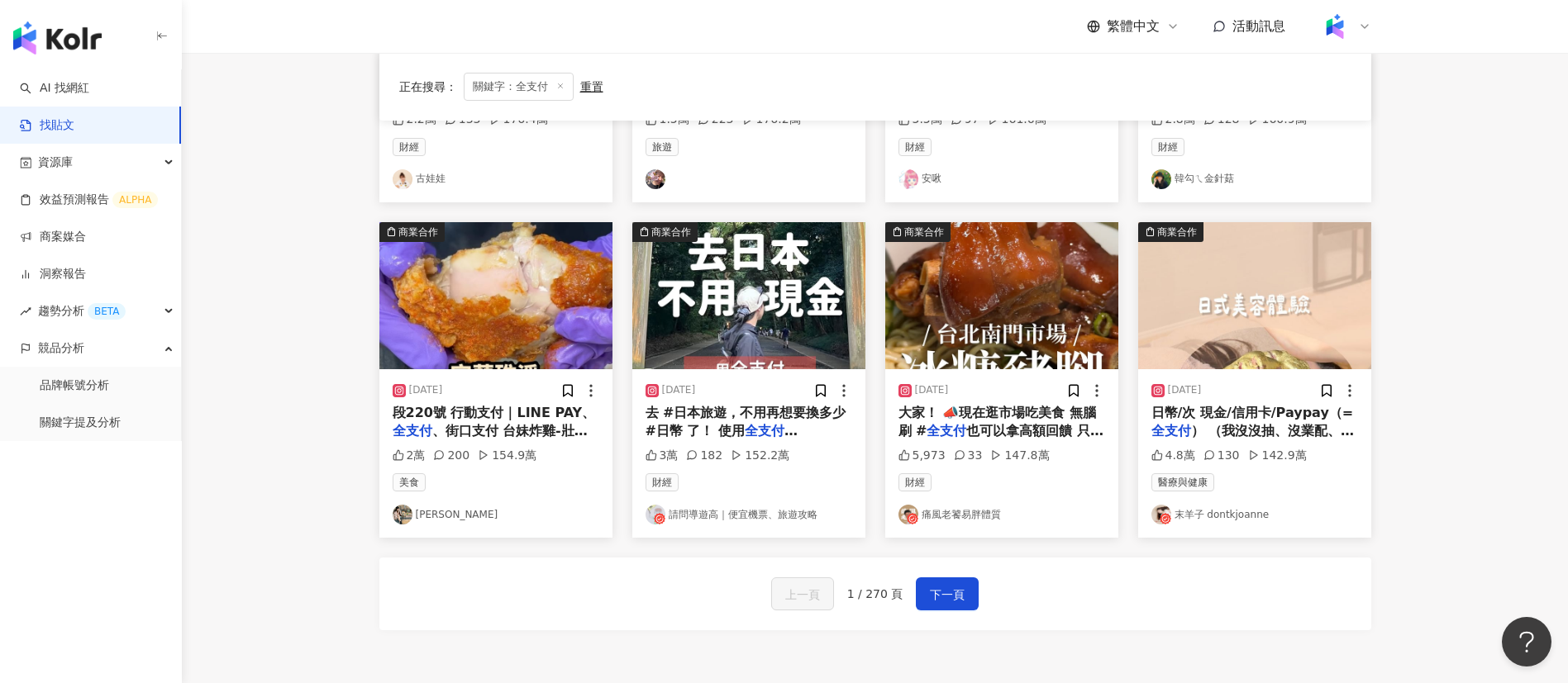
scroll to position [731, 0]
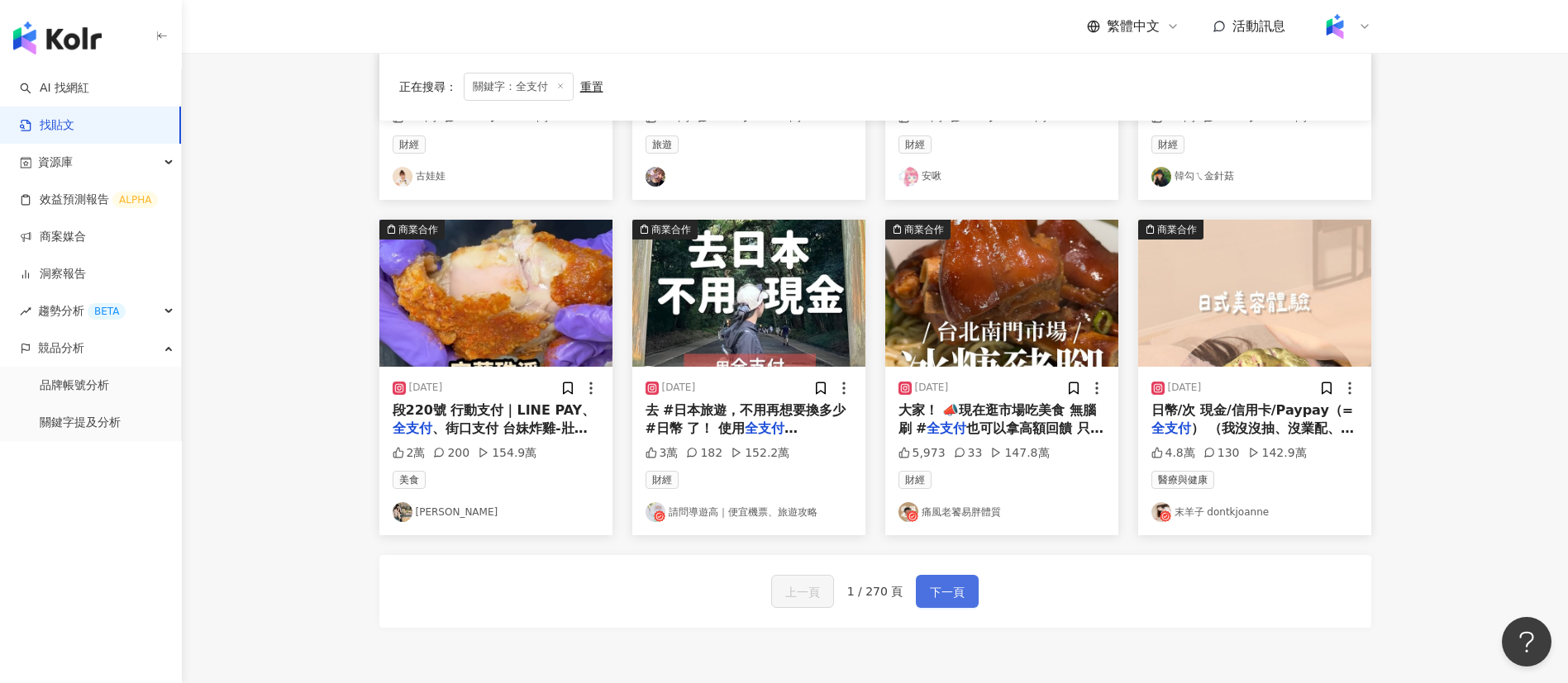
click at [945, 579] on button "下一頁" at bounding box center [946, 591] width 63 height 33
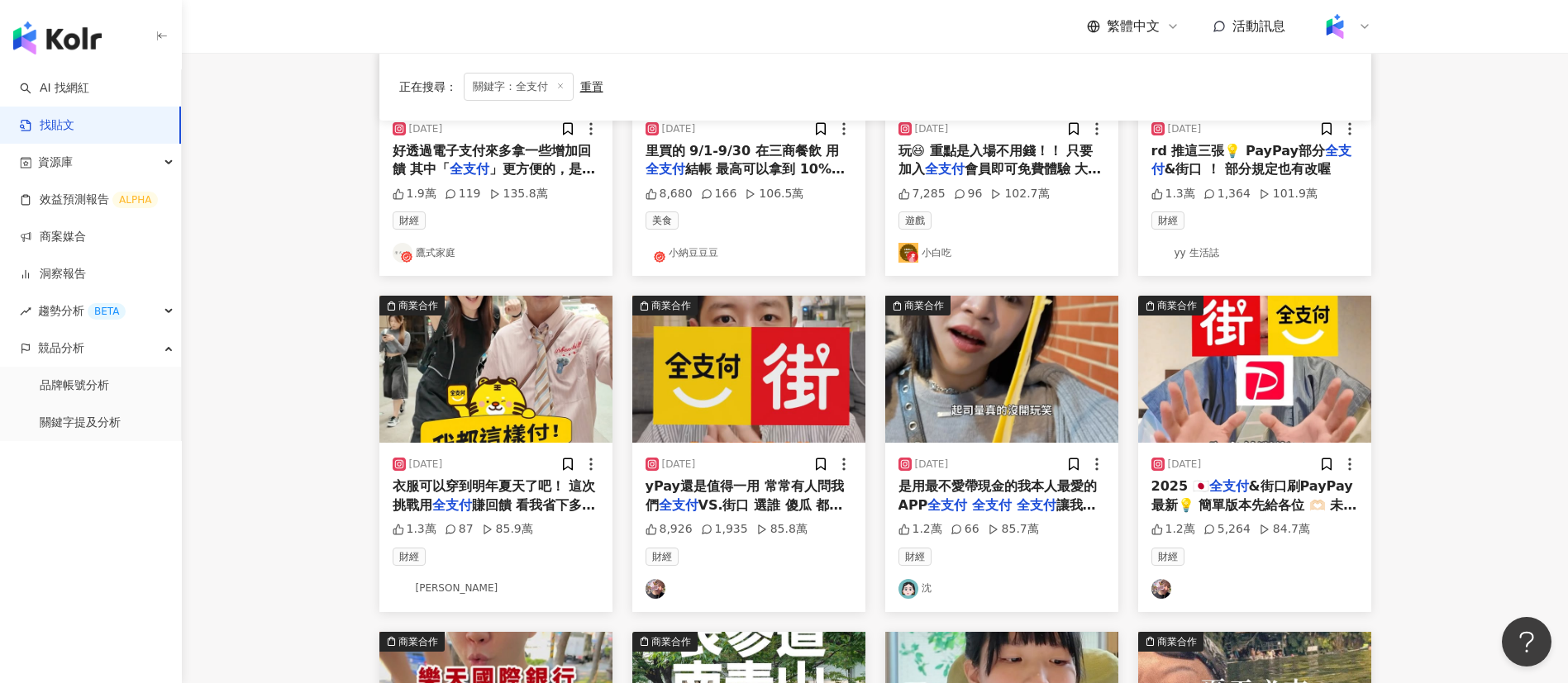
scroll to position [478, 0]
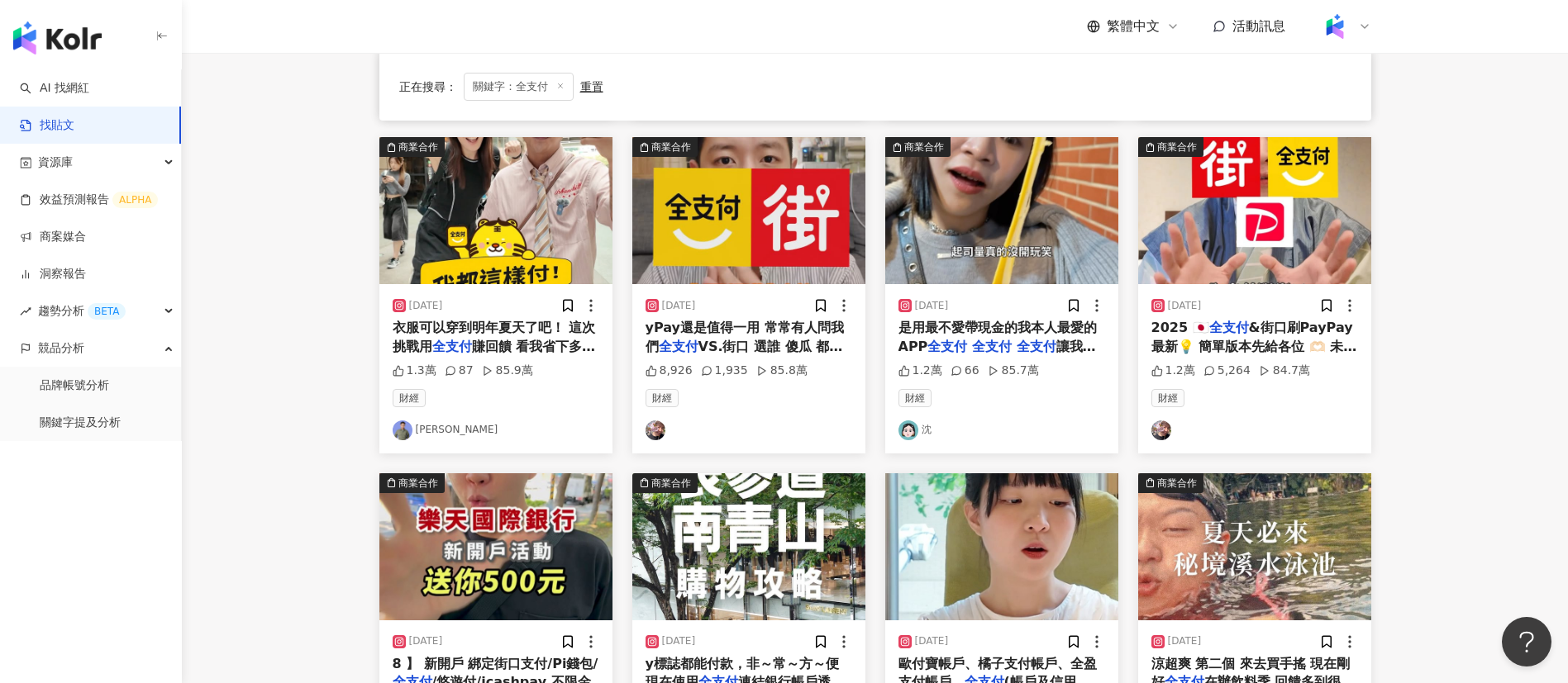
click at [1426, 496] on main "不分平台 *** 台灣 搜尋 搜尋指引 內容形式 類型 追蹤數 發文時間 商業合作 官方帳號 排除 正在搜尋 ： 關鍵字：全支付 重置 排序： 觀看數 商業合…" at bounding box center [874, 249] width 1386 height 1347
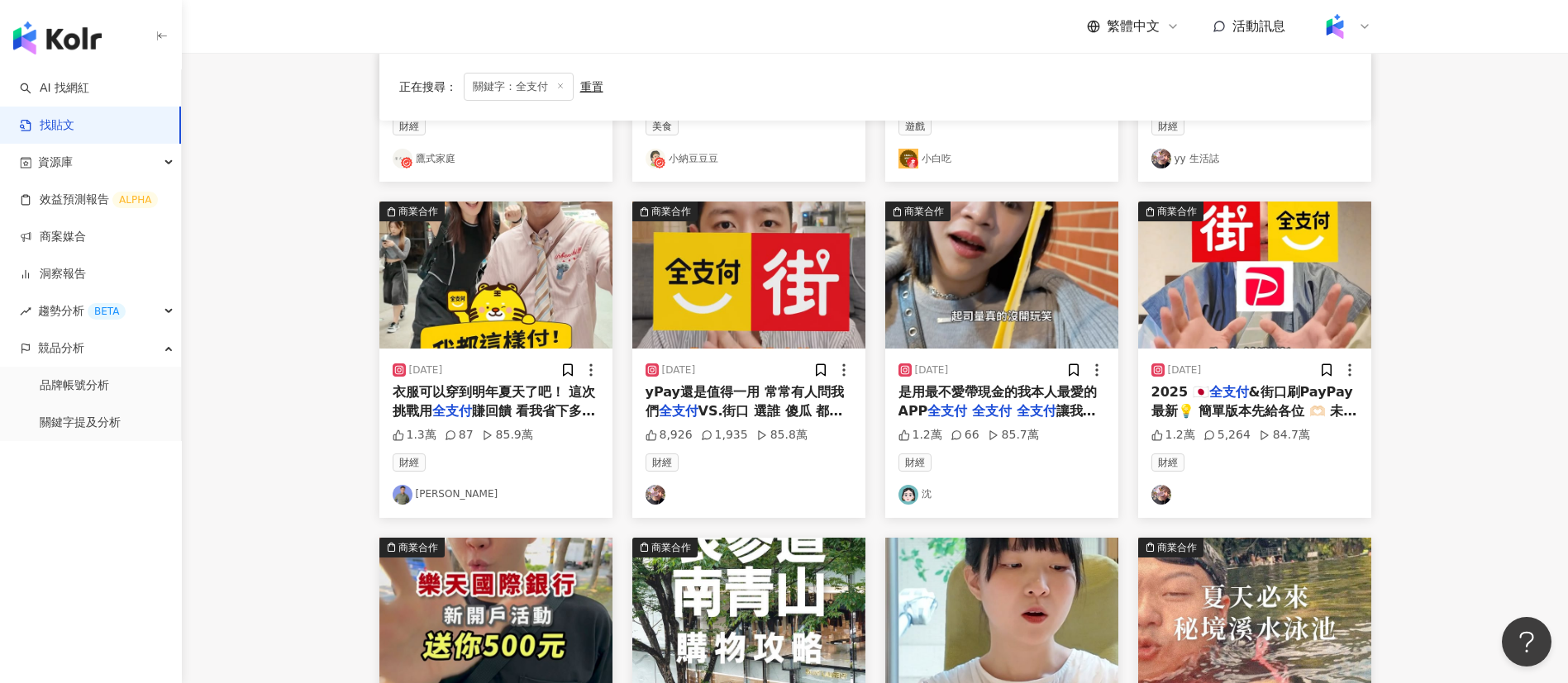
scroll to position [407, 0]
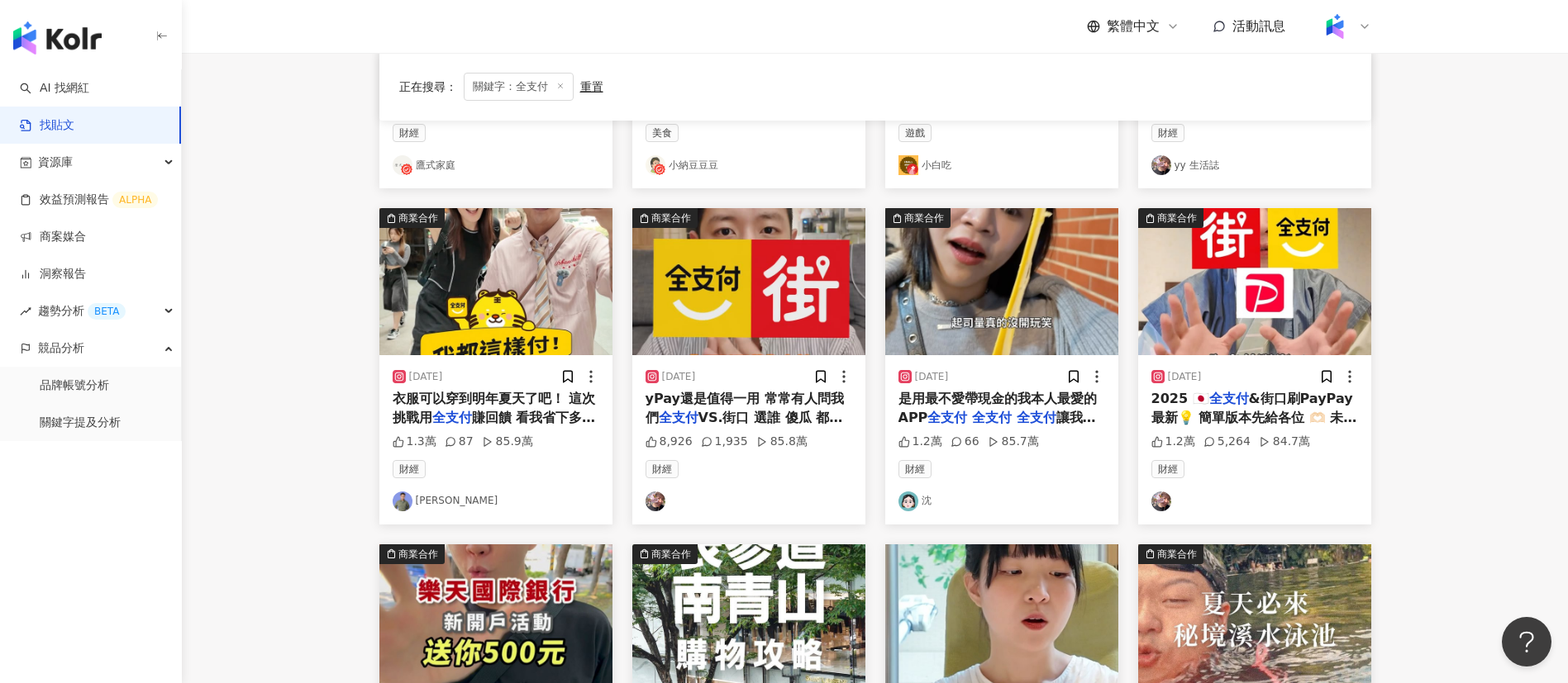
click at [766, 403] on span "yPay還是值得一用 常常有人問我們" at bounding box center [745, 407] width 199 height 34
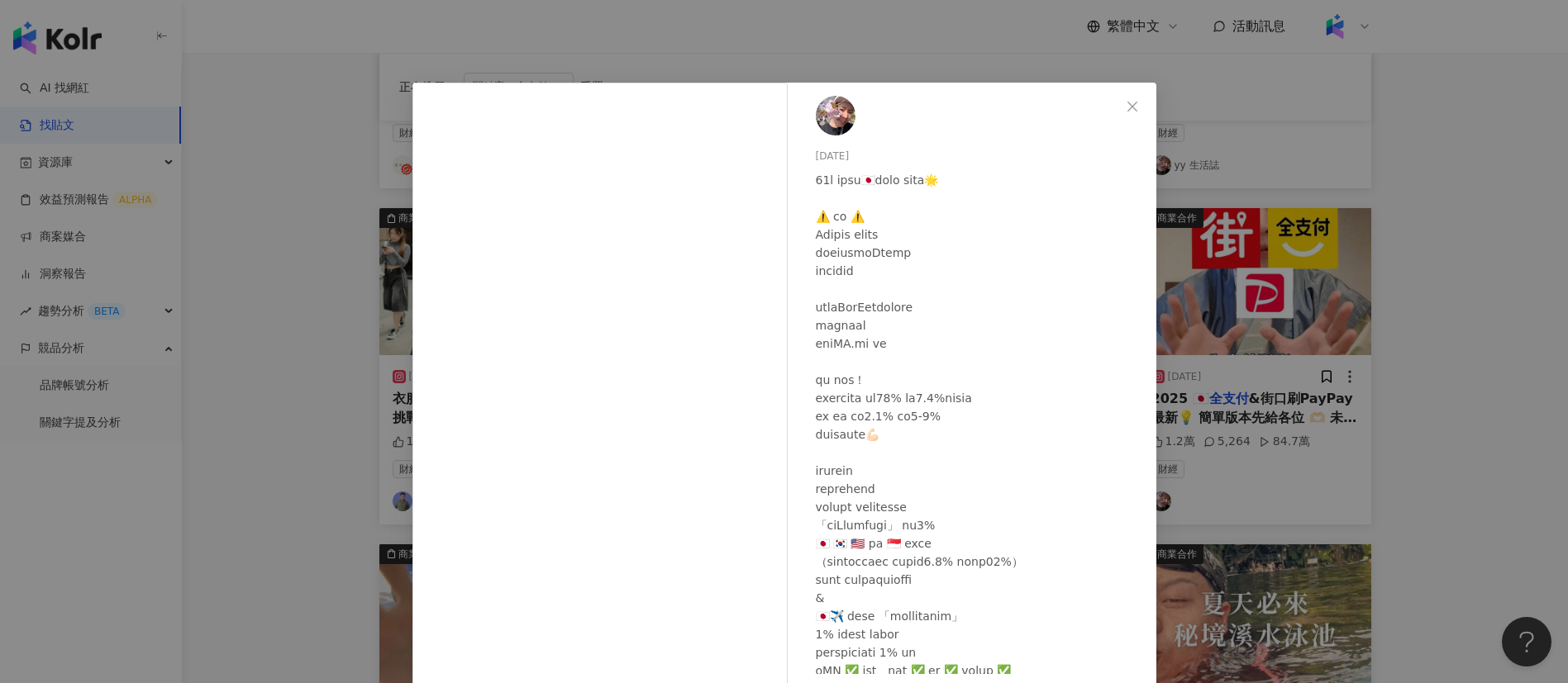
scroll to position [176, 0]
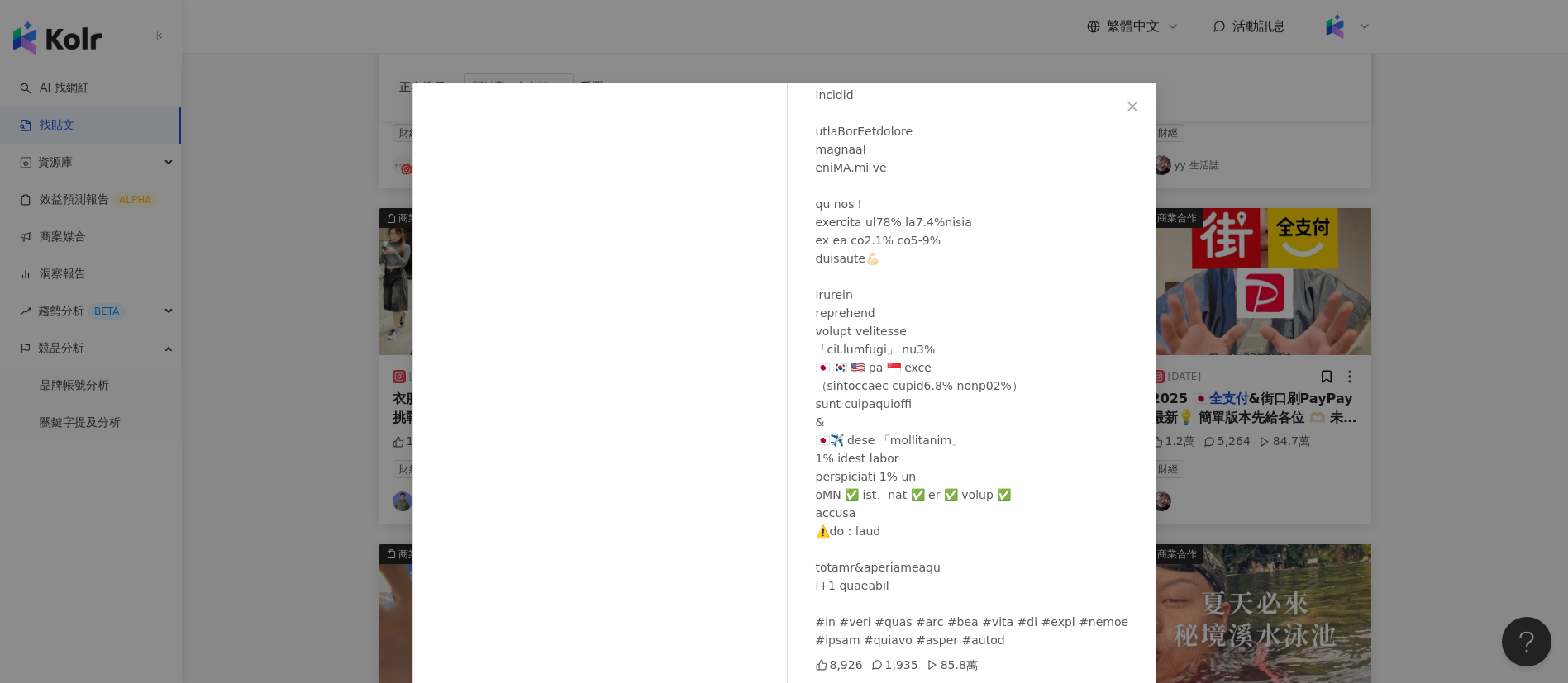
click at [963, 469] on div at bounding box center [979, 322] width 327 height 654
click at [1358, 489] on div "[DATE] 8,926 1,935 85.8萬 查看原始貼文" at bounding box center [784, 342] width 1568 height 683
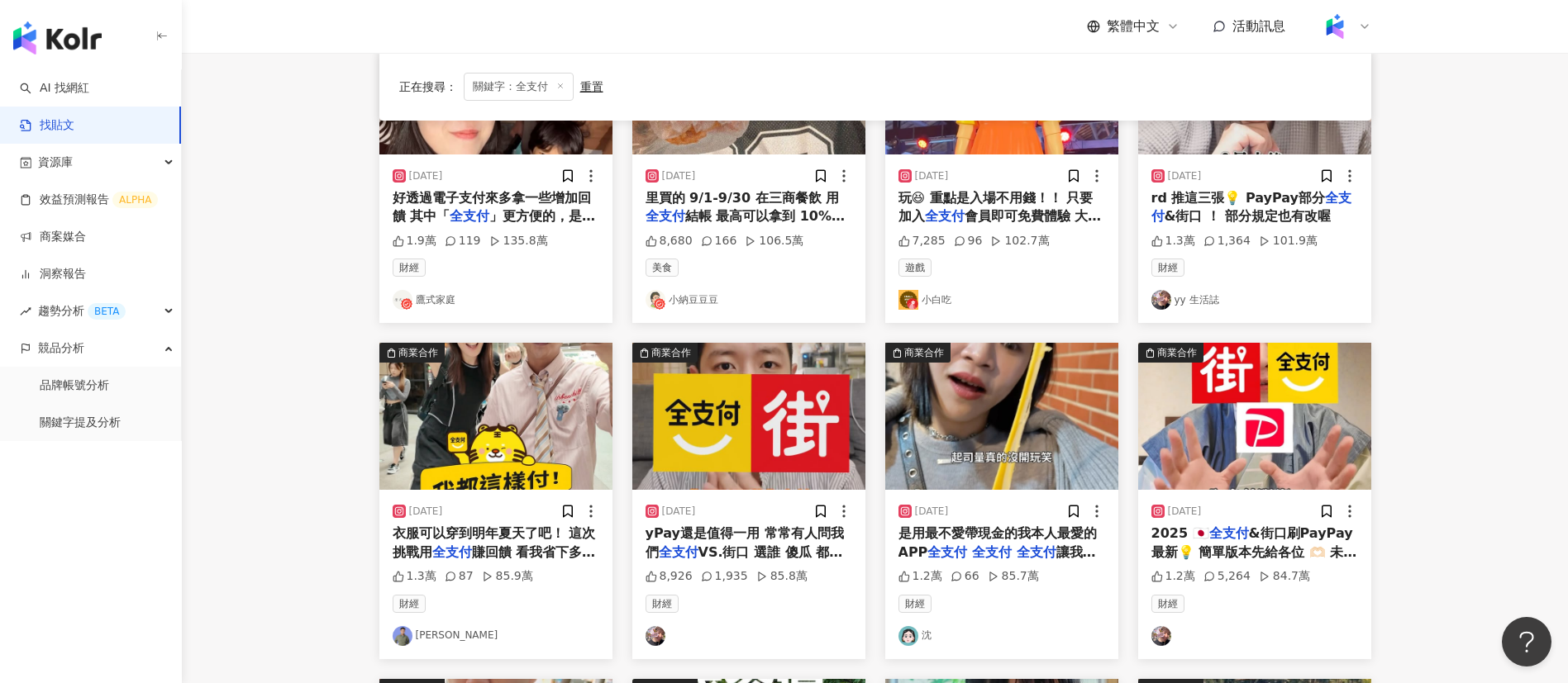
scroll to position [270, 0]
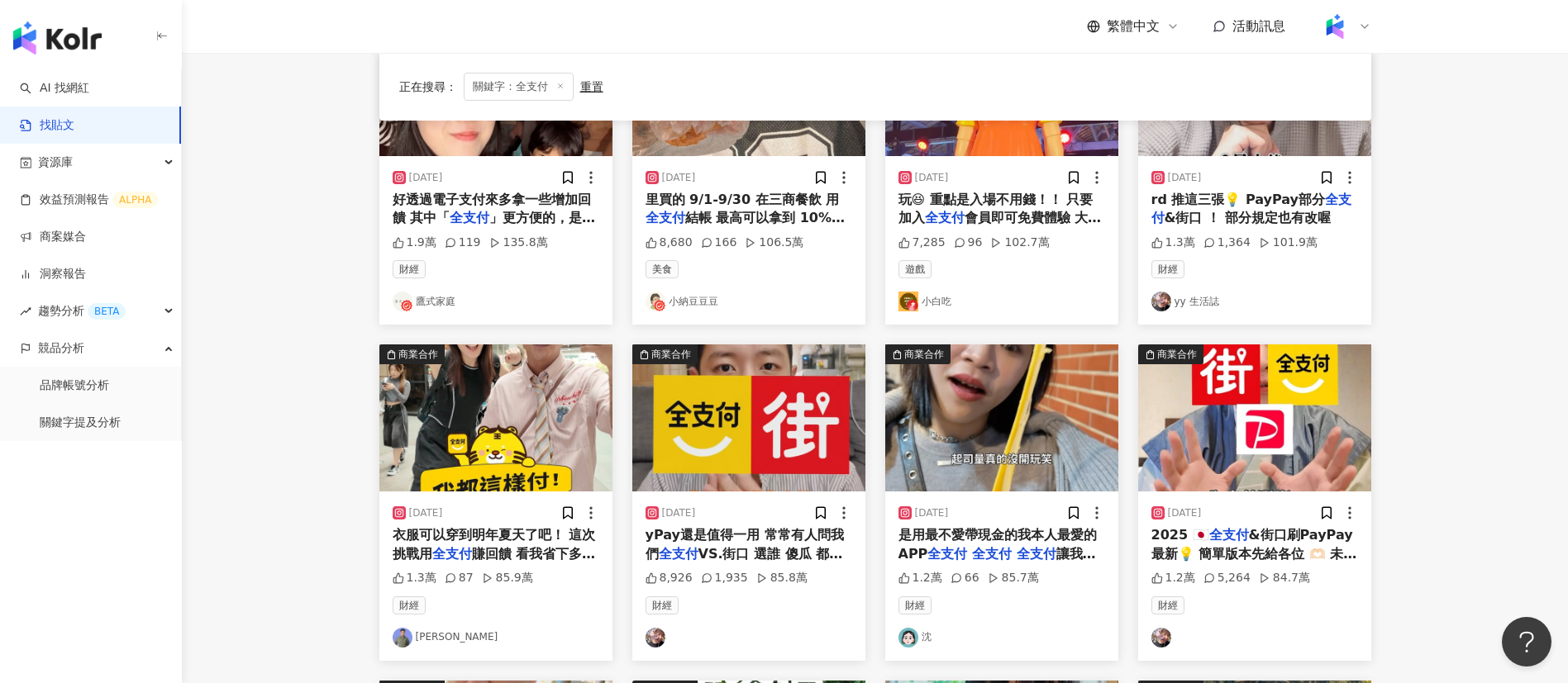
click at [480, 546] on span "賺回饋 看我省下多少錢？ 即日起至" at bounding box center [493, 563] width 203 height 34
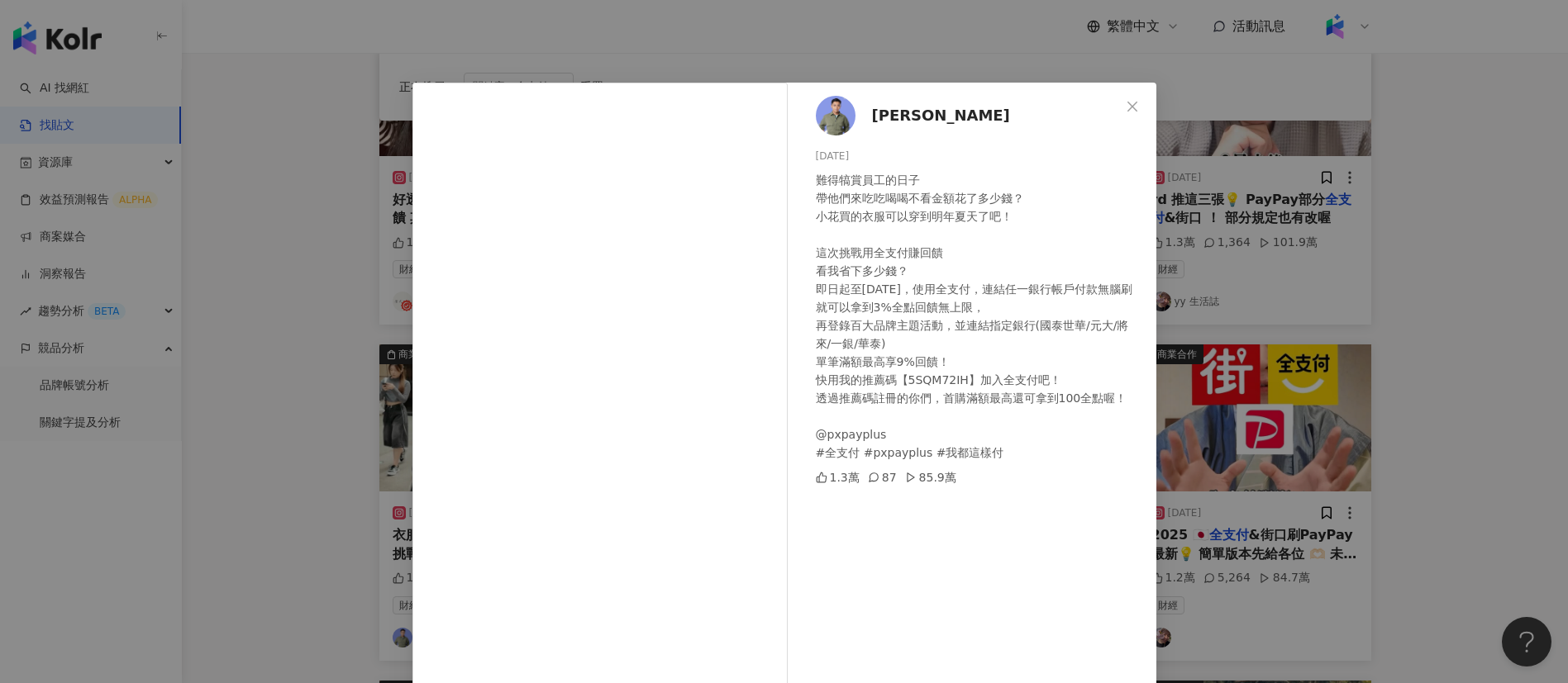
click at [910, 284] on div "難得犒賞員工的日子 帶他們來吃吃喝喝不看金額花了多少錢？ 小花買的衣服可以穿到明年夏天了吧！ 這次挑戰用全支付賺回饋 看我省下多少錢？ 即日起至[DATE]，…" at bounding box center [979, 317] width 327 height 291
click at [867, 219] on div "難得犒賞員工的日子 帶他們來吃吃喝喝不看金額花了多少錢？ 小花買的衣服可以穿到明年夏天了吧！ 這次挑戰用全支付賺回饋 看我省下多少錢？ 即日起至[DATE]，…" at bounding box center [979, 317] width 327 height 291
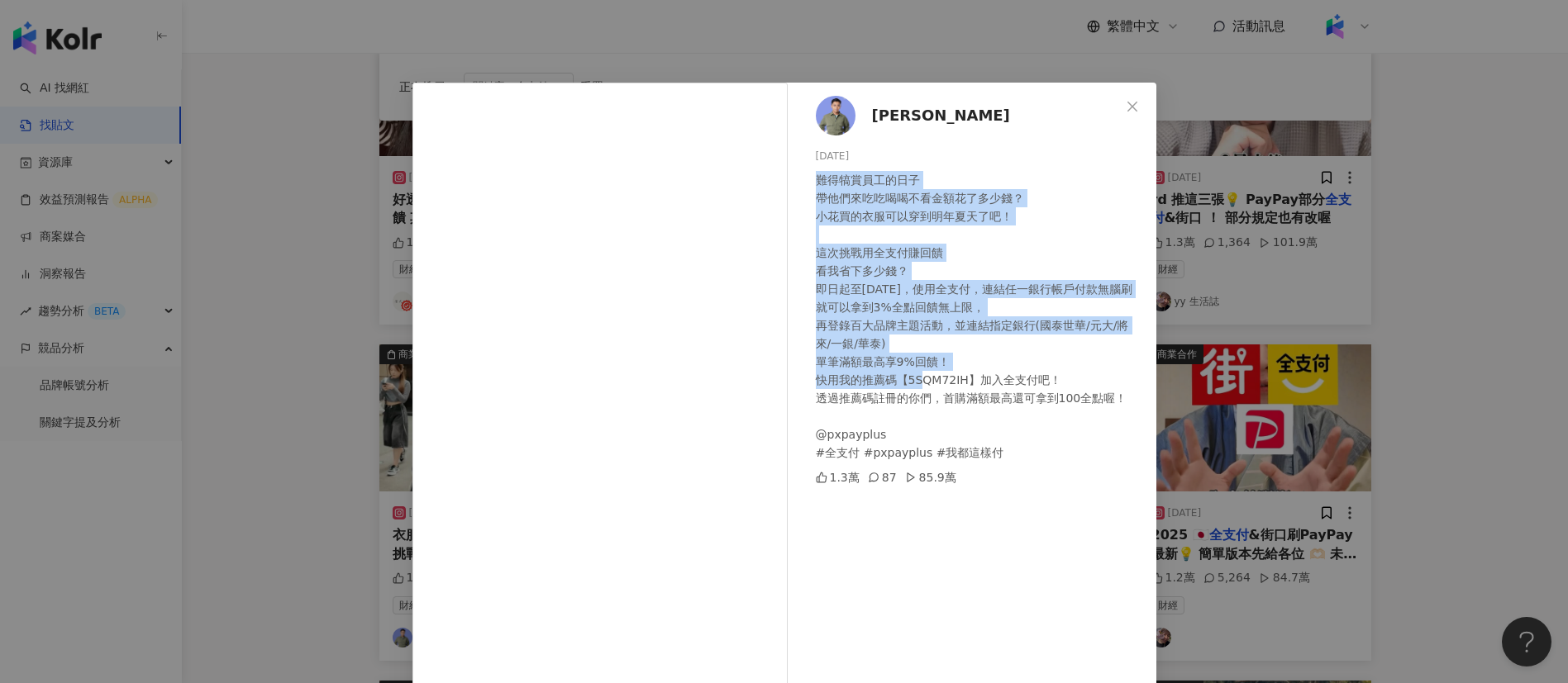
drag, startPoint x: 812, startPoint y: 186, endPoint x: 893, endPoint y: 407, distance: 235.4
click at [893, 407] on div "難得犒賞員工的日子 帶他們來吃吃喝喝不看金額花了多少錢？ 小花買的衣服可以穿到明年夏天了吧！ 這次挑戰用全支付賺回饋 看我省下多少錢？ 即日起至[DATE]，…" at bounding box center [979, 317] width 327 height 291
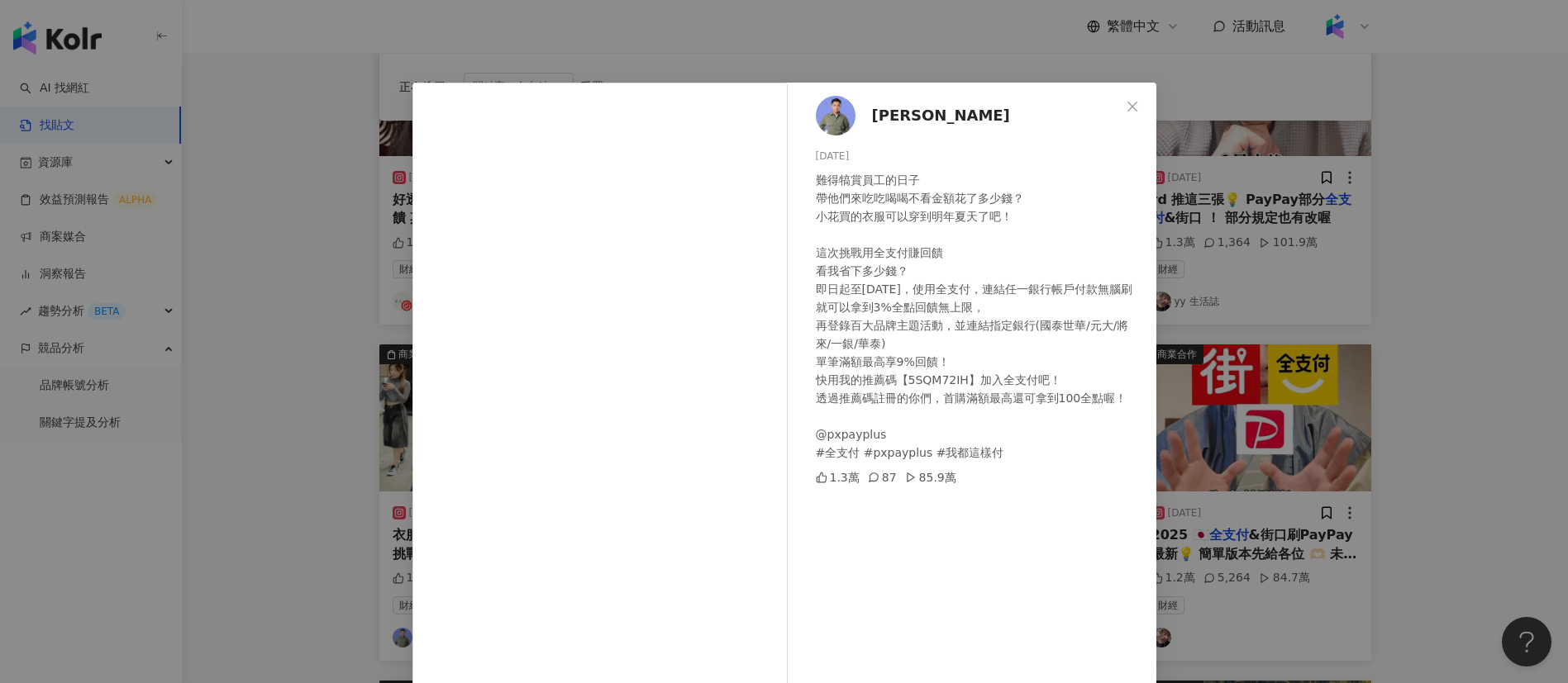
click at [862, 188] on div "難得犒賞員工的日子 帶他們來吃吃喝喝不看金額花了多少錢？ 小花買的衣服可以穿到明年夏天了吧！ 這次挑戰用全支付賺回饋 看我省下多少錢？ 即日起至[DATE]，…" at bounding box center [979, 317] width 327 height 291
drag, startPoint x: 815, startPoint y: 183, endPoint x: 892, endPoint y: 193, distance: 77.6
click at [892, 193] on div "難得犒賞員工的日子 帶他們來吃吃喝喝不看金額花了多少錢？ 小花買的衣服可以穿到明年夏天了吧！ 這次挑戰用全支付賺回饋 看我省下多少錢？ 即日起至[DATE]，…" at bounding box center [979, 317] width 327 height 291
click at [296, 414] on div "[PERSON_NAME][PERSON_NAME] [DATE] 難得犒賞員工的日子 帶他們來吃吃喝喝不看金額花了多少錢？ 小花買的衣服可以穿到明年夏天了吧…" at bounding box center [784, 342] width 1568 height 683
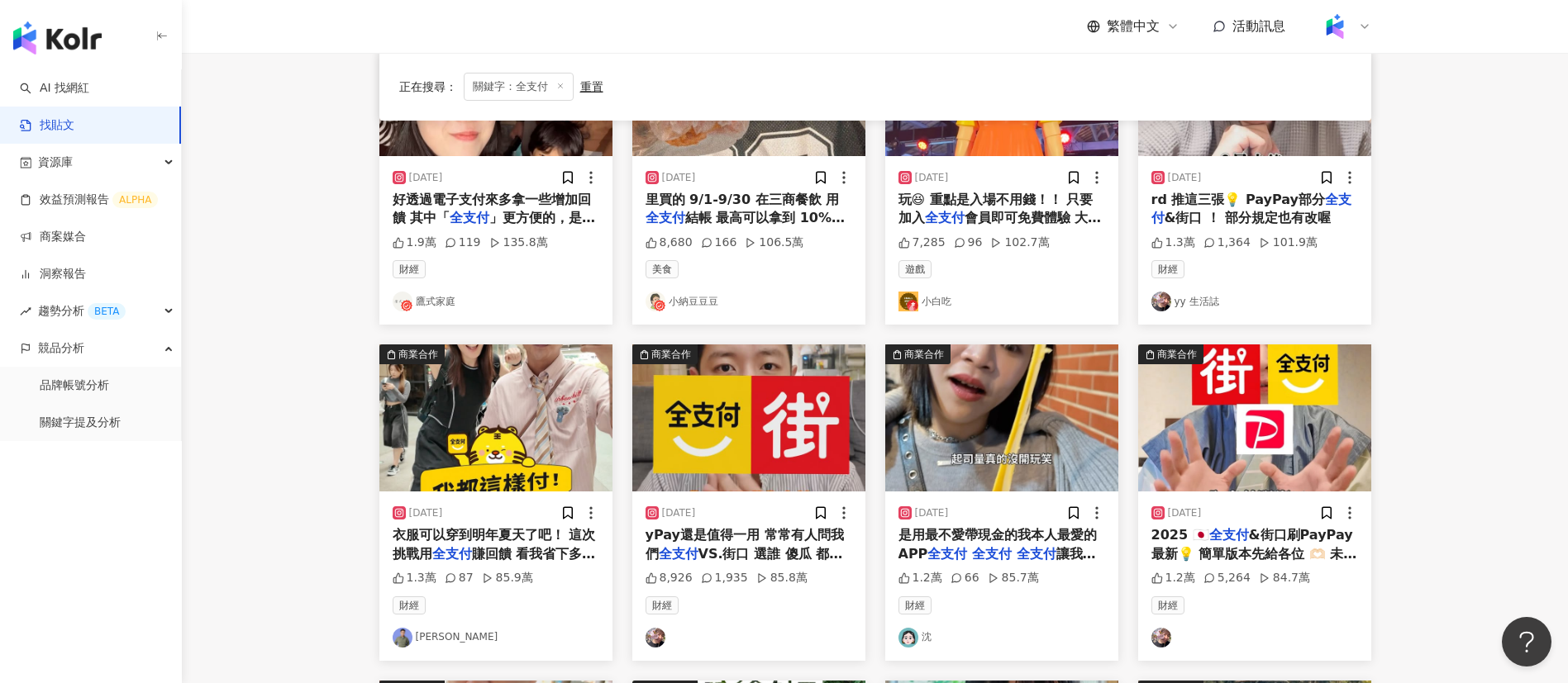
click at [310, 419] on main "不分平台 *** 台灣 搜尋 搜尋指引 內容形式 類型 追蹤數 發文時間 商業合作 官方帳號 排除 正在搜尋 ： 關鍵字：全支付 重置 排序： 觀看數 商業合…" at bounding box center [874, 456] width 1386 height 1347
click at [1042, 530] on span "是用最不愛帶現金的我本人最愛的APP" at bounding box center [998, 544] width 199 height 34
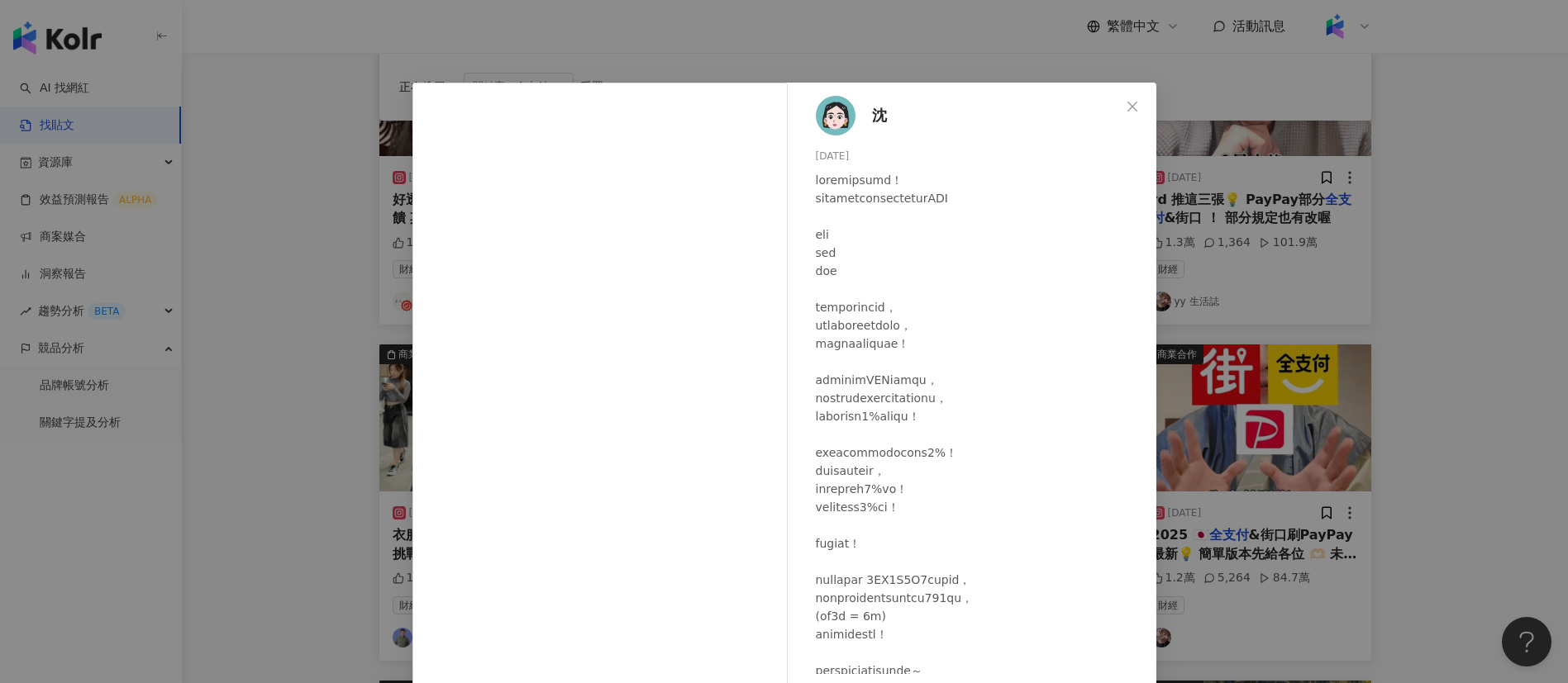
click at [877, 418] on div at bounding box center [979, 553] width 327 height 763
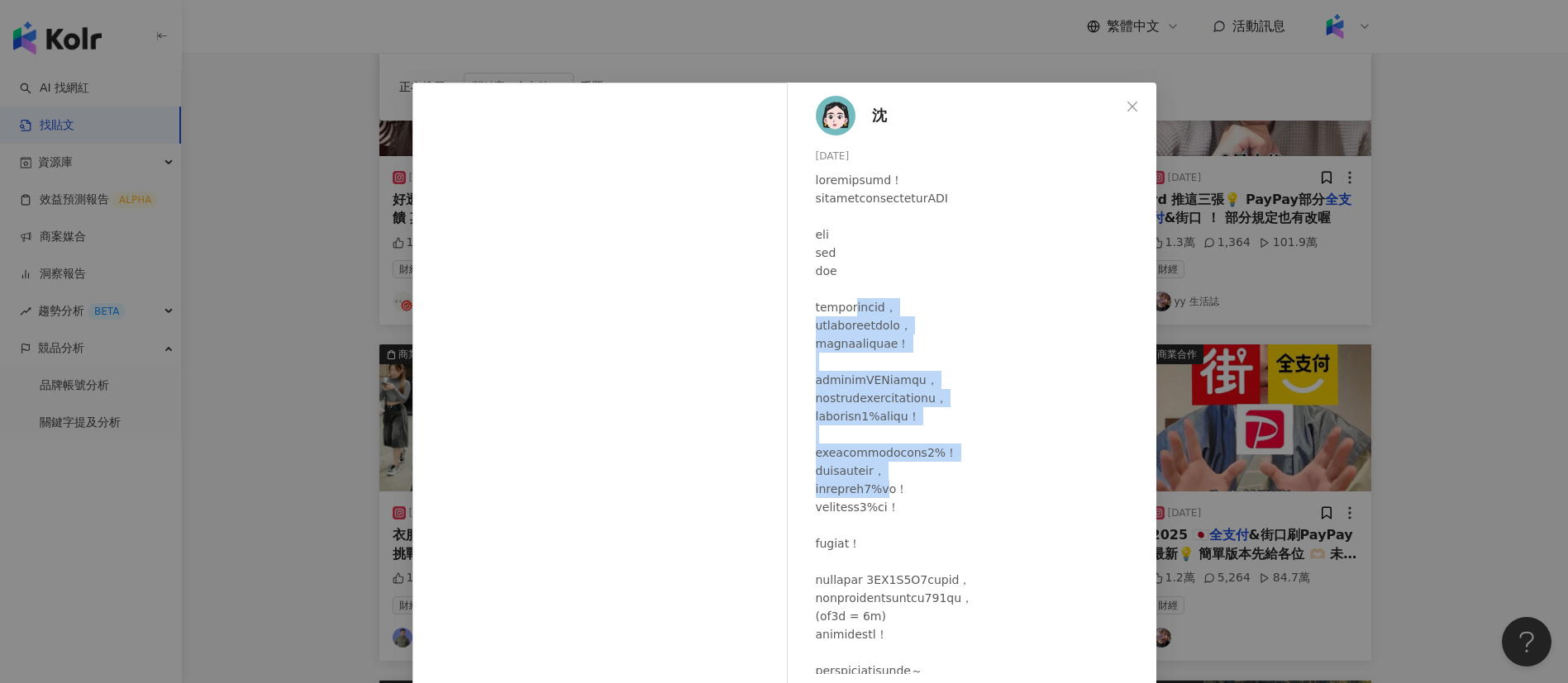
drag, startPoint x: 876, startPoint y: 304, endPoint x: 925, endPoint y: 493, distance: 195.2
click at [925, 493] on div at bounding box center [979, 553] width 327 height 763
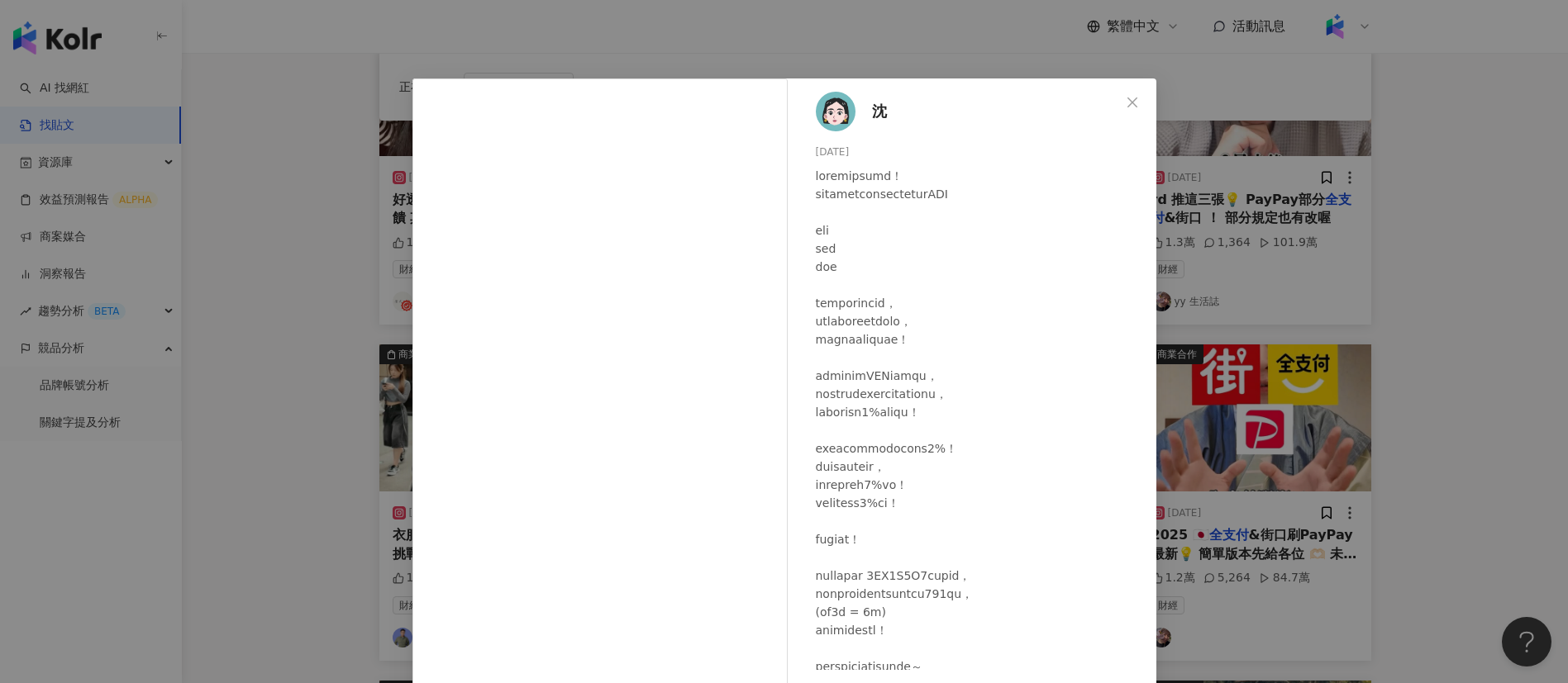
scroll to position [7, 0]
click at [906, 436] on div at bounding box center [979, 546] width 327 height 763
click at [951, 444] on div at bounding box center [979, 546] width 327 height 763
click at [949, 342] on div at bounding box center [979, 546] width 327 height 763
click at [1262, 253] on div "沈 [DATE] 1.2萬 66 85.7萬 查看原始貼文" at bounding box center [784, 342] width 1568 height 683
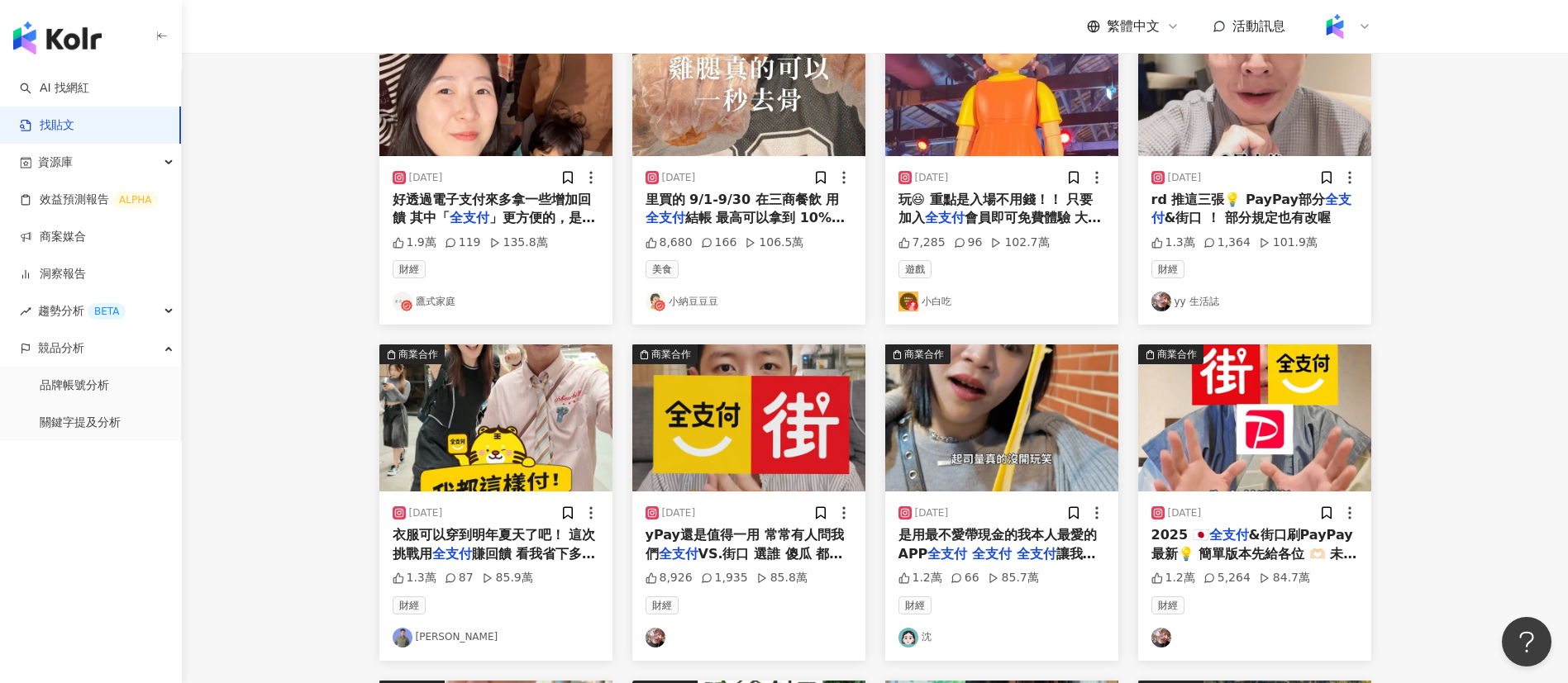
scroll to position [0, 0]
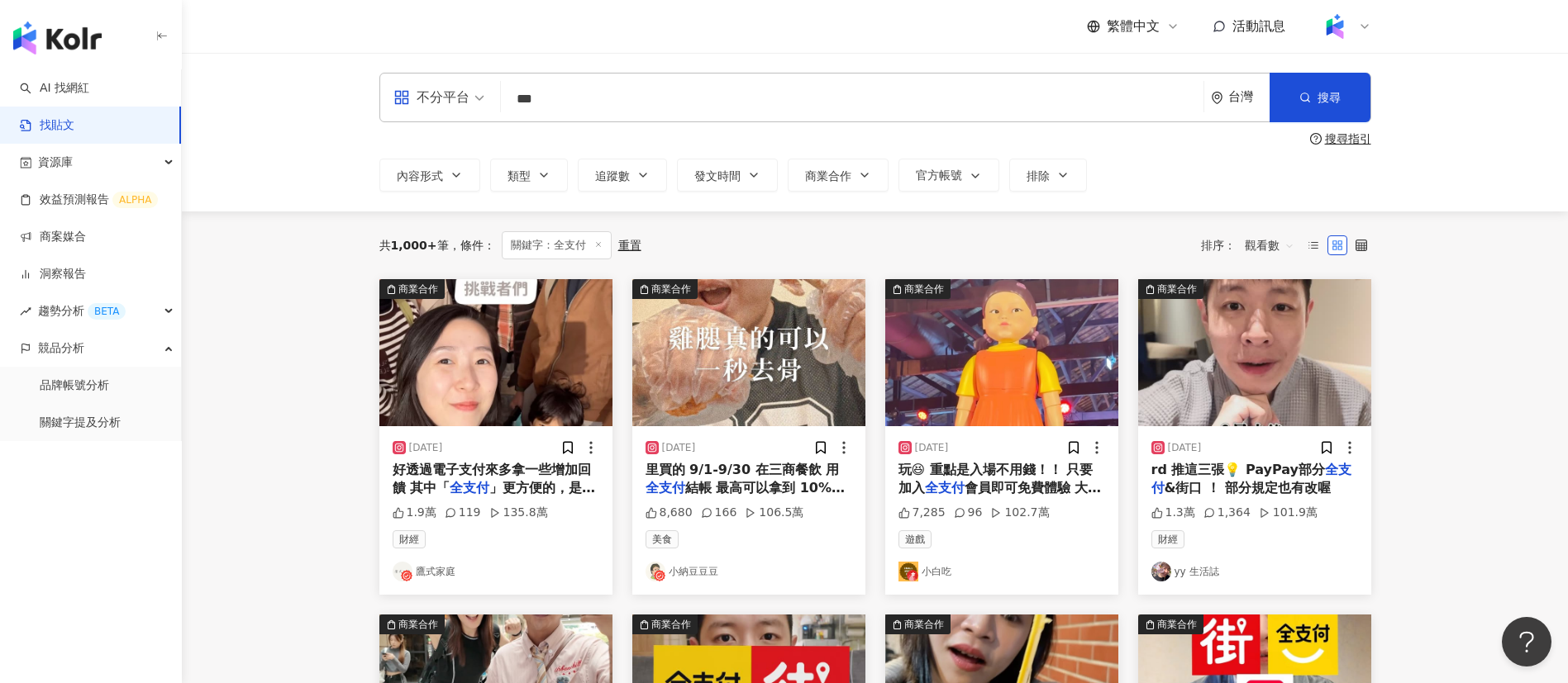
click at [710, 36] on div "繁體中文 活動訊息" at bounding box center [875, 27] width 992 height 53
click at [940, 235] on div "共 1,000+ 筆 條件 ： 關鍵字：全支付 重置 排序： 觀看數" at bounding box center [875, 245] width 992 height 28
click at [551, 51] on div "繁體中文 活動訊息" at bounding box center [875, 27] width 992 height 53
click at [778, 486] on span "結帳 最高可以拿到 10%全點回饋" at bounding box center [745, 497] width 200 height 34
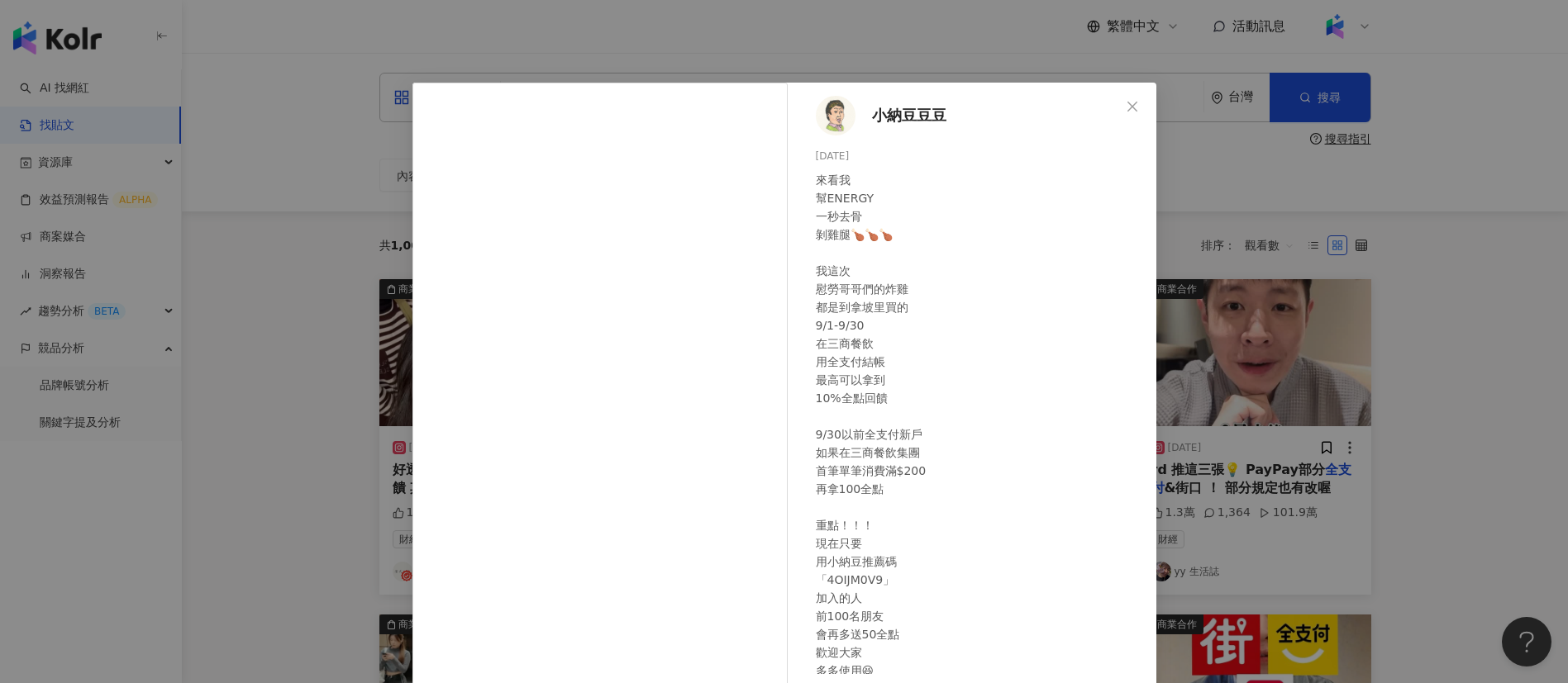
click at [1404, 392] on div "小納豆豆豆 [DATE] 來看我 幫ENERGY 一秒去骨 剝雞腿🍗🍗🍗 我這次 慰勞哥哥們的炸雞 都是到拿坡里買的 9/1-9/30 在三商餐飲 用全支付結…" at bounding box center [784, 342] width 1568 height 683
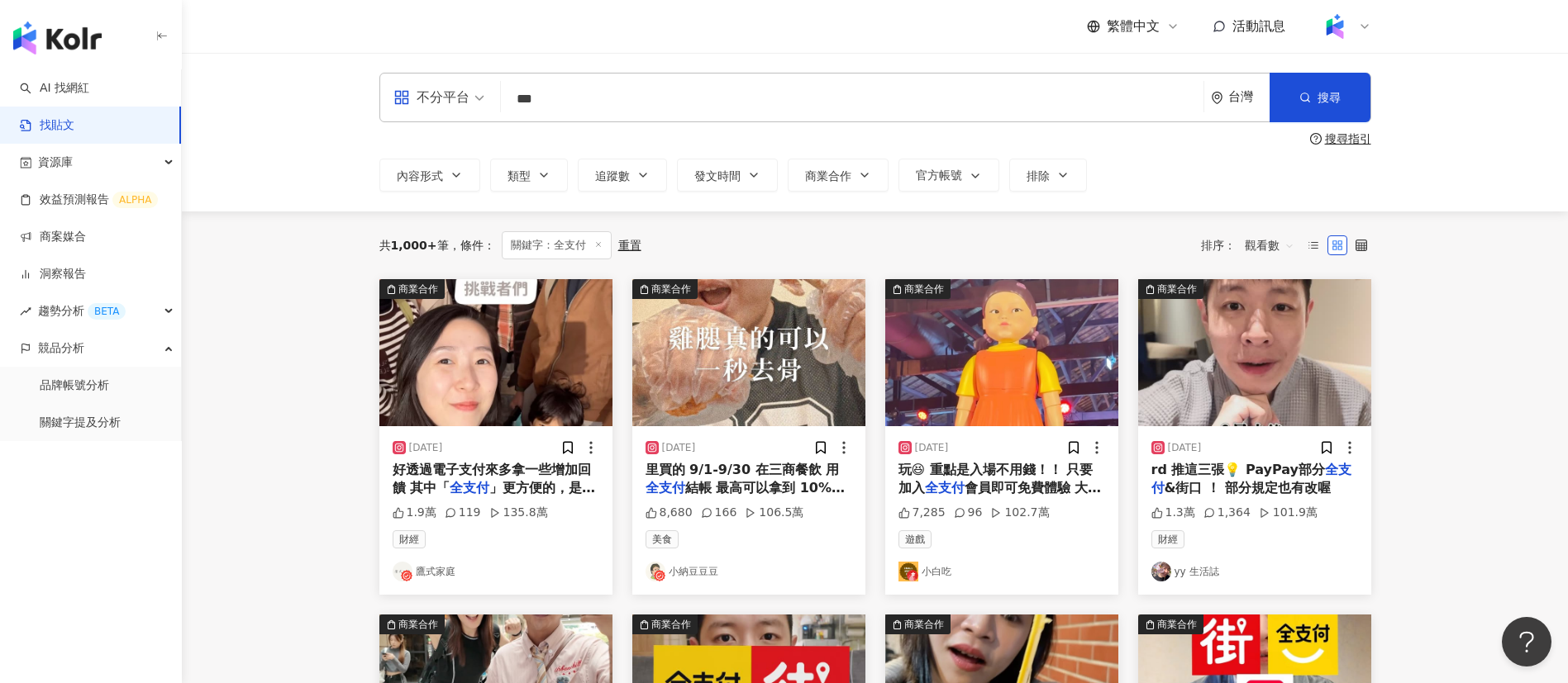
click at [947, 211] on div "共 1,000+ 筆 條件 ： 關鍵字：全支付 重置 排序： 觀看數" at bounding box center [875, 245] width 992 height 68
click at [1015, 238] on div "共 1,000+ 筆 條件 ： 關鍵字：全支付 重置 排序： 觀看數" at bounding box center [875, 245] width 992 height 28
